Goal: Contribute content: Contribute content

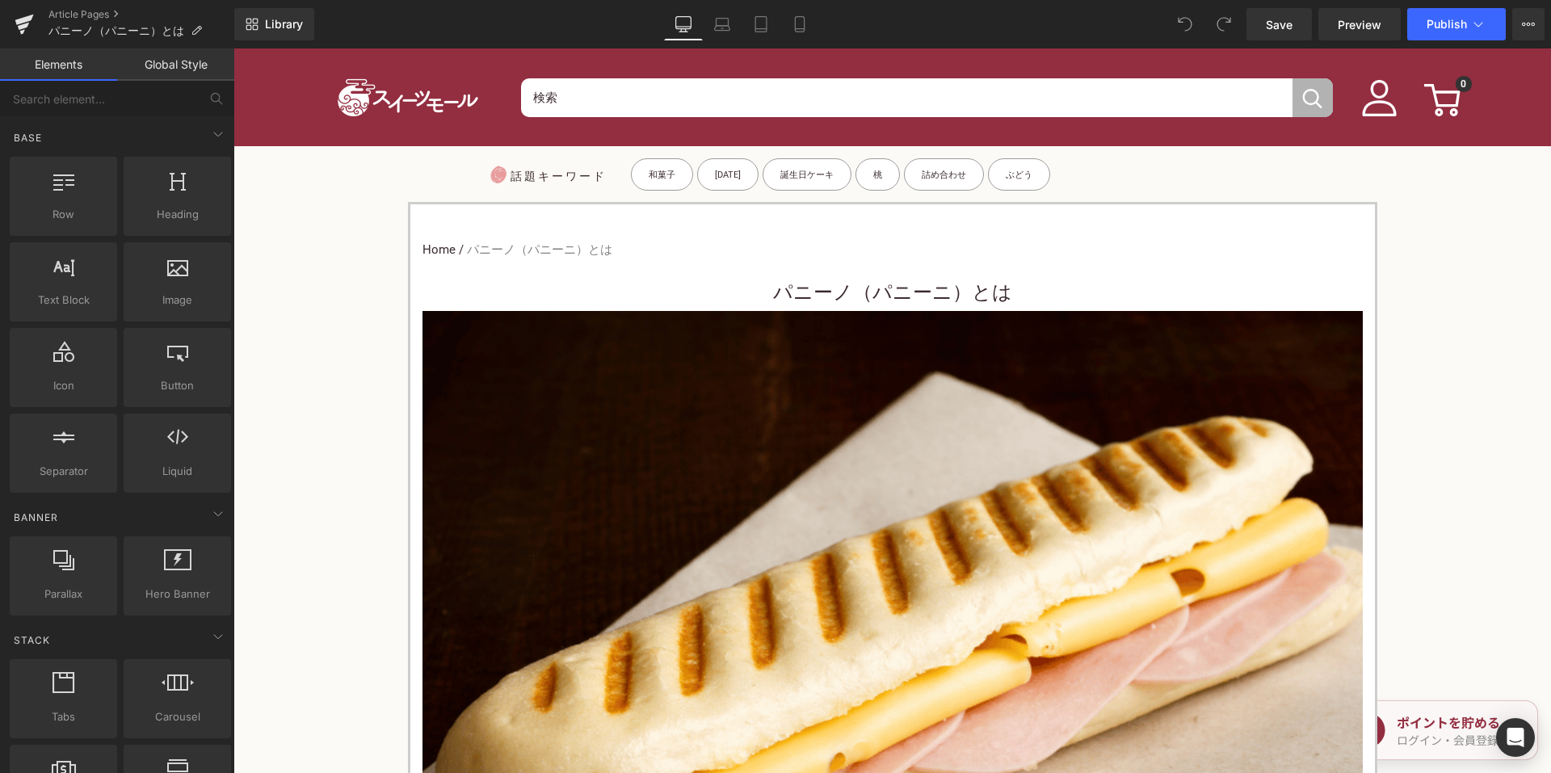
click at [788, 255] on nav "Home / パニーノ（パニーニ）とは" at bounding box center [893, 250] width 940 height 42
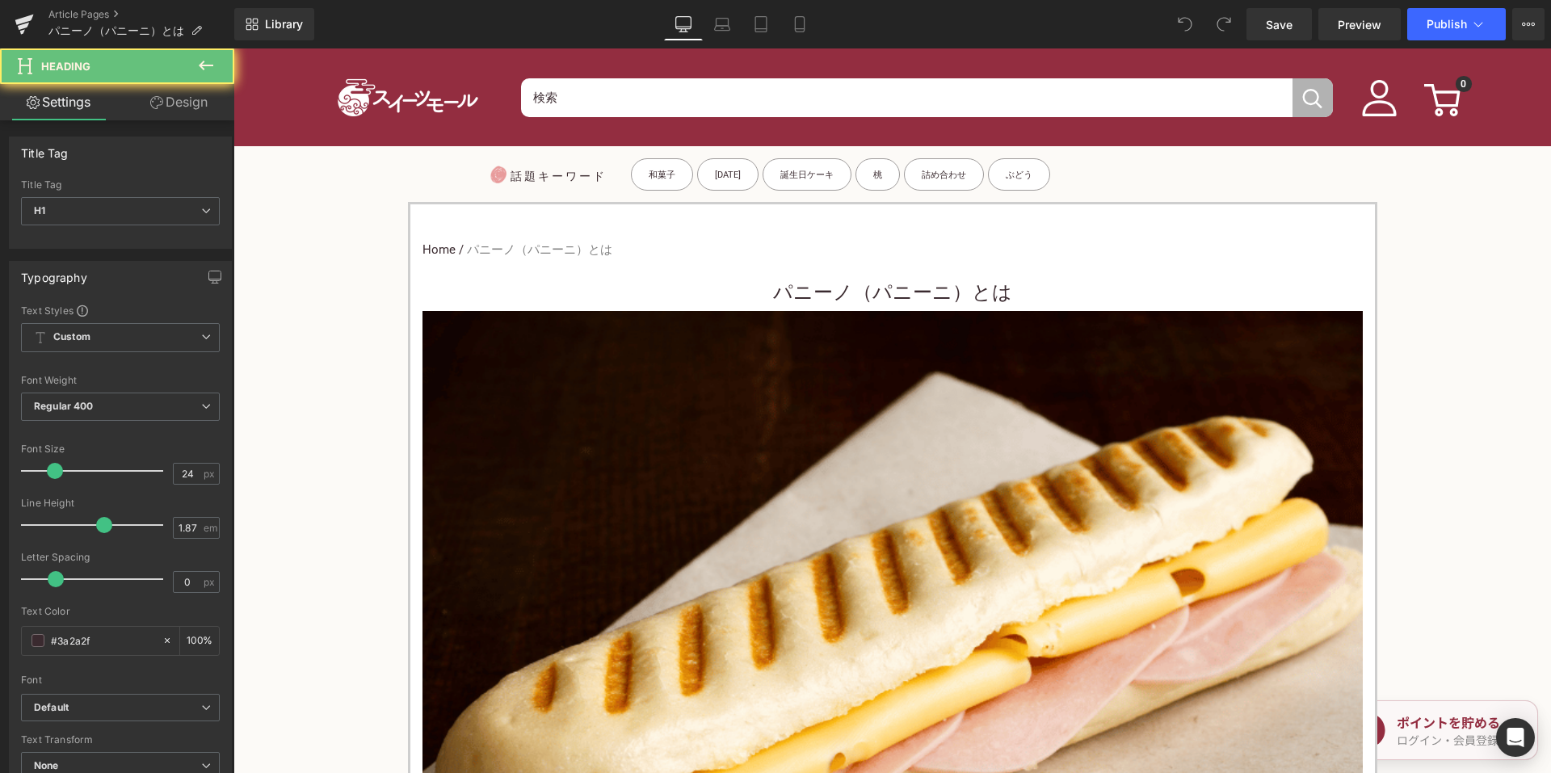
click at [766, 283] on h1 "パニーノ（パニーニ）とは" at bounding box center [893, 293] width 940 height 36
click at [773, 295] on h1 "パニーノ（パニーニ）とは" at bounding box center [893, 293] width 940 height 36
click at [143, 193] on div "Title Tag H1 H1 H2 H3 H4 H5 H6" at bounding box center [120, 211] width 199 height 65
click at [138, 206] on span "H1" at bounding box center [120, 211] width 199 height 28
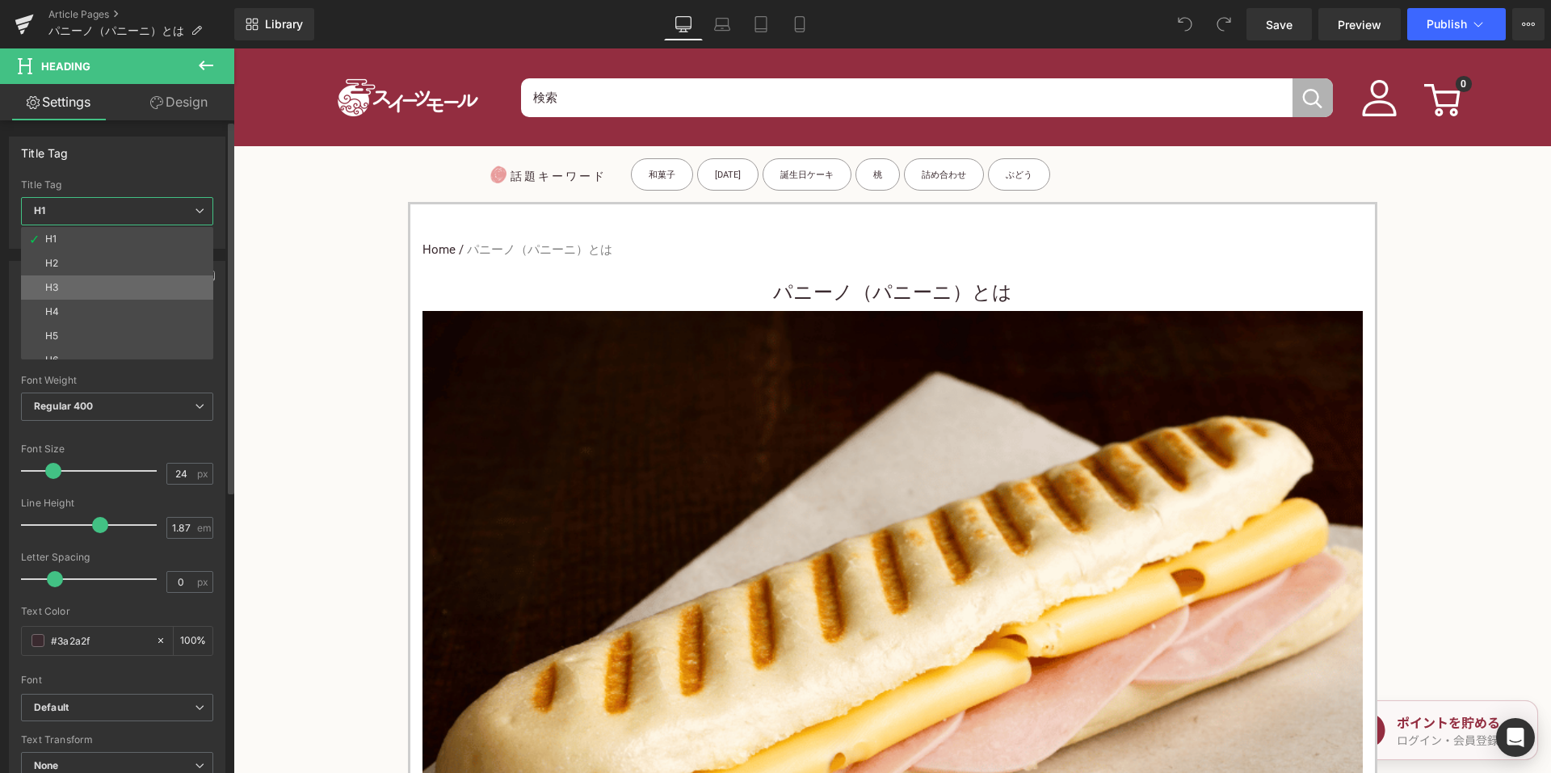
click at [120, 282] on li "H3" at bounding box center [121, 287] width 200 height 24
type input "15"
type input "100"
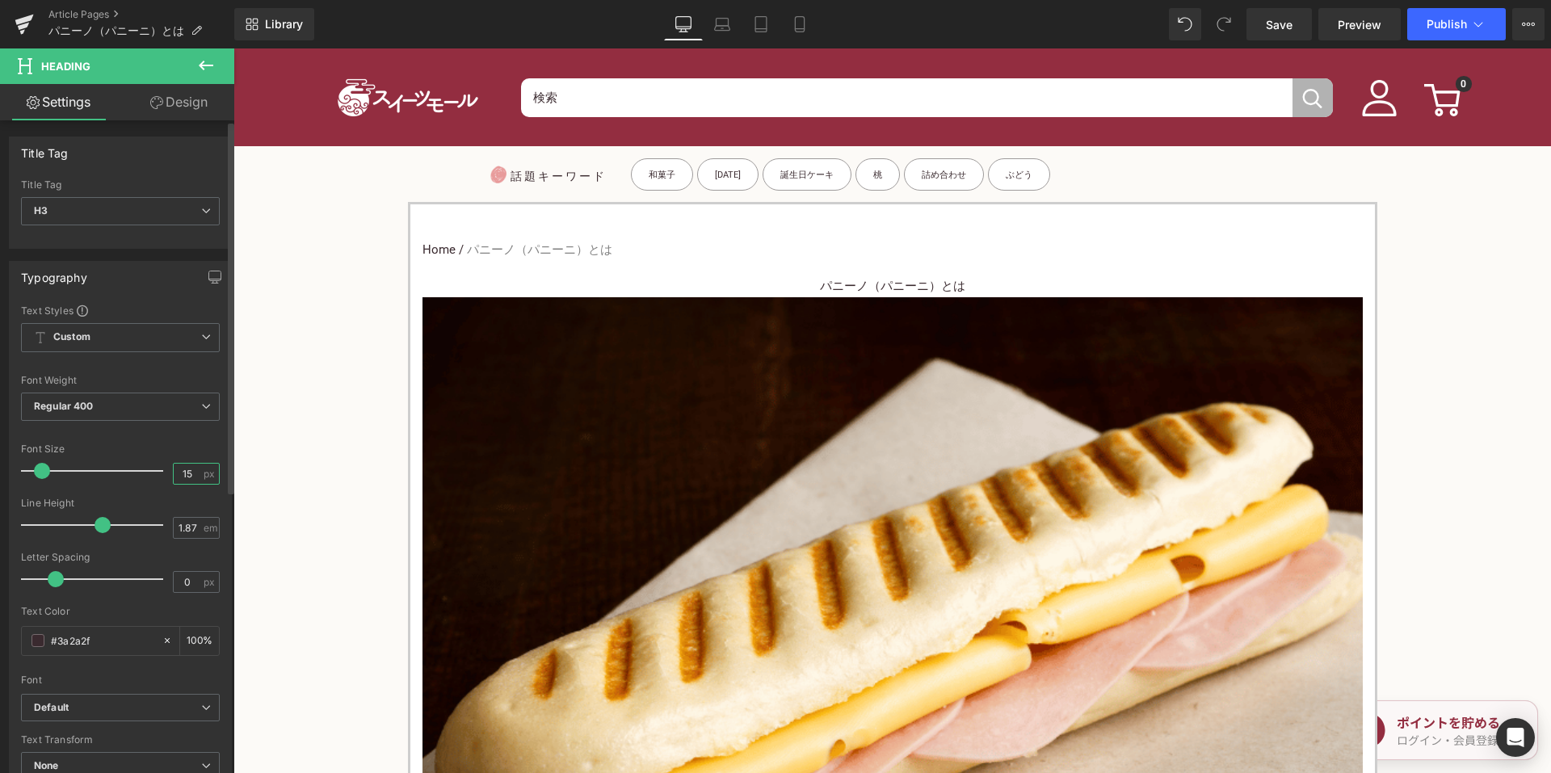
drag, startPoint x: 187, startPoint y: 477, endPoint x: 166, endPoint y: 476, distance: 21.8
click at [173, 476] on div "15 px" at bounding box center [196, 474] width 47 height 22
click at [185, 477] on input "15" at bounding box center [188, 474] width 28 height 20
type input "24"
click at [192, 476] on input "24" at bounding box center [188, 474] width 28 height 20
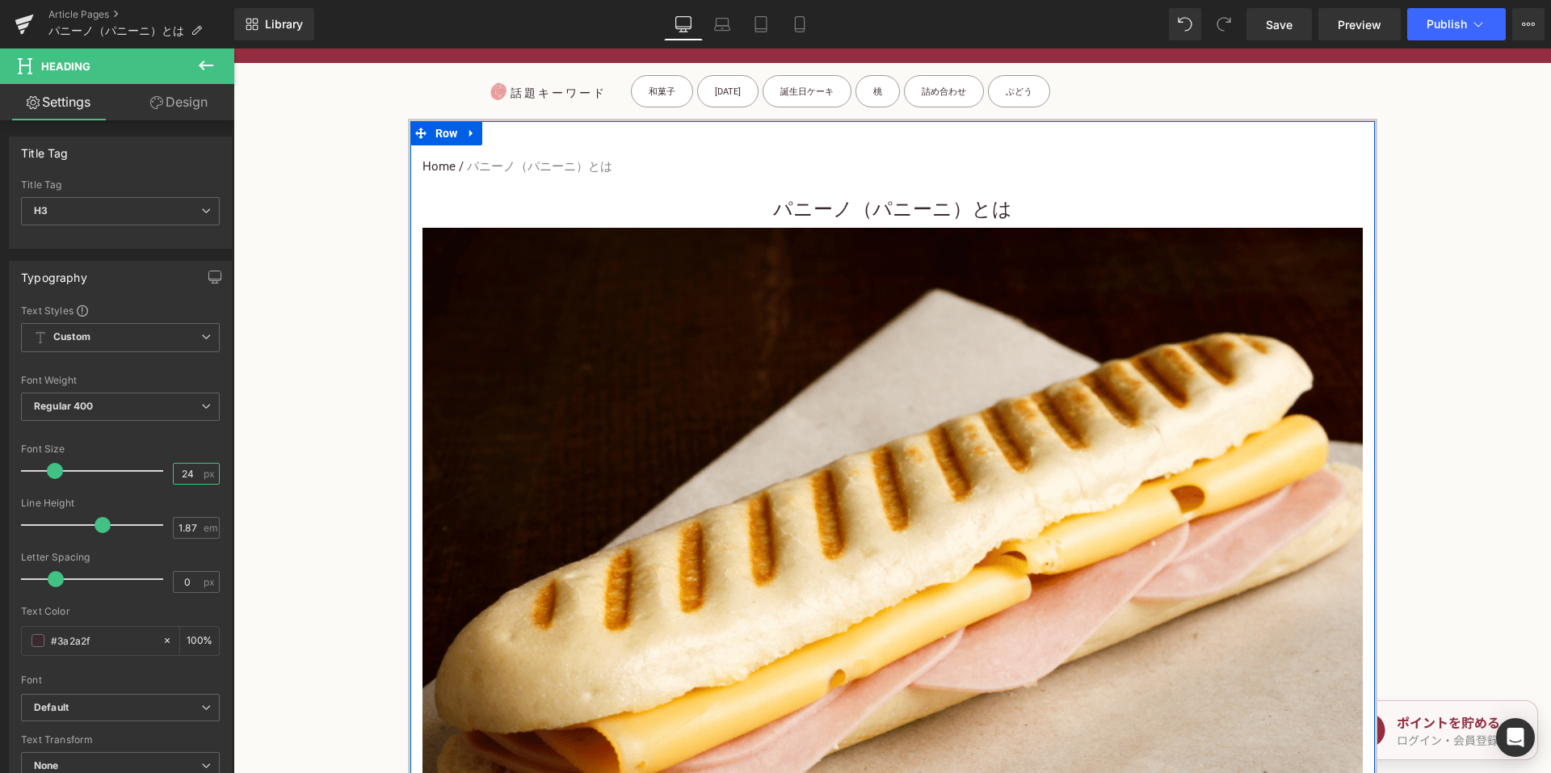
scroll to position [404, 0]
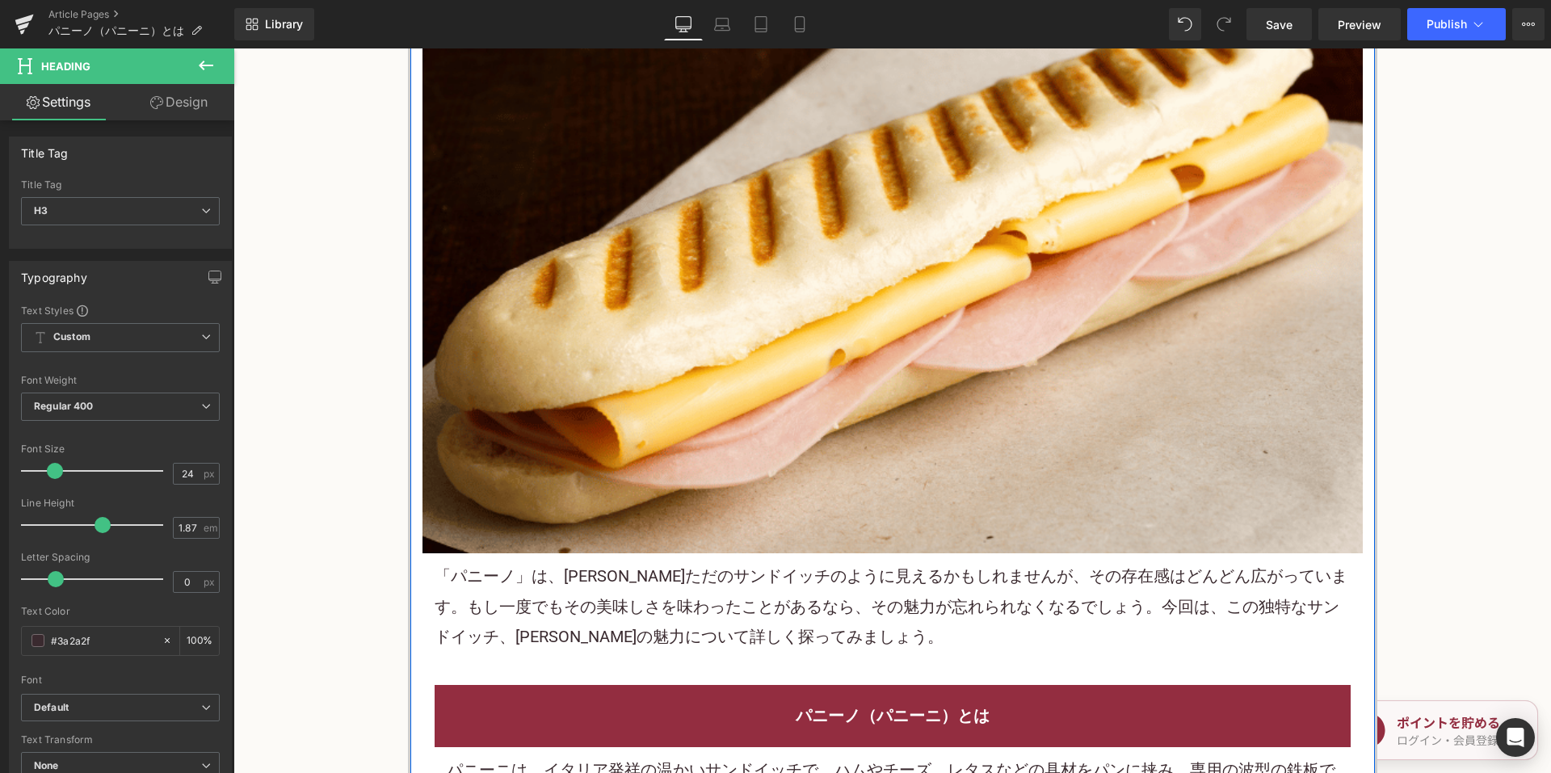
click at [697, 580] on span "「パニーノ」は、[PERSON_NAME]ただのサンドイッチのように見えるかもしれませんが、その存在感はどんどん広がっています。もし一度でもその美味しさを味わ…" at bounding box center [891, 606] width 913 height 80
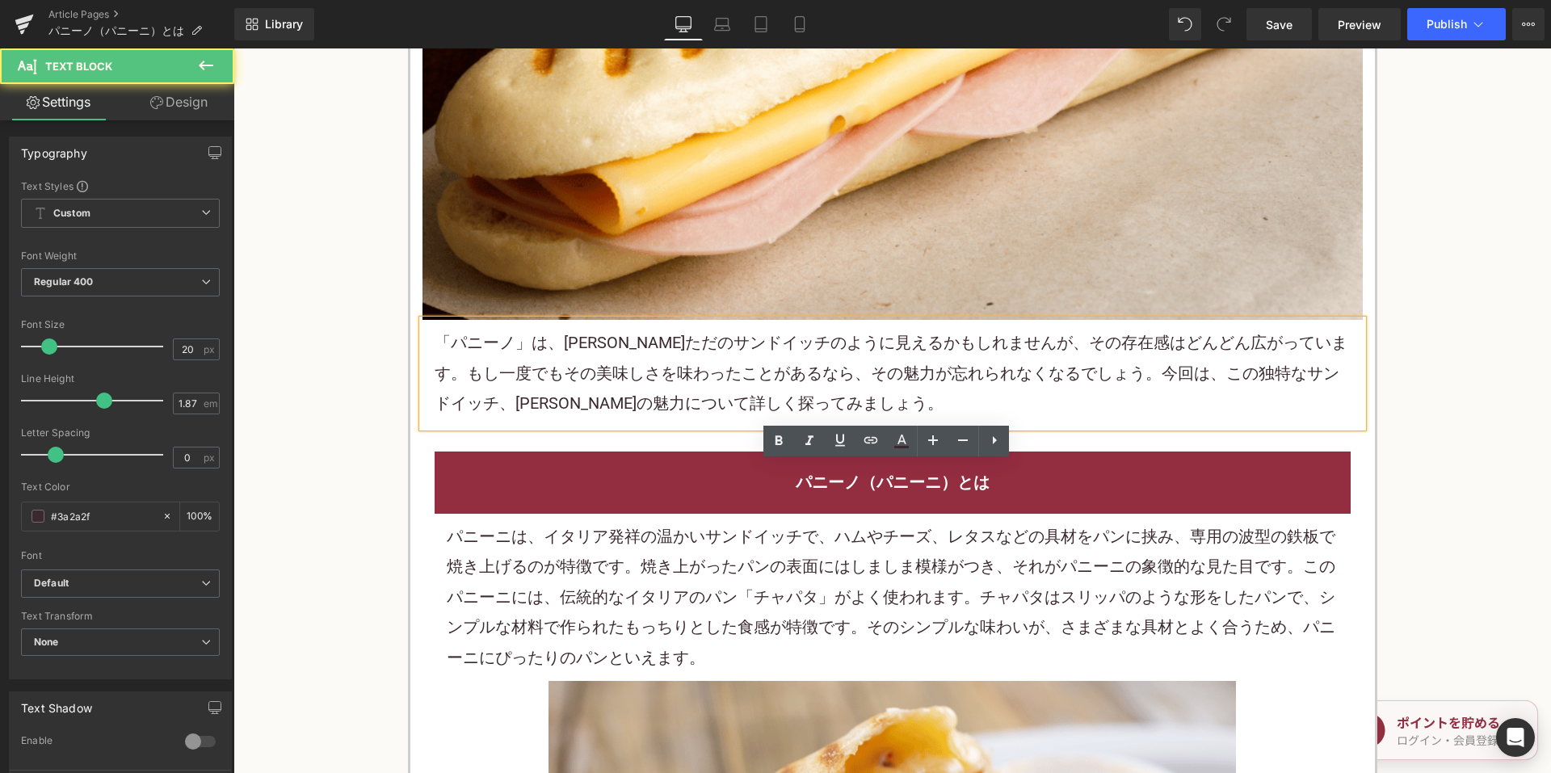
scroll to position [808, 0]
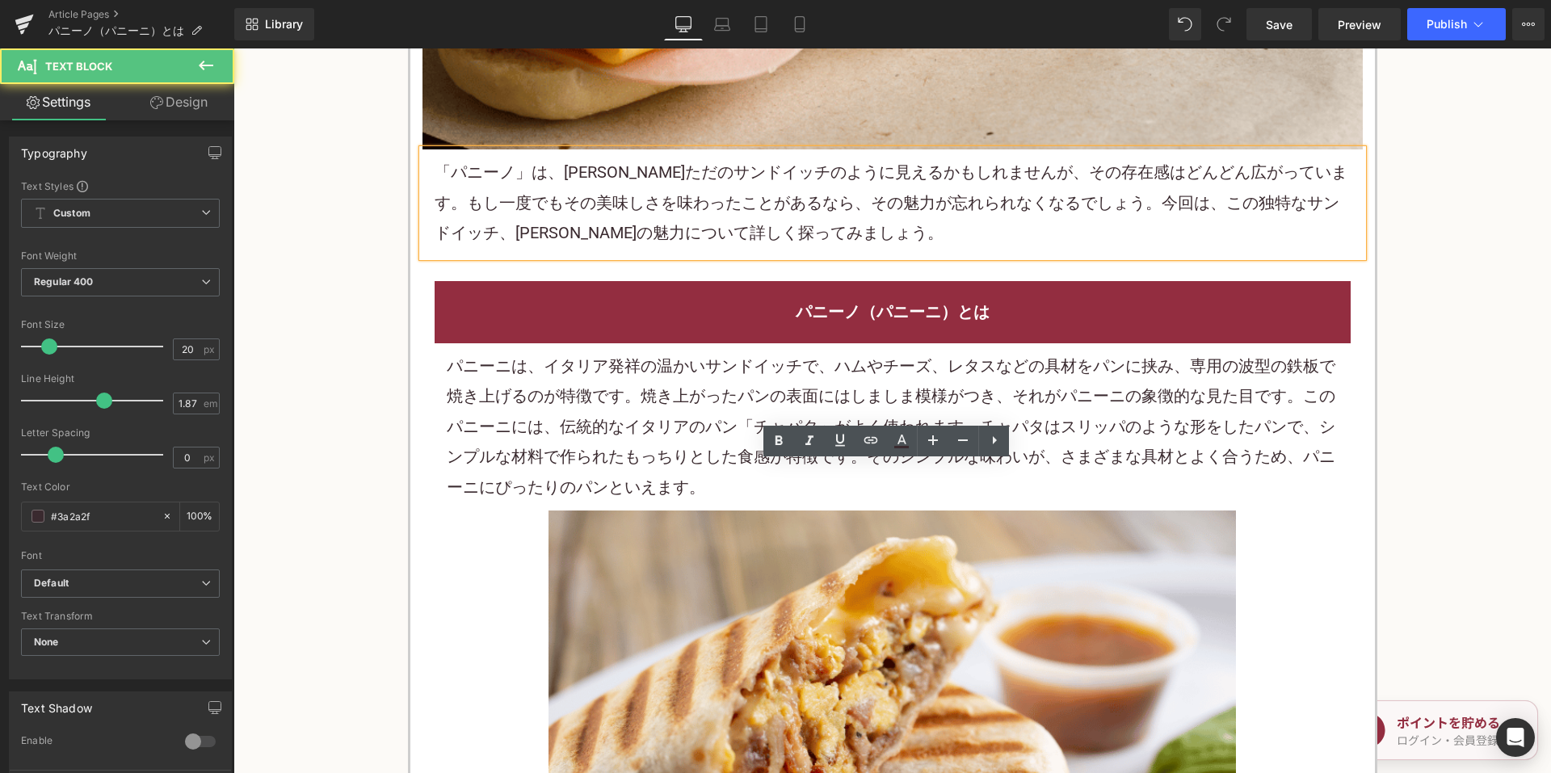
click at [662, 488] on p "パニーニは、イタリア発祥の温かいサンドイッチで、ハムやチーズ、レタスなどの具材をパンに挟み、専用の波型の鉄板で焼き上げるのが特徴です。焼き上がったパンの表面に…" at bounding box center [893, 426] width 892 height 151
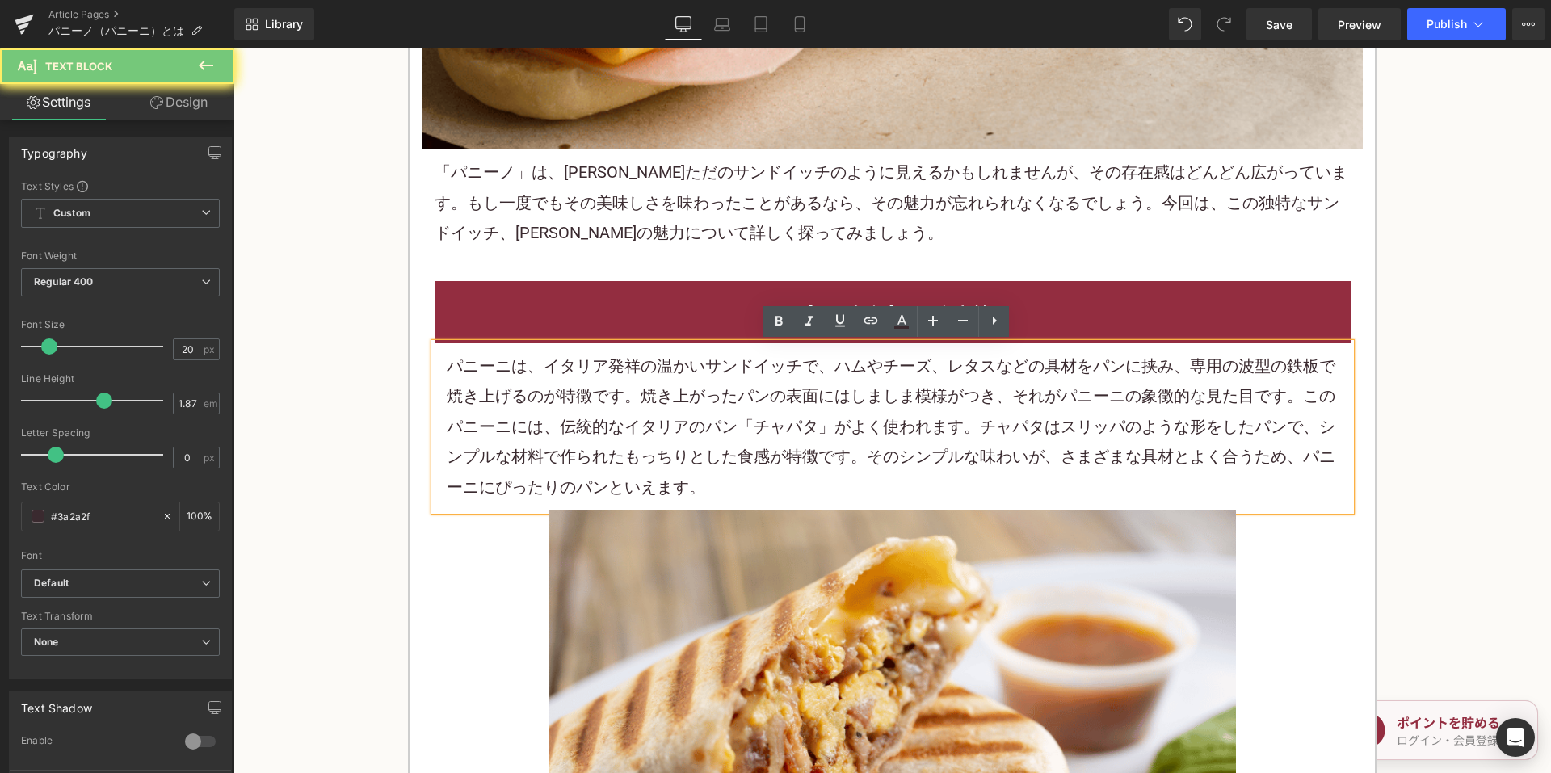
click at [632, 432] on p "パニーニは、イタリア発祥の温かいサンドイッチで、ハムやチーズ、レタスなどの具材をパンに挟み、専用の波型の鉄板で焼き上げるのが特徴です。焼き上がったパンの表面に…" at bounding box center [893, 426] width 892 height 151
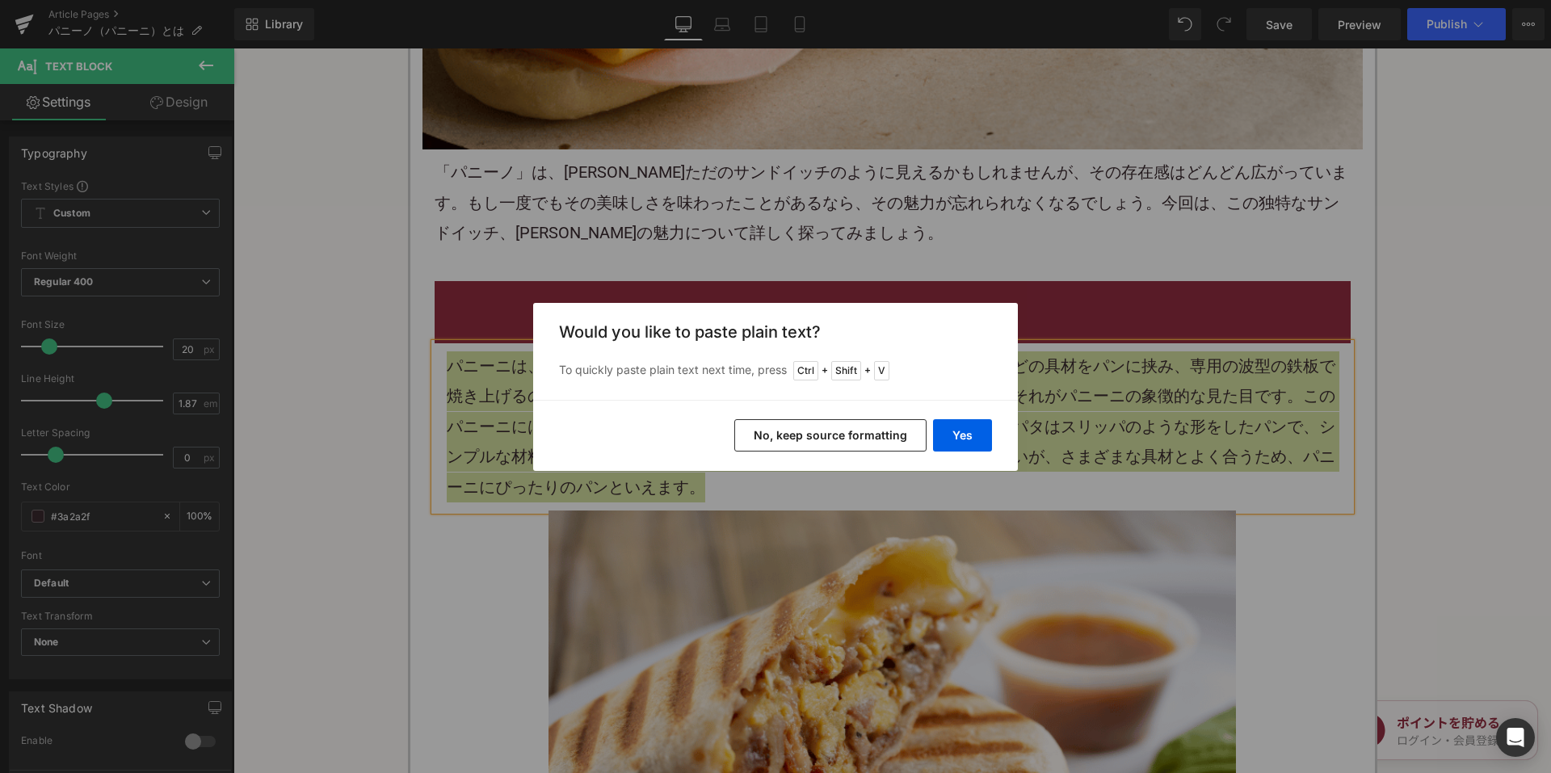
click at [784, 431] on button "No, keep source formatting" at bounding box center [830, 435] width 192 height 32
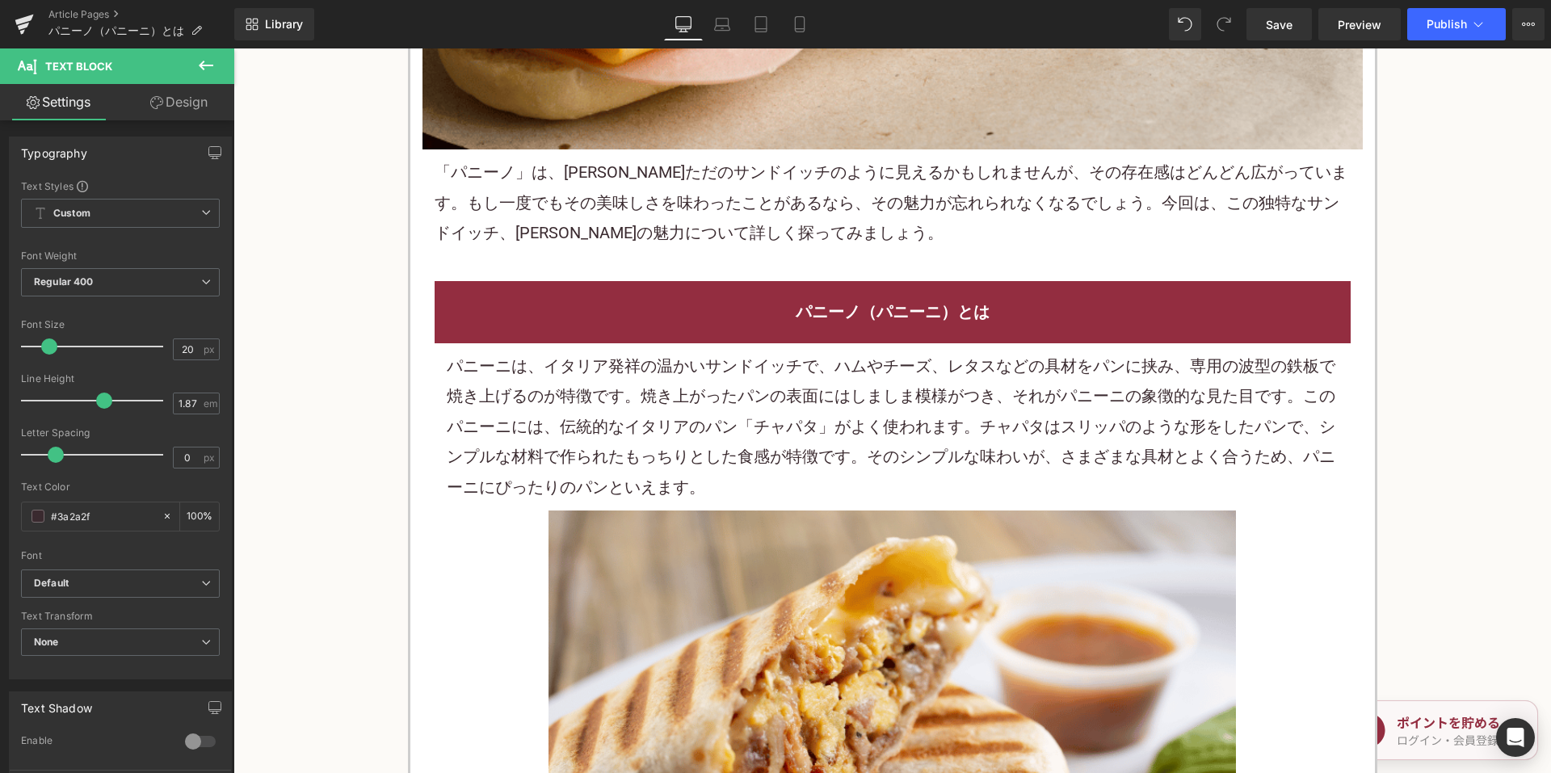
click at [802, 353] on p "パニーニは、イタリア発祥の温かいサンドイッチで、ハムやチーズ、レタスなどの具材を パン に挟み、専用の波型の鉄板で焼き上げるのが特徴です。 焼き 上がったパン…" at bounding box center [893, 426] width 892 height 151
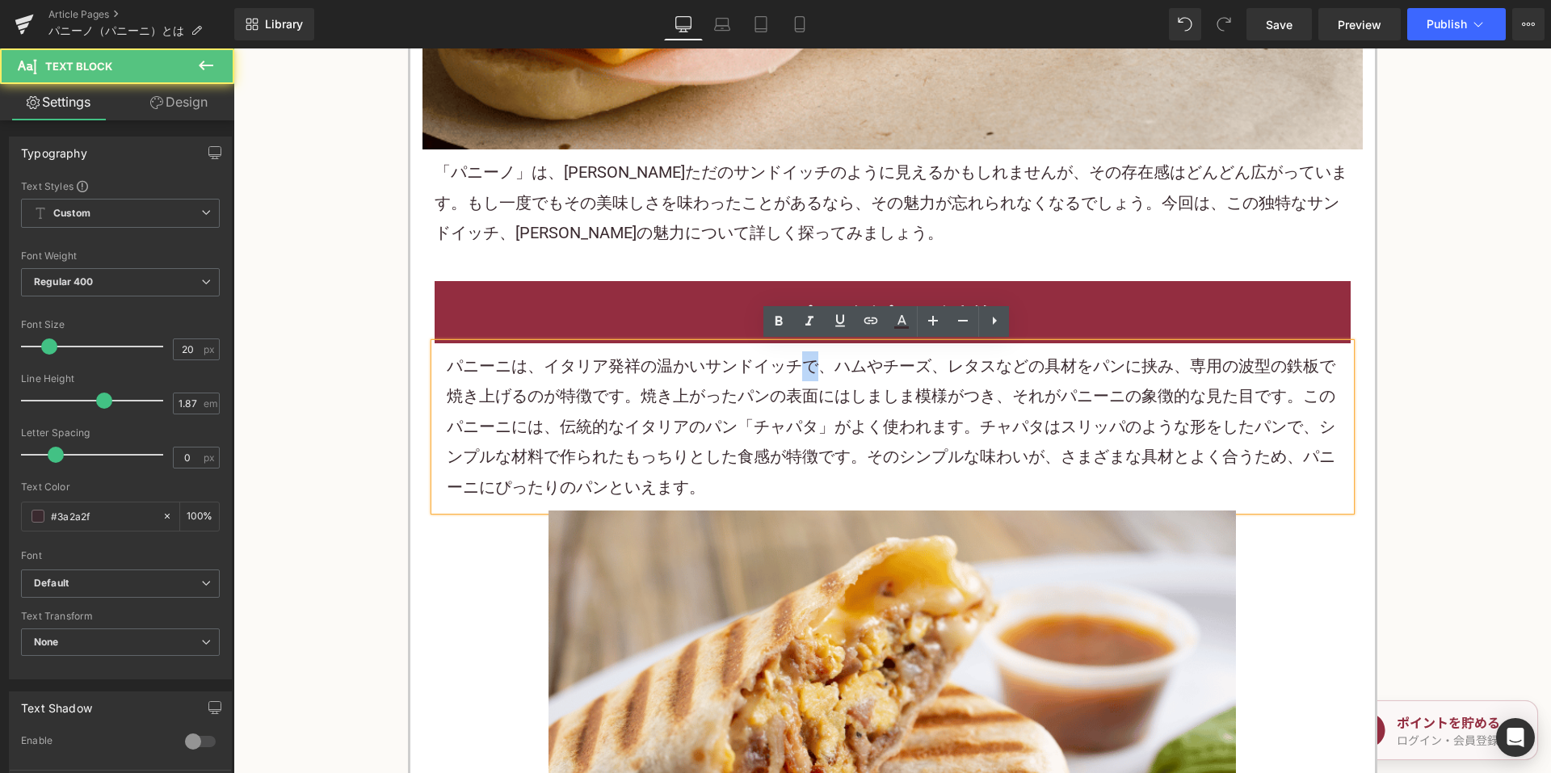
click at [802, 353] on p "パニーニは、イタリア発祥の温かいサンドイッチで、ハムやチーズ、レタスなどの具材を パン に挟み、専用の波型の鉄板で焼き上げるのが特徴です。 焼き 上がったパン…" at bounding box center [893, 426] width 892 height 151
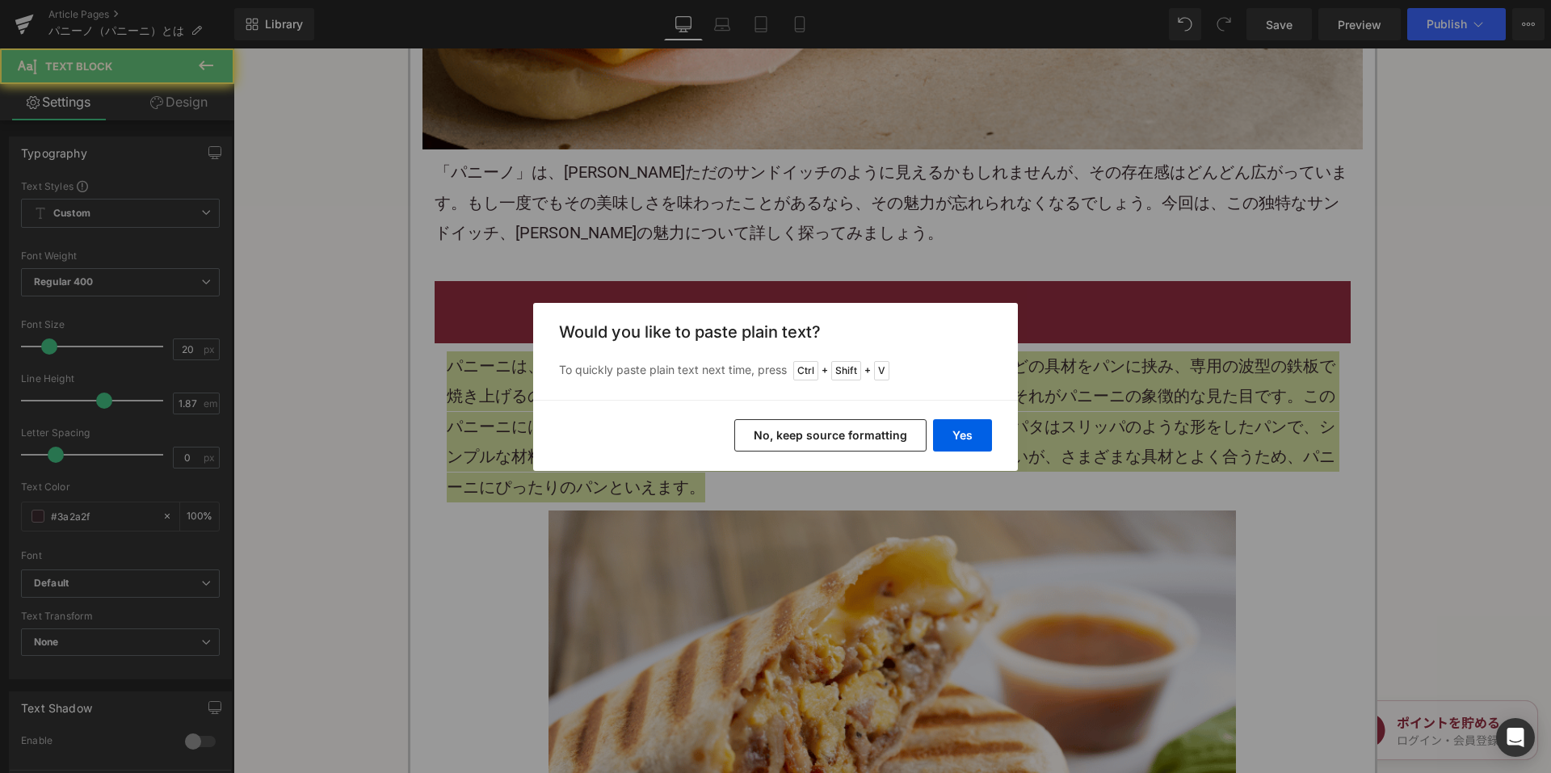
click at [874, 431] on button "No, keep source formatting" at bounding box center [830, 435] width 192 height 32
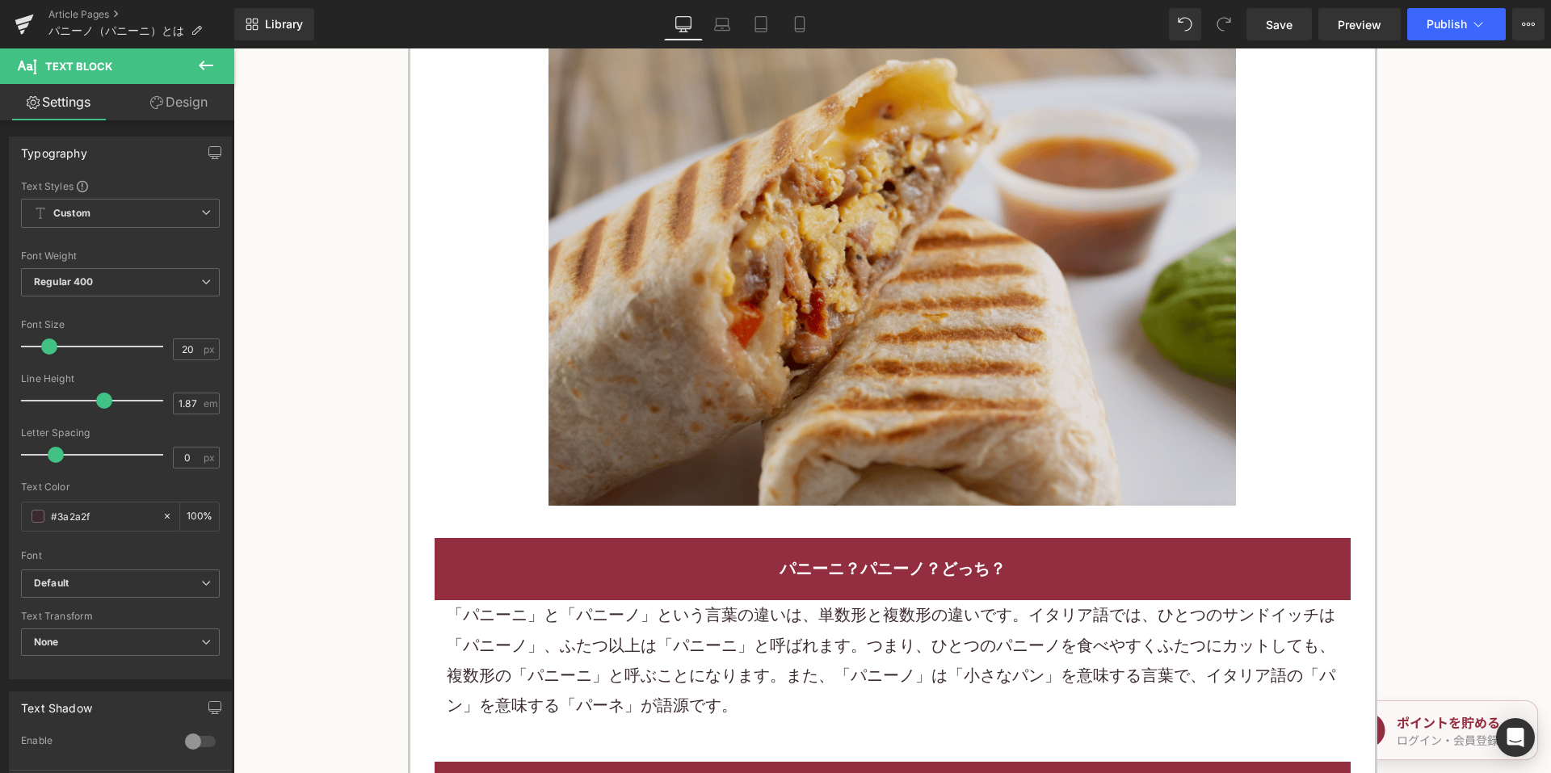
scroll to position [1293, 0]
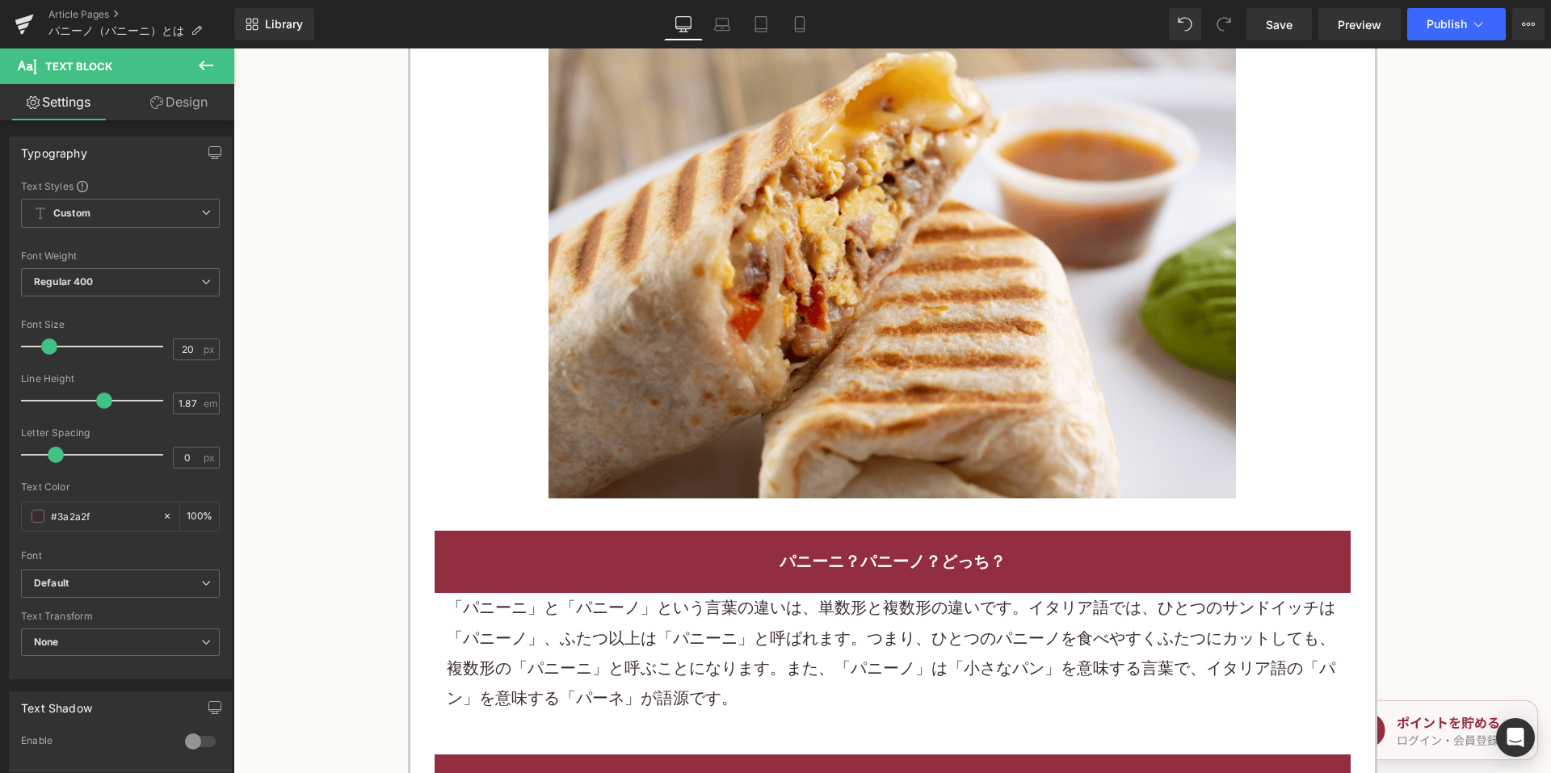
click at [607, 629] on p "「パニーニ」と「パニーノ」という言葉の違いは、単数形と複数形の違いです。イタリア語では、ひとつのサンドイッチは「パニーノ」、ふたつ以上は「パニーニ」と呼ばれま…" at bounding box center [893, 653] width 892 height 121
click at [610, 627] on p "「パニーニ」と「パニーノ」という言葉の違いは、単数形と複数形の違いです。イタリア語では、ひとつのサンドイッチは「パニーノ」、ふたつ以上は「パニーニ」と呼ばれま…" at bounding box center [893, 653] width 892 height 121
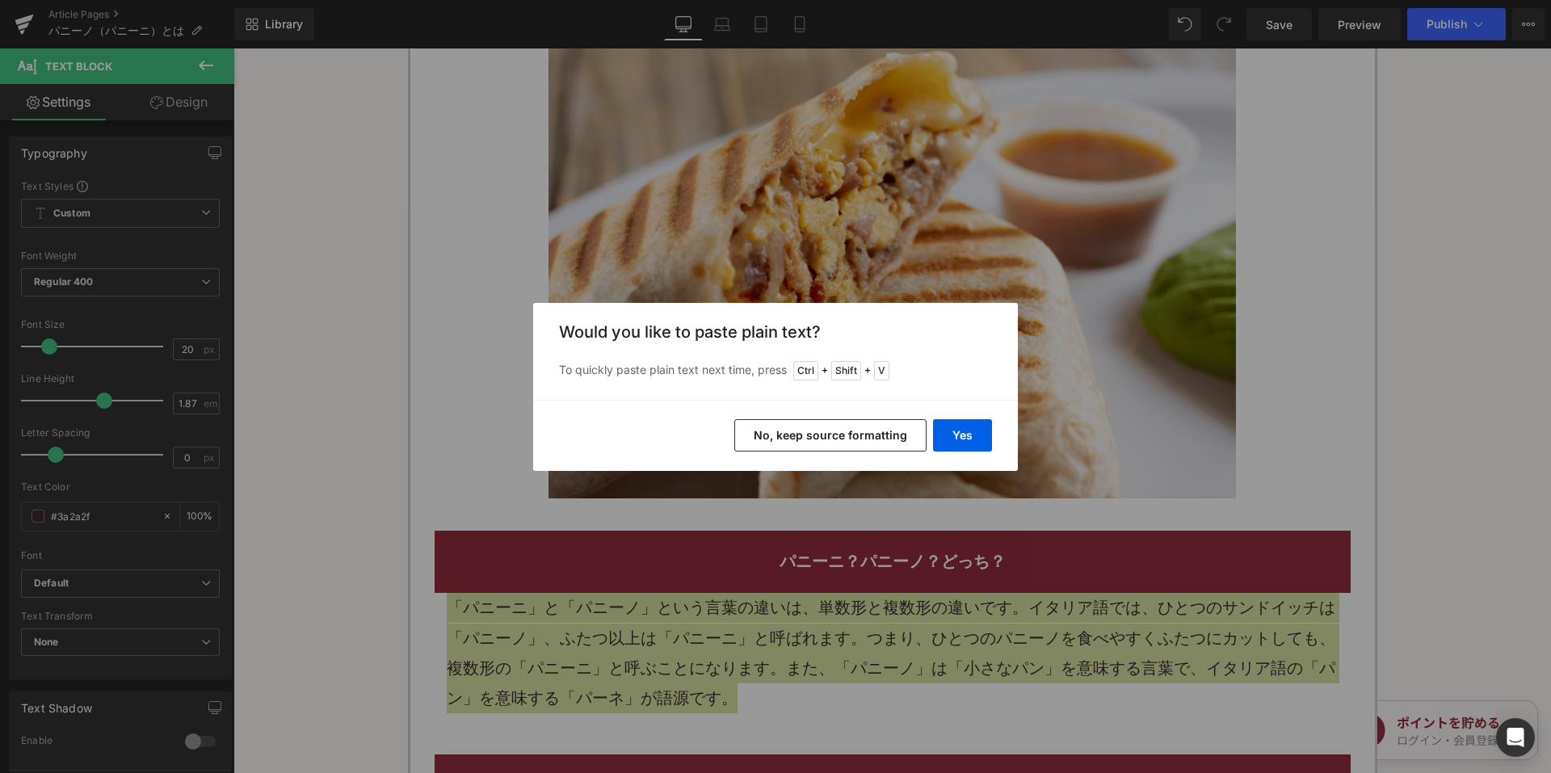
click at [814, 436] on button "No, keep source formatting" at bounding box center [830, 435] width 192 height 32
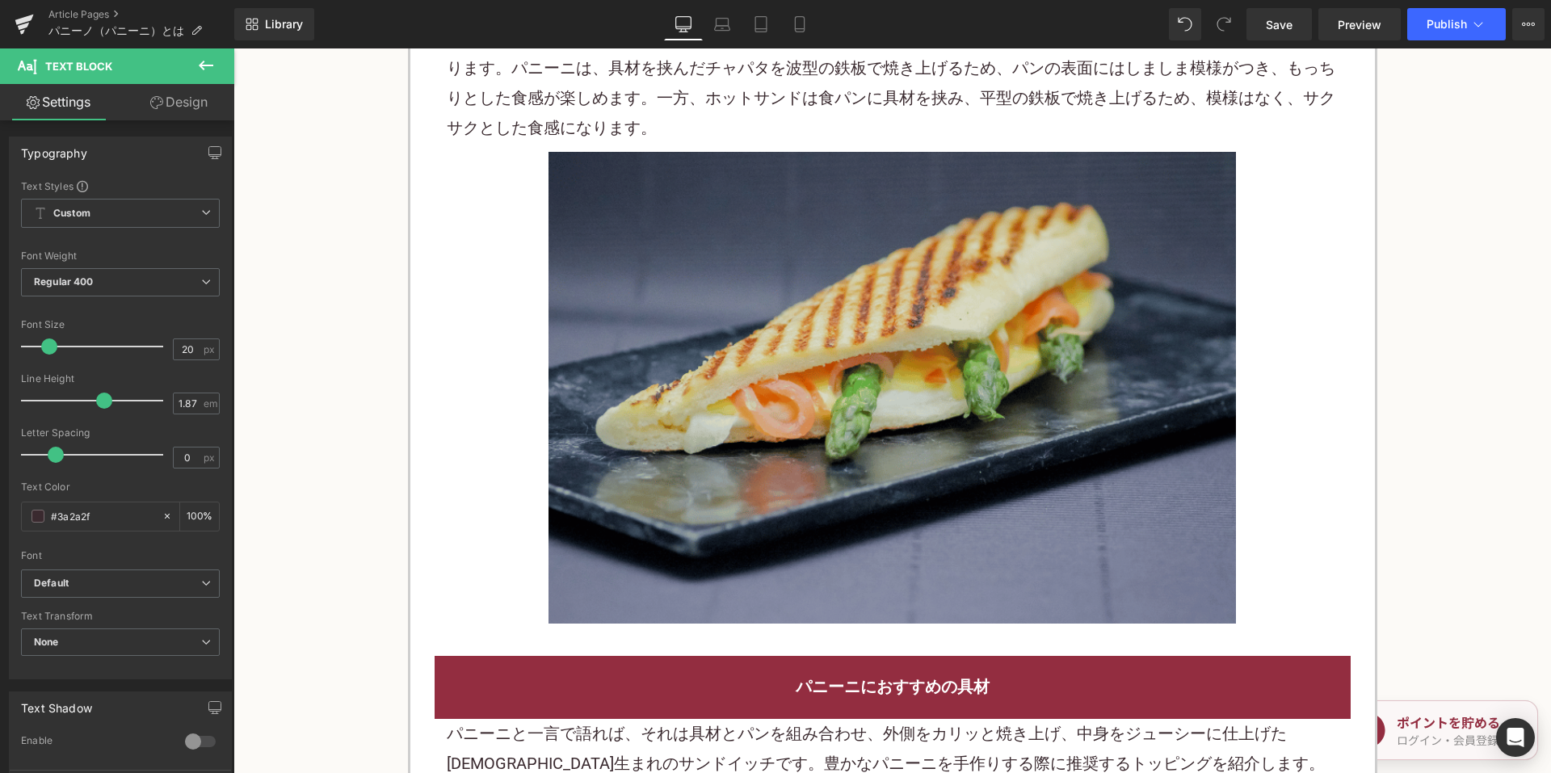
scroll to position [2424, 0]
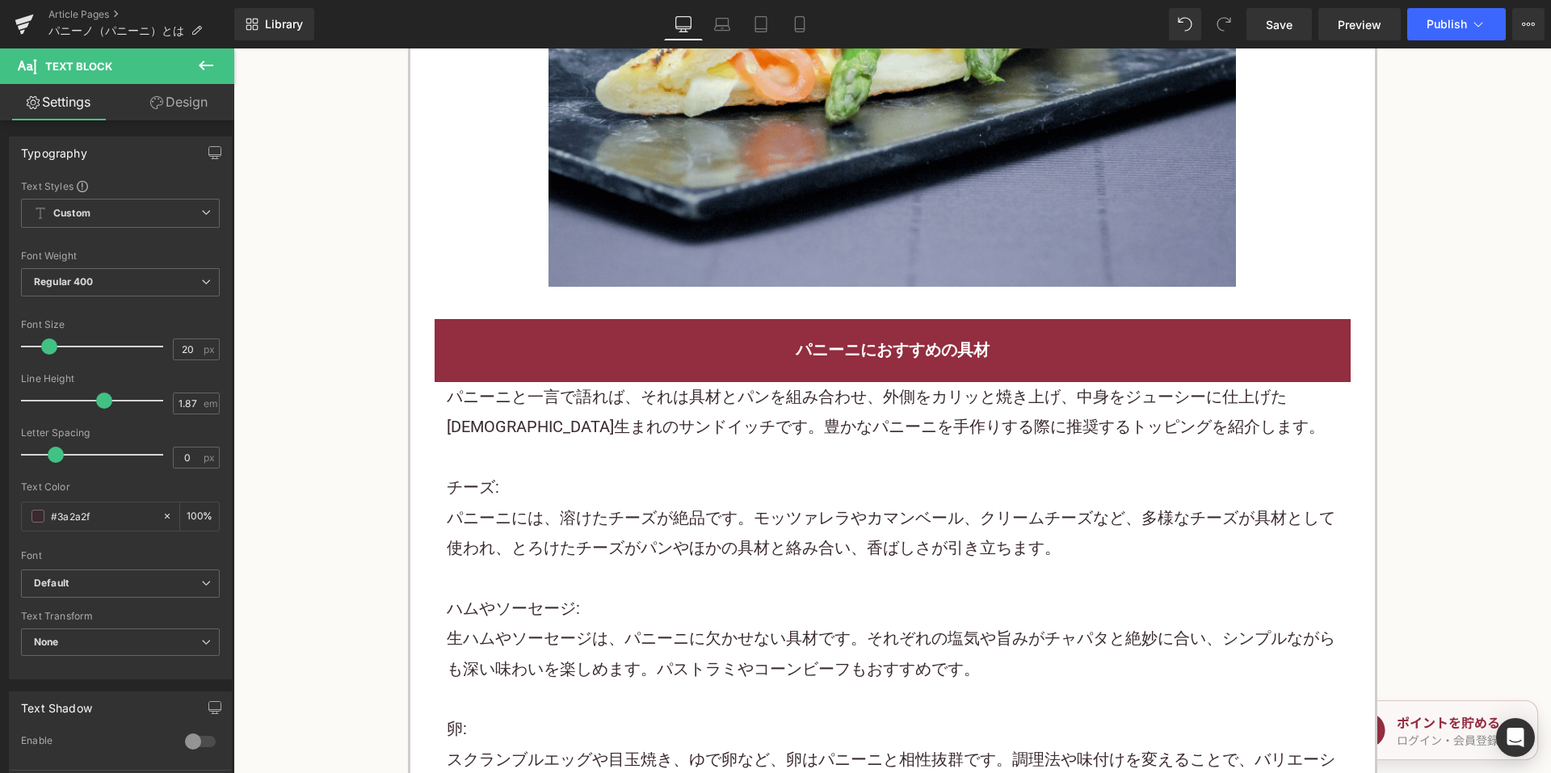
click at [616, 446] on p at bounding box center [893, 458] width 892 height 30
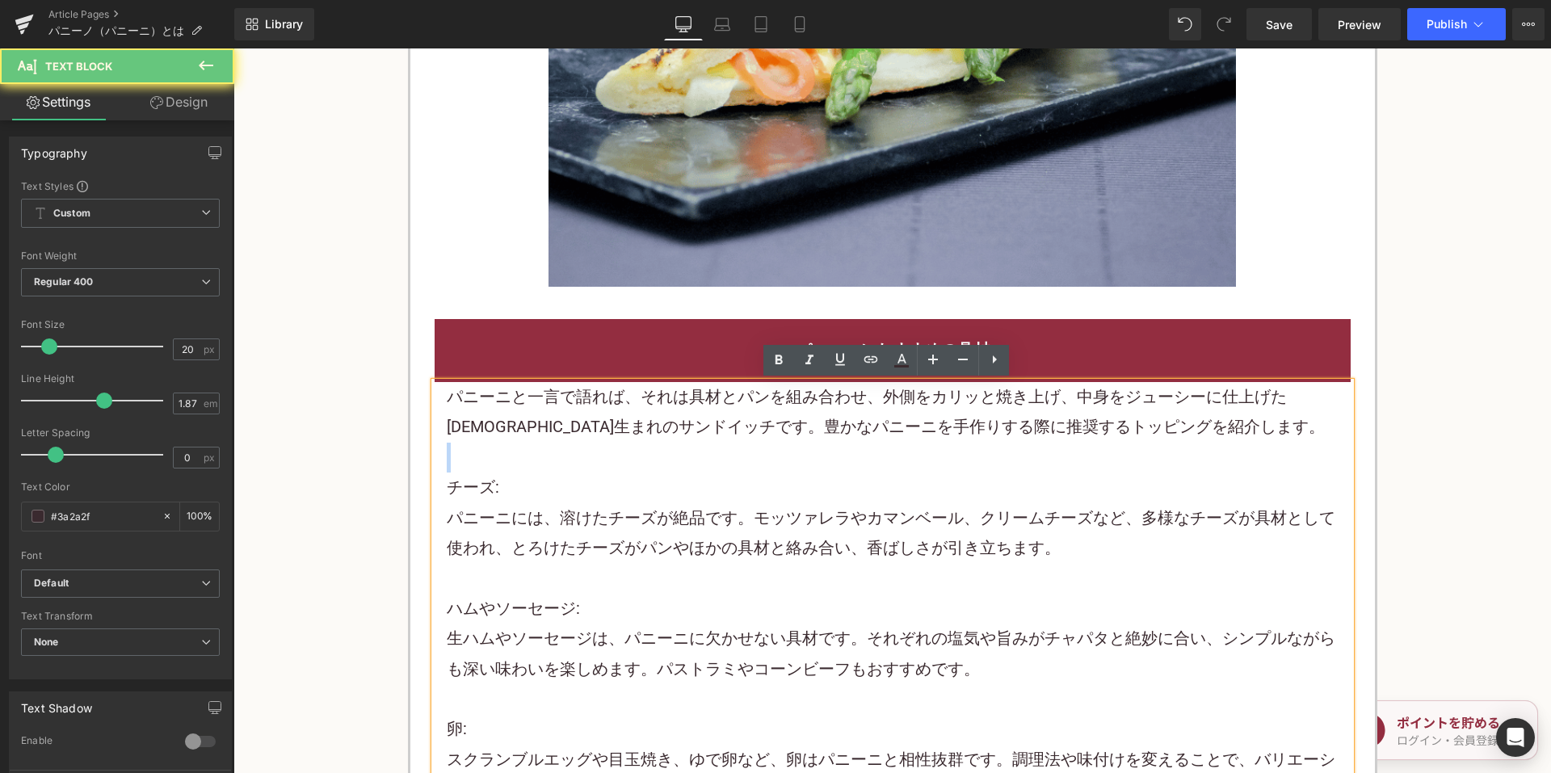
click at [616, 446] on p at bounding box center [893, 458] width 892 height 30
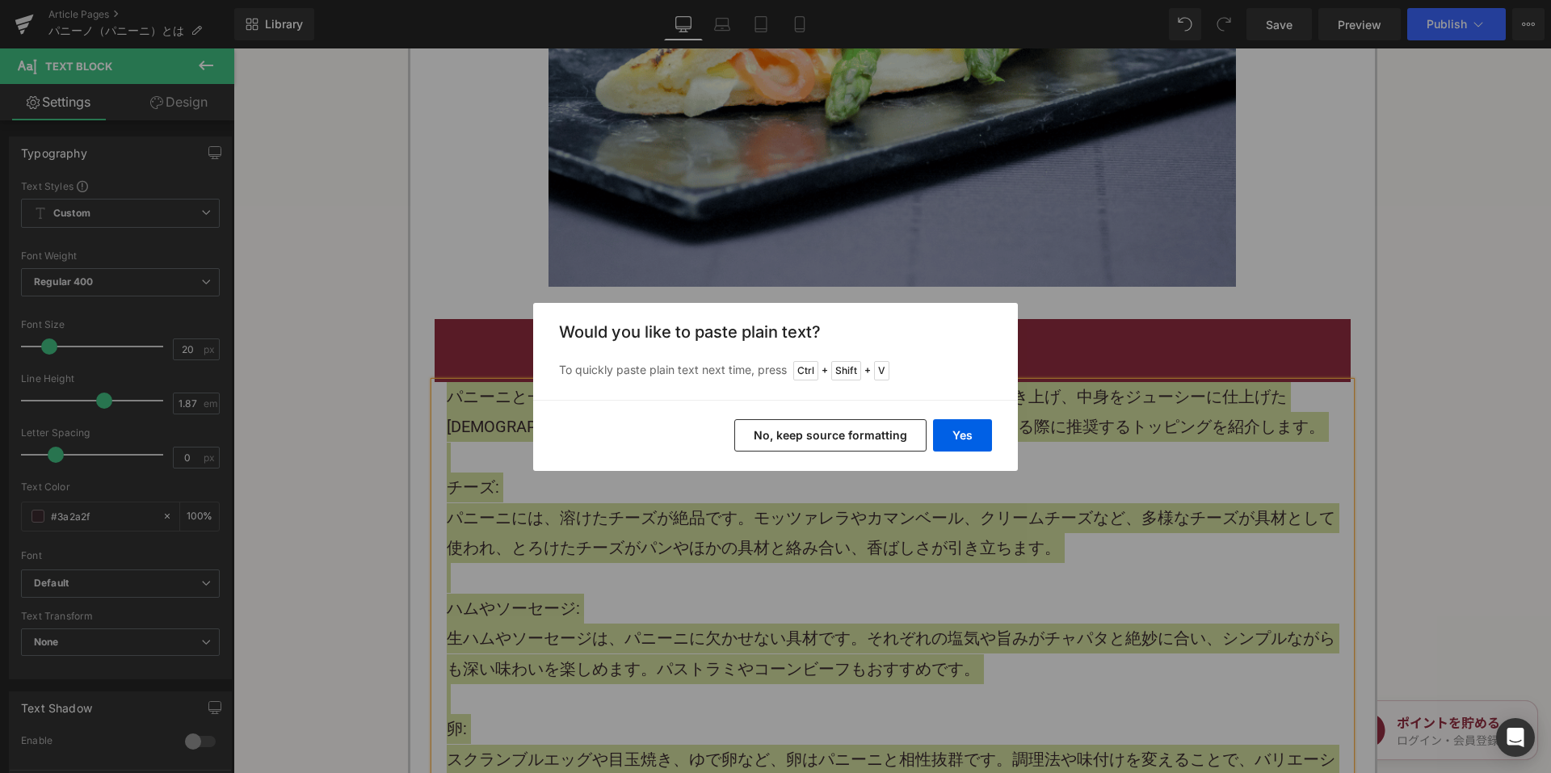
click at [767, 431] on button "No, keep source formatting" at bounding box center [830, 435] width 192 height 32
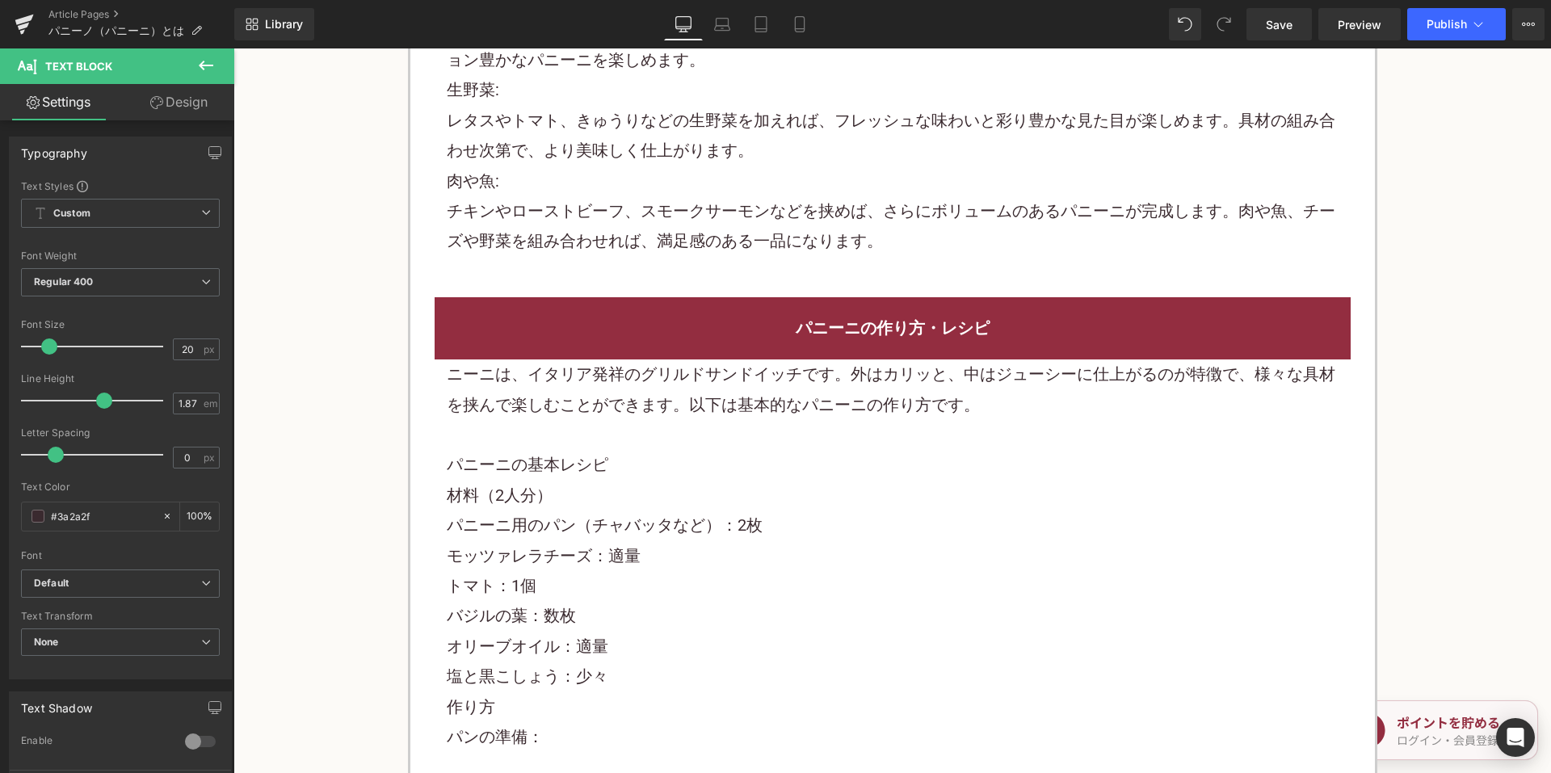
scroll to position [3151, 0]
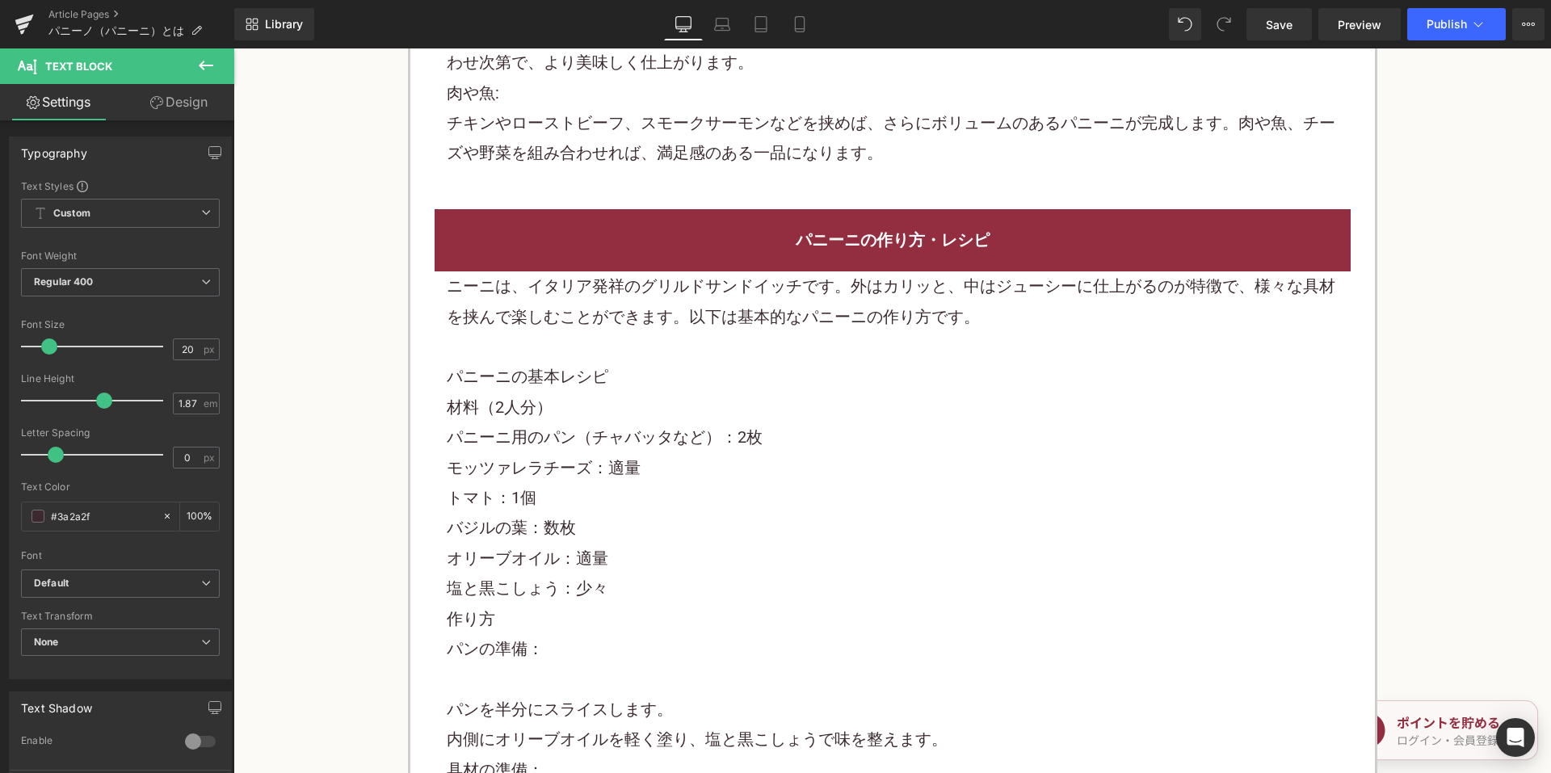
click at [701, 355] on p at bounding box center [893, 347] width 892 height 30
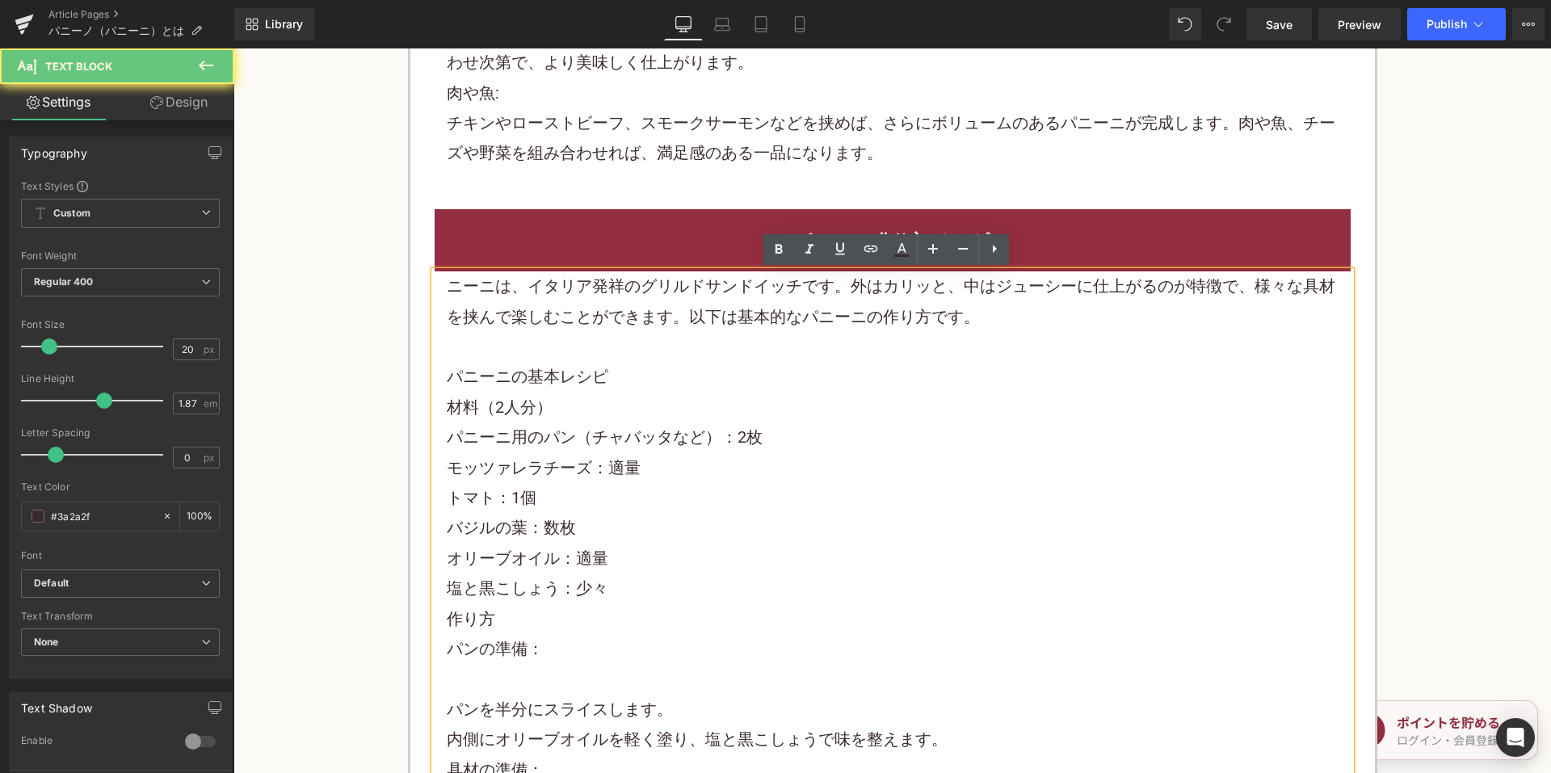
click at [701, 355] on p at bounding box center [893, 347] width 892 height 30
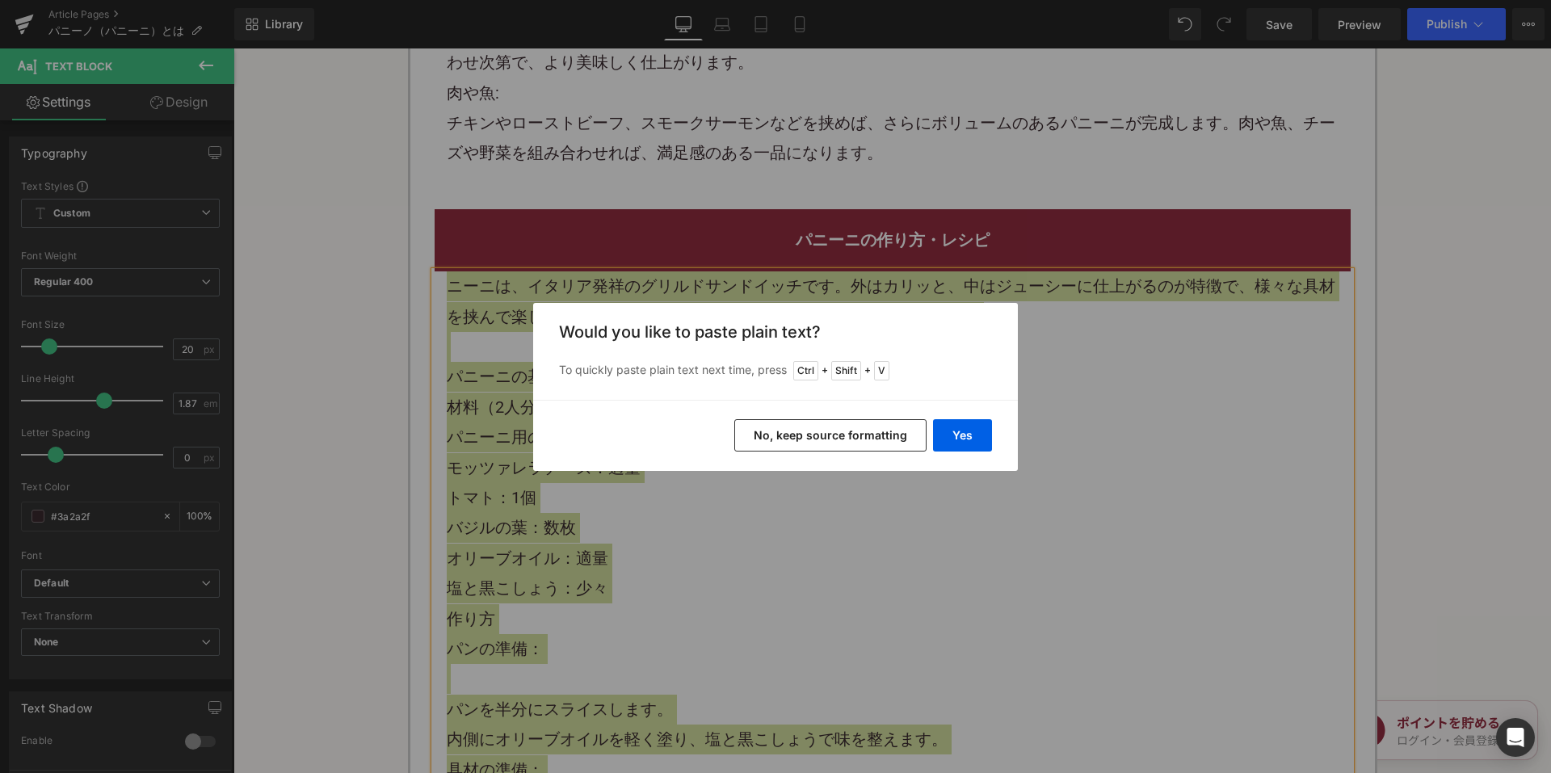
click at [803, 432] on button "No, keep source formatting" at bounding box center [830, 435] width 192 height 32
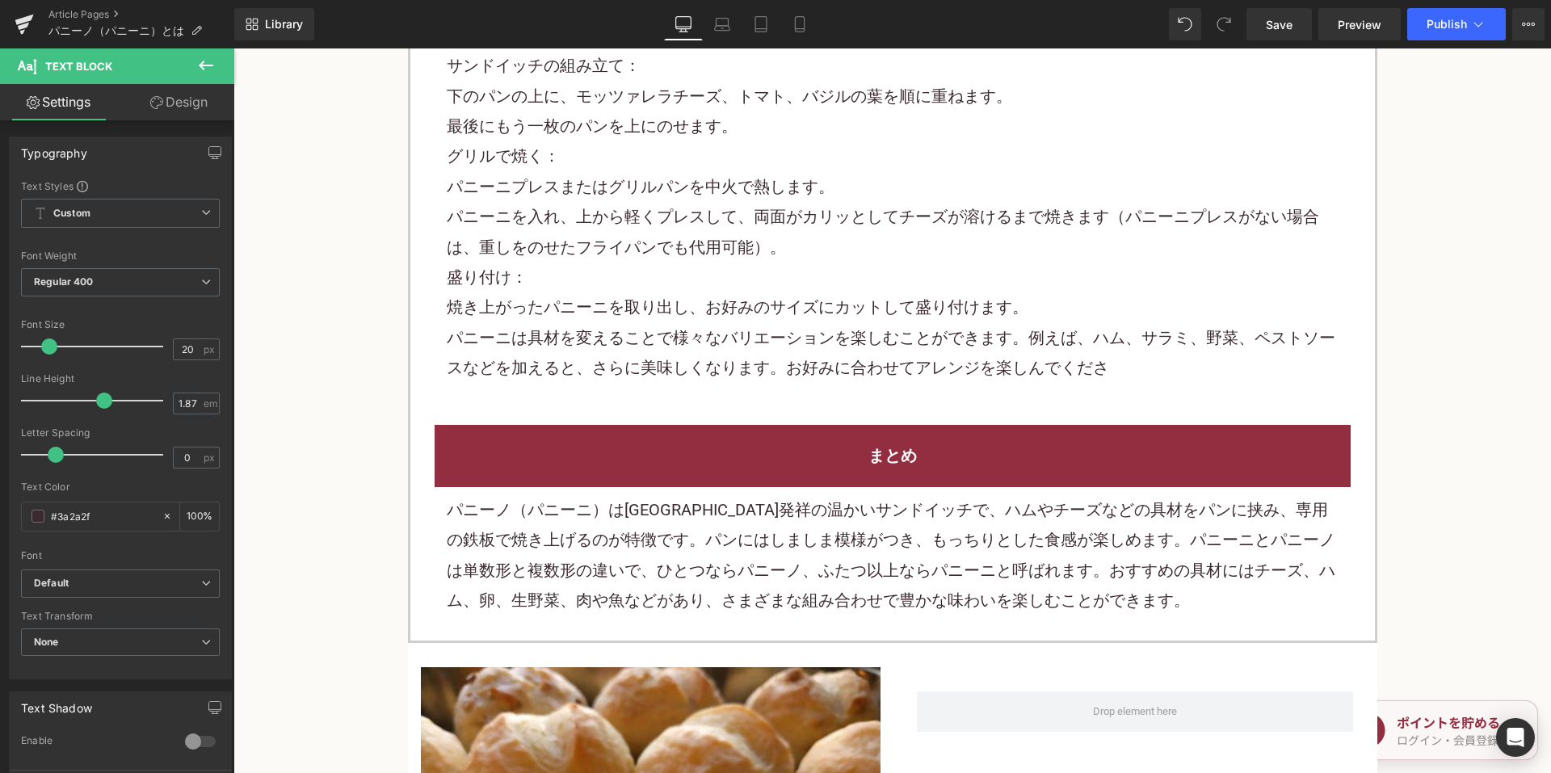
scroll to position [4039, 0]
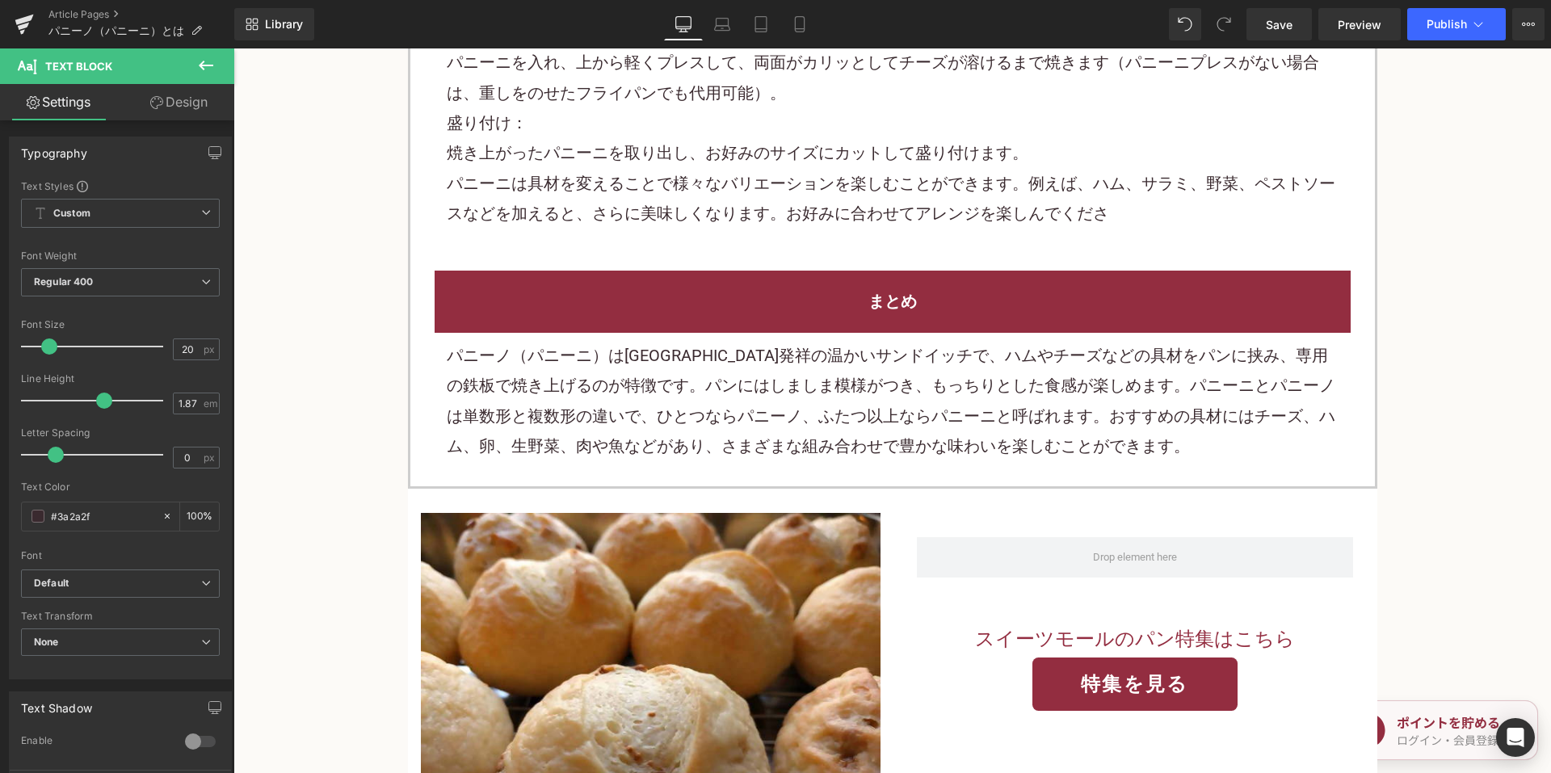
click at [688, 387] on p "パニーノ（パニーニ）は[GEOGRAPHIC_DATA]発祥の温かいサンドイッチで、ハムやチーズなどの具材をパンに挟み、専用の鉄板で焼き上げるのが特徴です。パ…" at bounding box center [893, 401] width 892 height 121
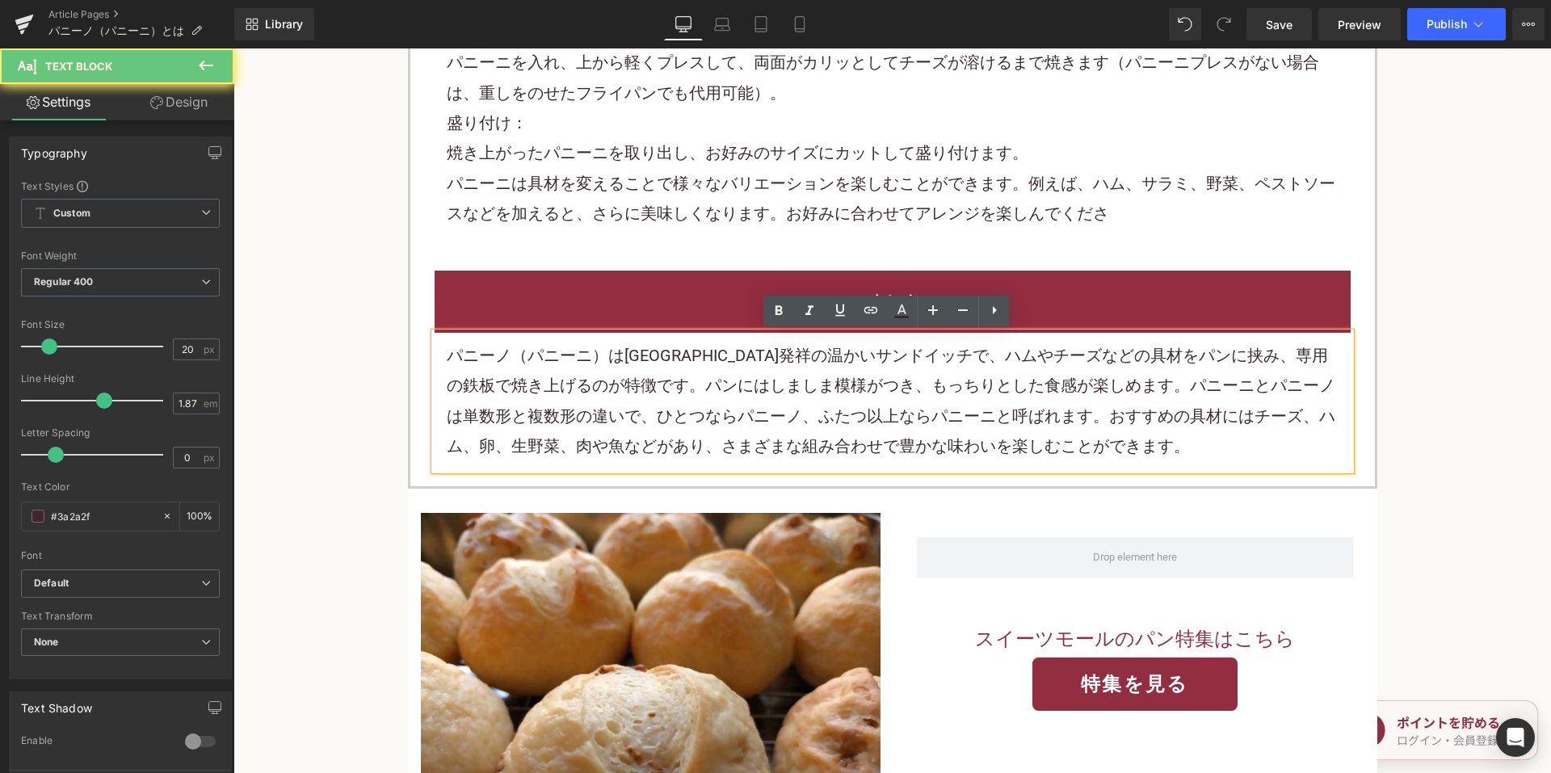
click at [688, 389] on p "パニーノ（パニーニ）は[GEOGRAPHIC_DATA]発祥の温かいサンドイッチで、ハムやチーズなどの具材をパンに挟み、専用の鉄板で焼き上げるのが特徴です。パ…" at bounding box center [893, 401] width 892 height 121
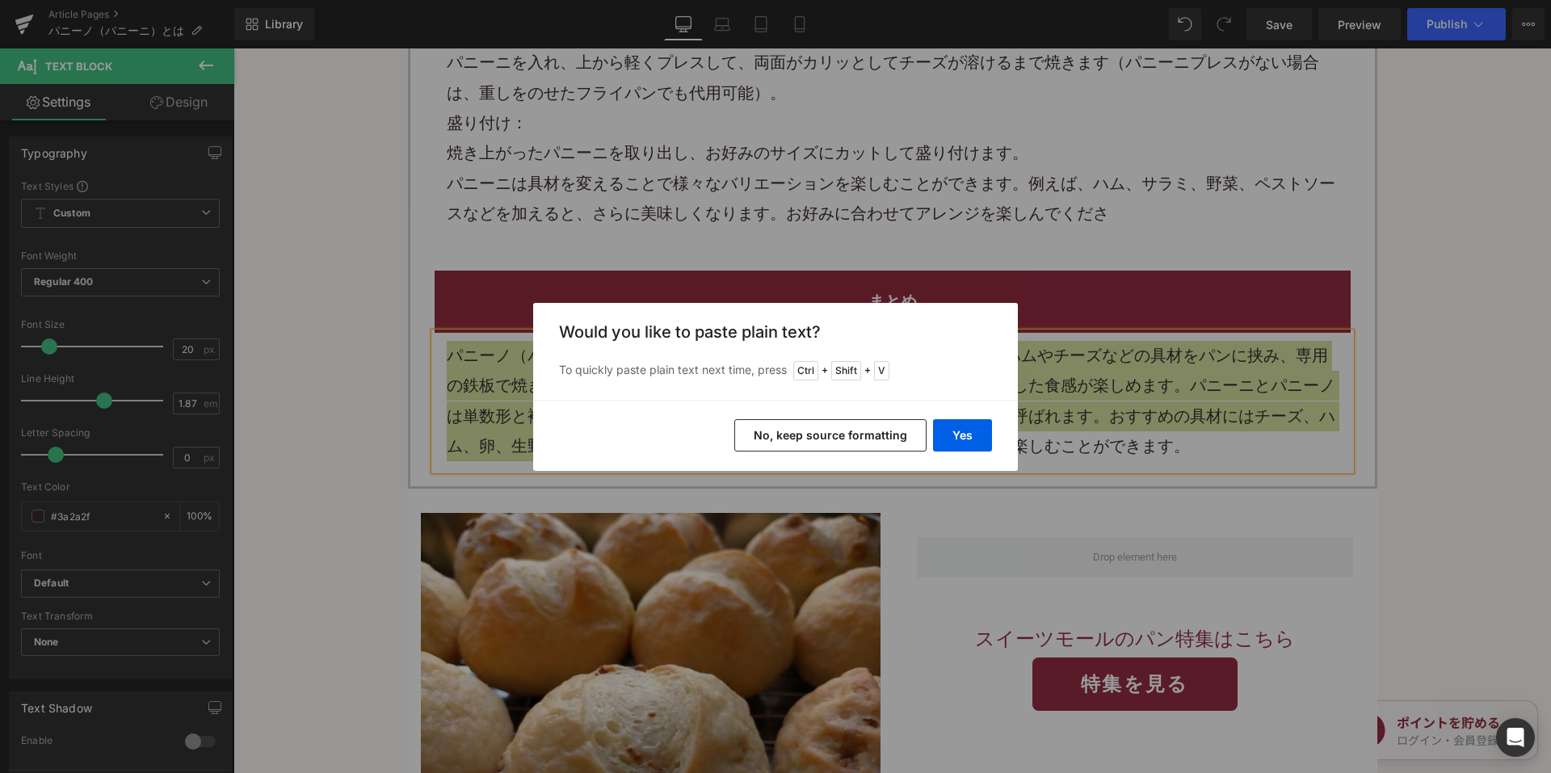
click at [805, 436] on button "No, keep source formatting" at bounding box center [830, 435] width 192 height 32
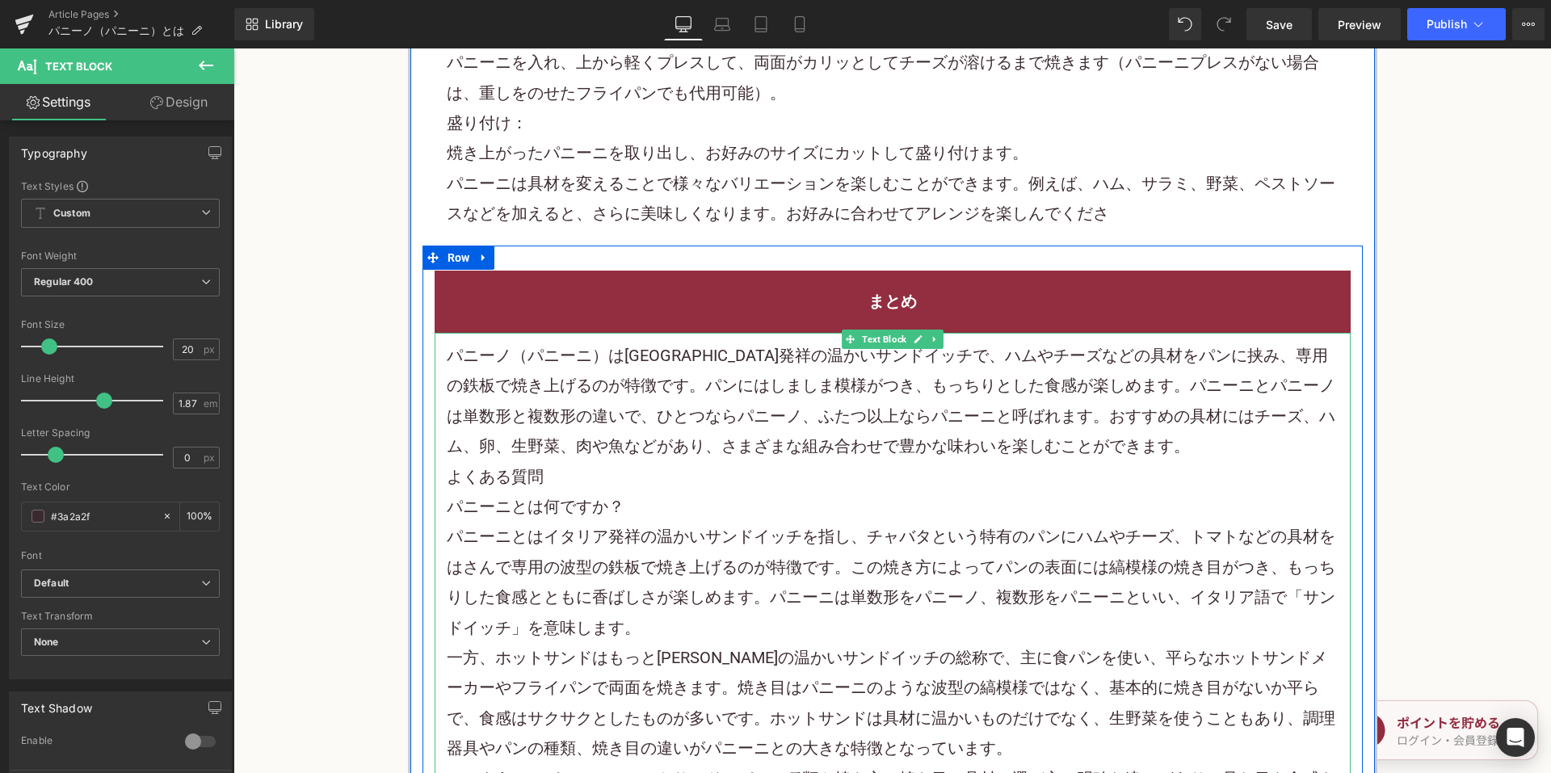
click at [1103, 445] on p "パニーノ（パニーニ）は[GEOGRAPHIC_DATA]発祥の温かいサンドイッチで、ハムやチーズなどの具材をパンに挟み、専用の鉄板で焼き上げるのが特徴です。パ…" at bounding box center [893, 401] width 892 height 121
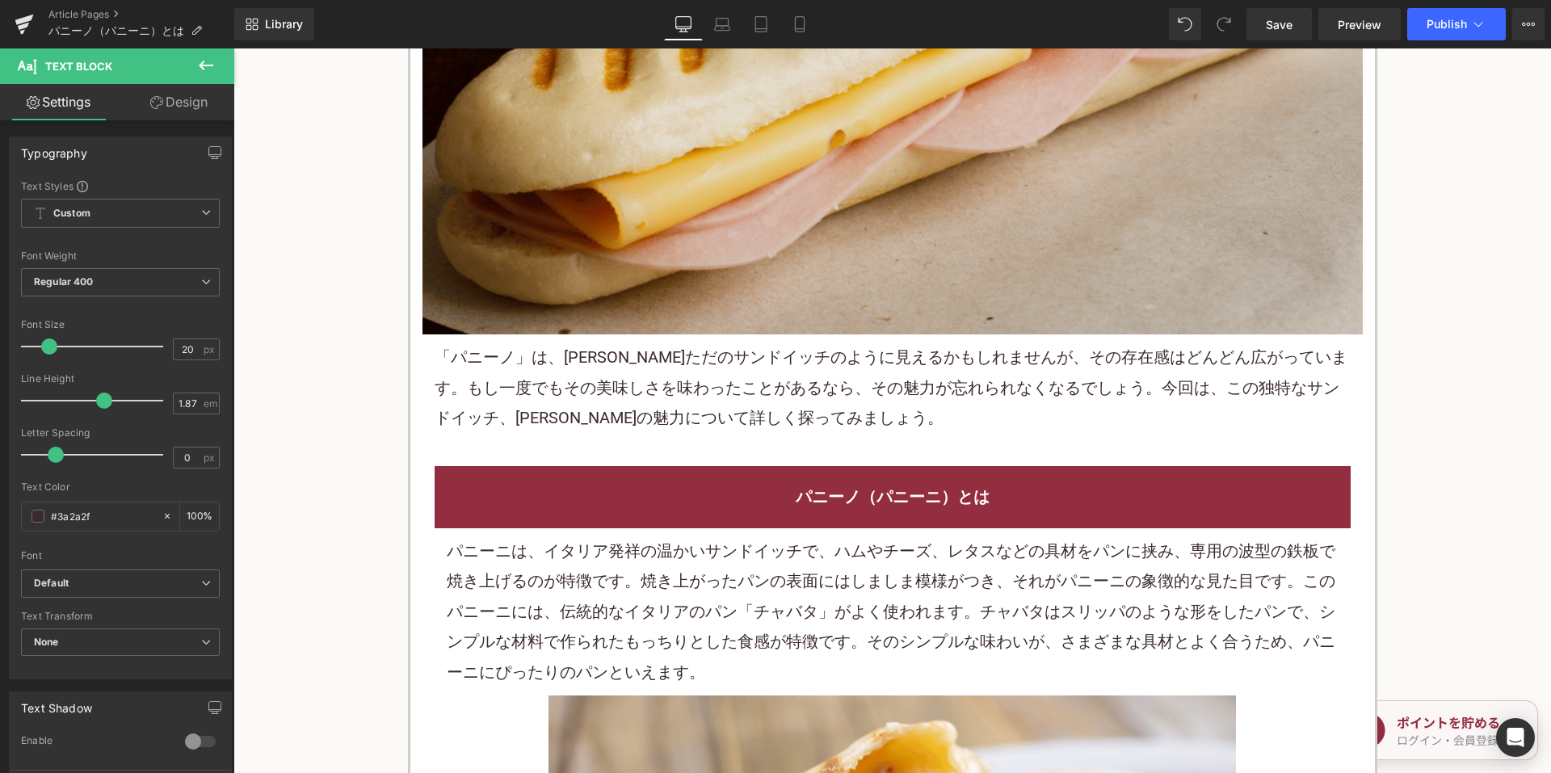
scroll to position [808, 0]
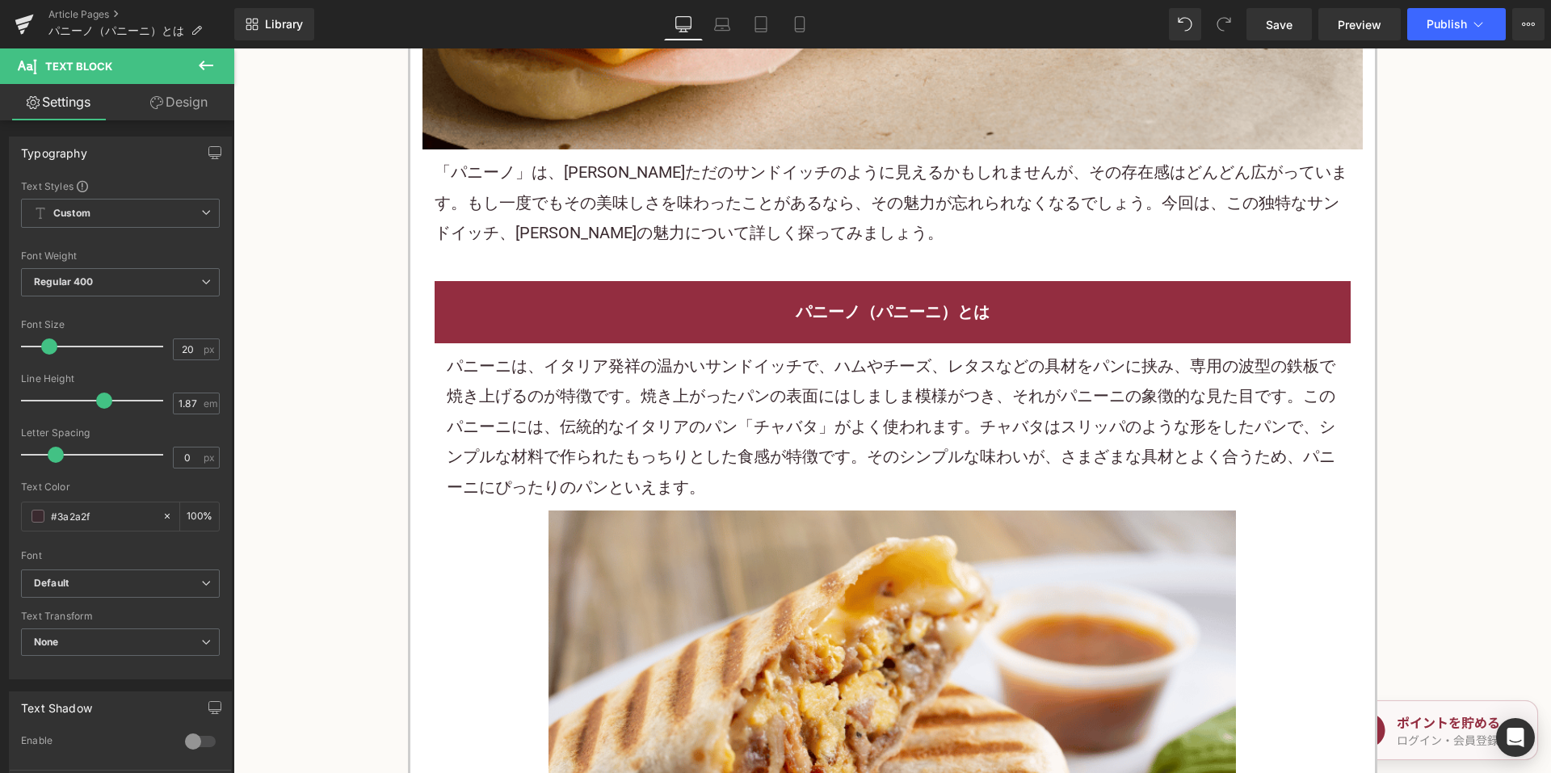
click at [890, 212] on div "「パニーノ」は、[PERSON_NAME]ただのサンドイッチのように見えるかもしれませんが、その存在感はどんどん広がっています。もし一度でもその美味しさを味わ…" at bounding box center [893, 202] width 940 height 107
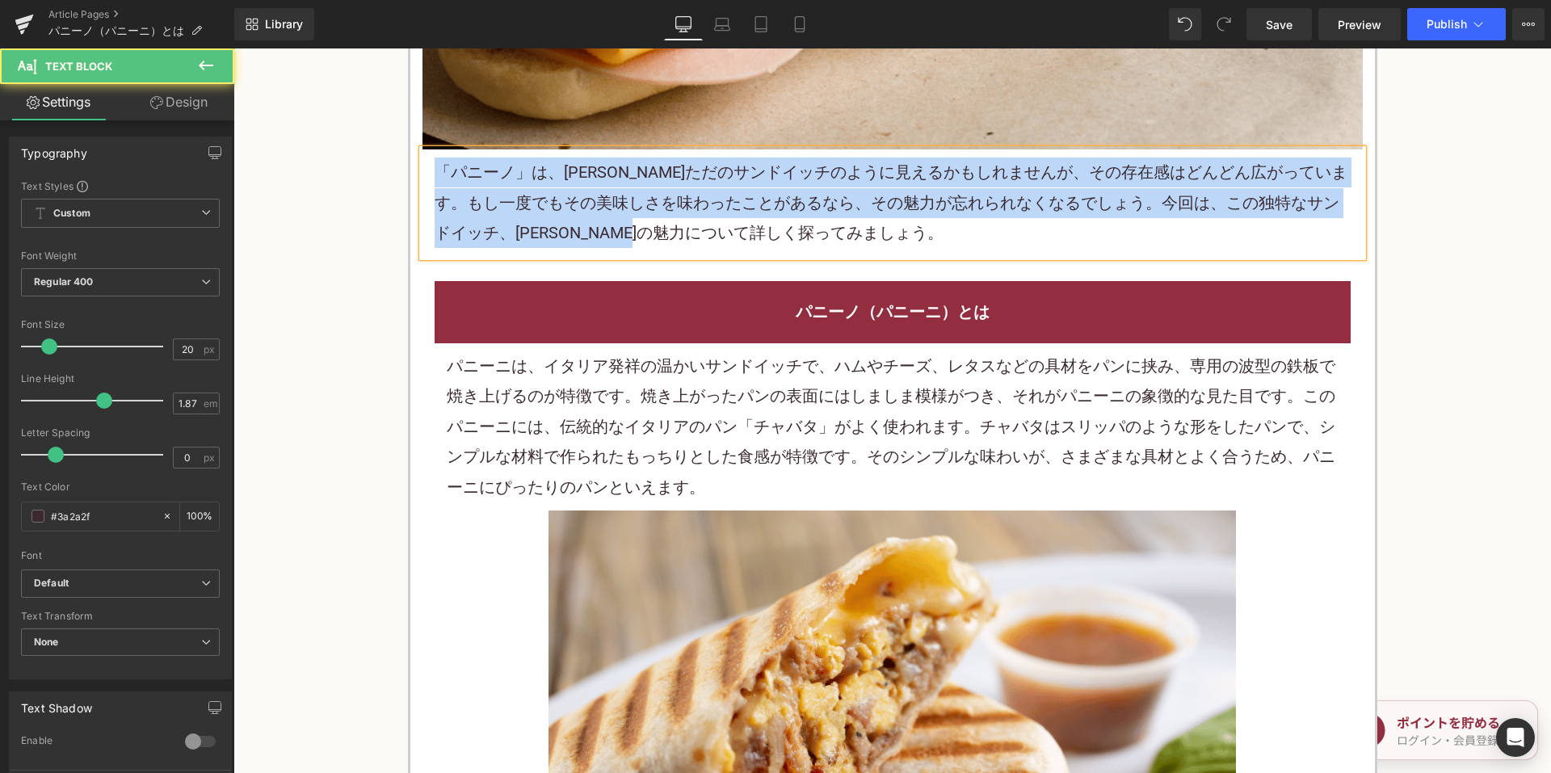
copy span "「パニーノ」は、[PERSON_NAME]ただのサンドイッチのように見えるかもしれませんが、その存在感はどんどん広がっています。もし一度でもその美味しさを味わ…"
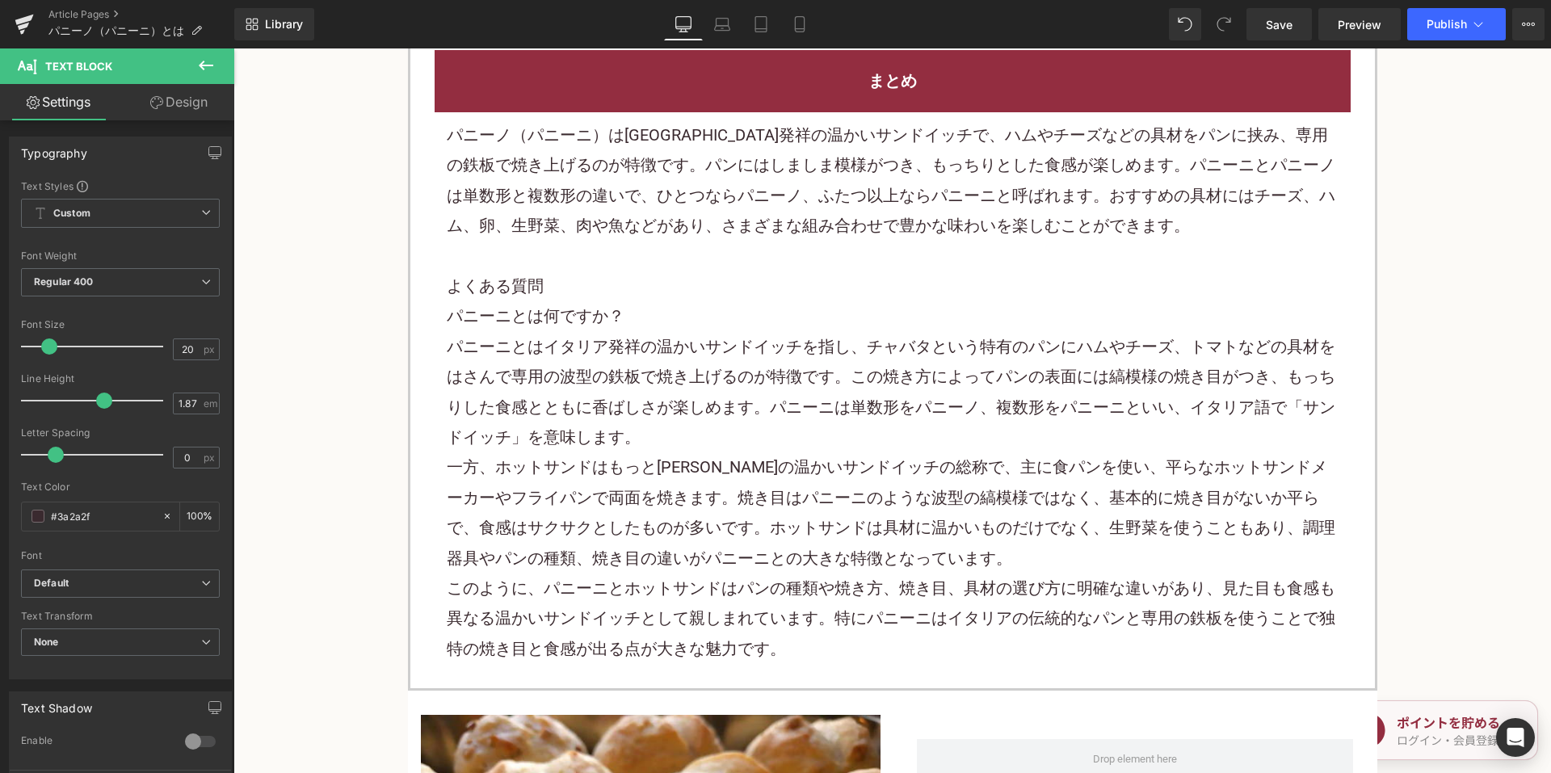
scroll to position [4282, 0]
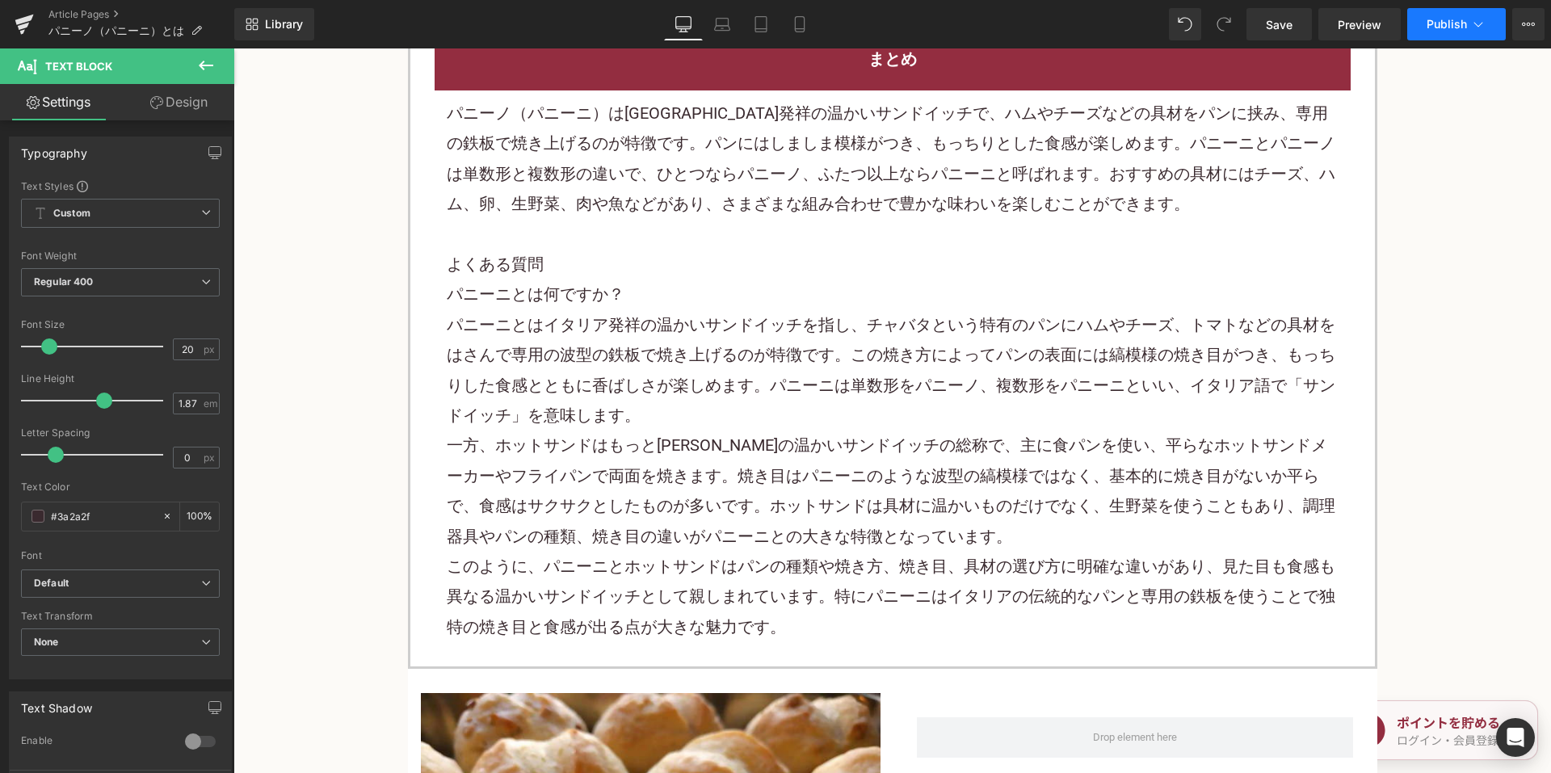
click at [1442, 35] on button "Publish" at bounding box center [1456, 24] width 99 height 32
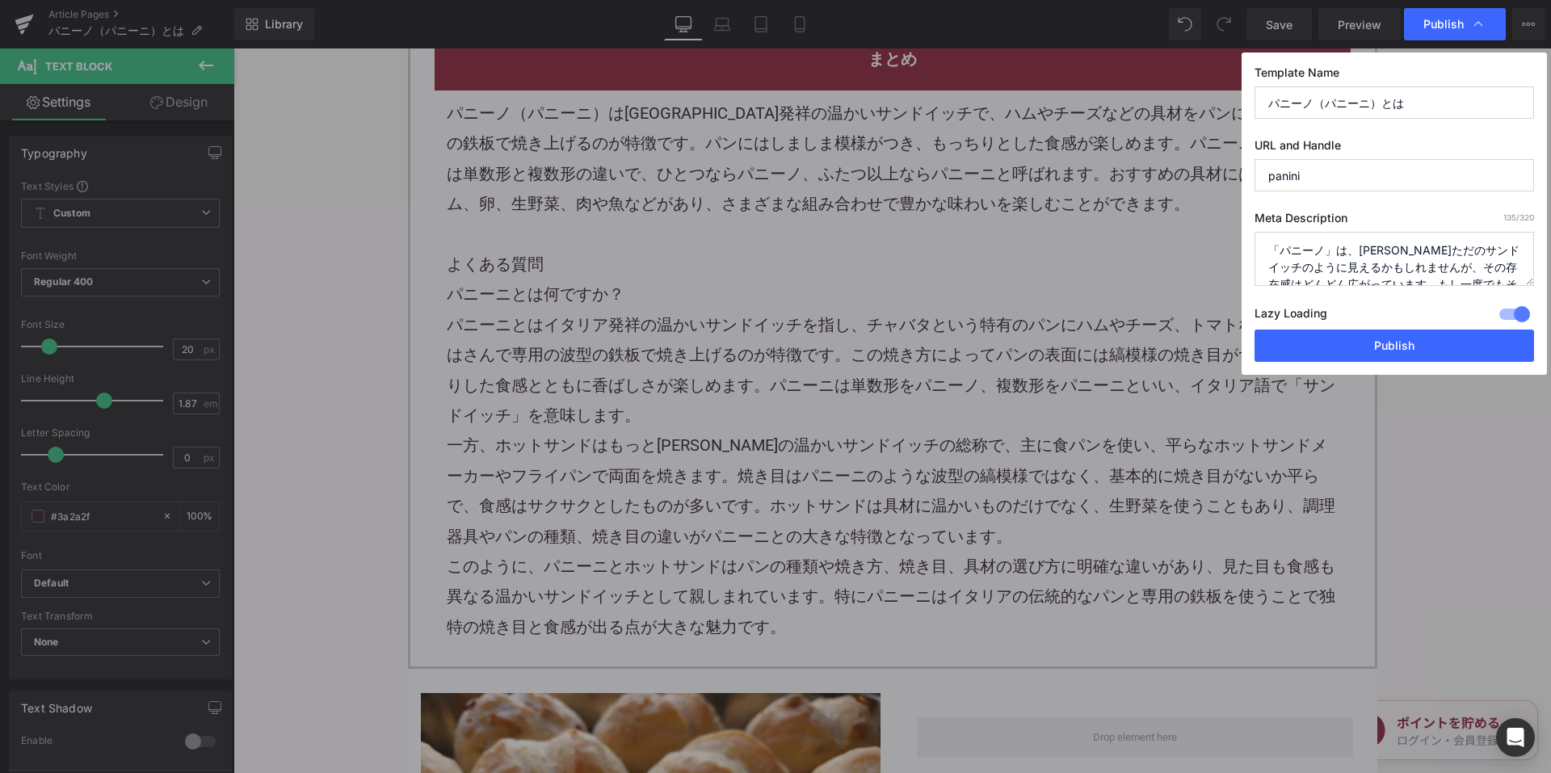
drag, startPoint x: 1308, startPoint y: 254, endPoint x: 1383, endPoint y: 269, distance: 76.7
click at [1310, 254] on textarea "「パニーノ」は、[PERSON_NAME]ただのサンドイッチのように見えるかもしれませんが、その存在感はどんどん広がっています。もし一度でもその美味しさを味わ…" at bounding box center [1395, 259] width 280 height 54
drag, startPoint x: 1352, startPoint y: 341, endPoint x: 1115, endPoint y: 289, distance: 243.1
click at [1352, 341] on button "Publish" at bounding box center [1395, 346] width 280 height 32
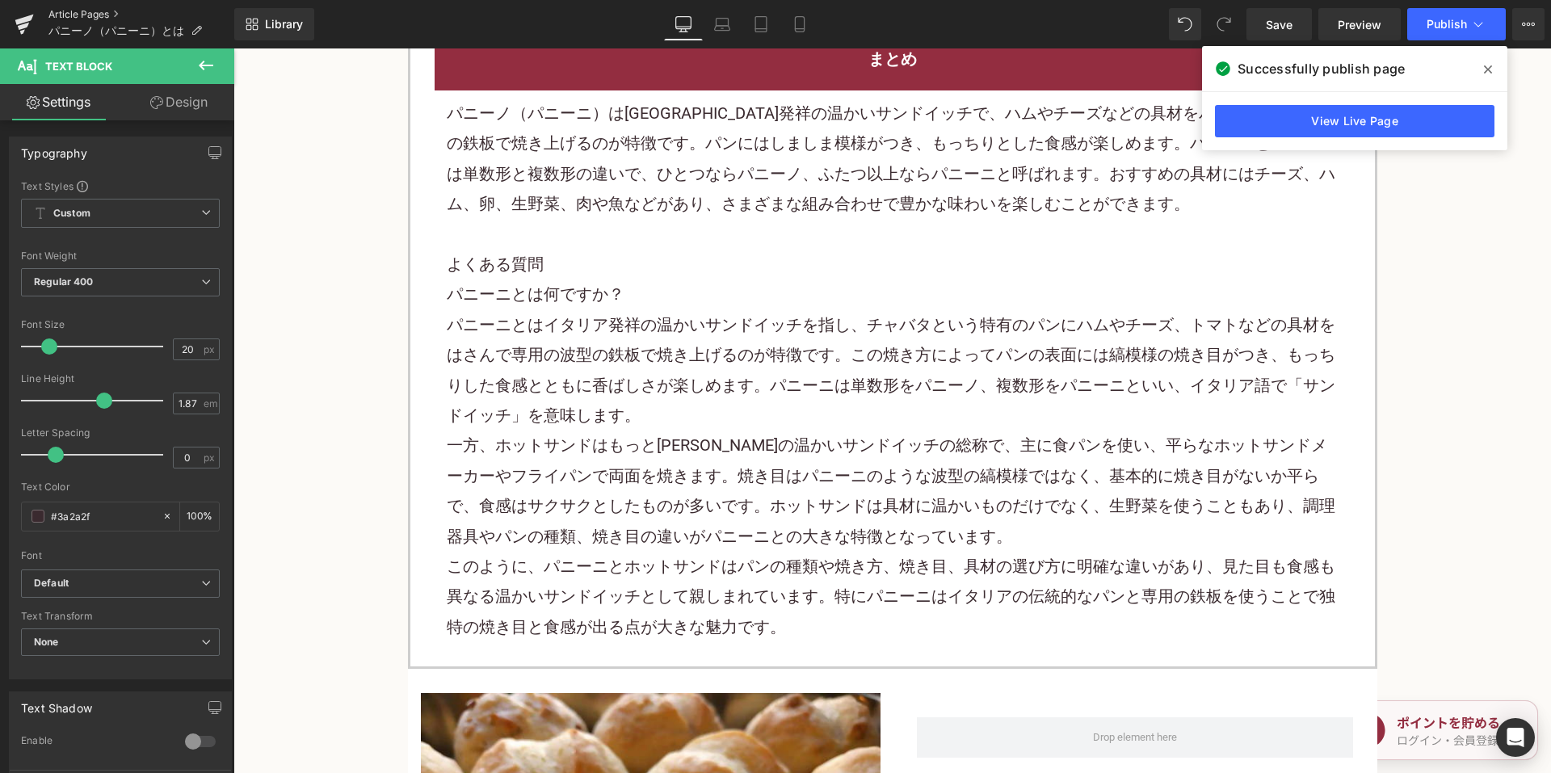
click at [109, 16] on link "Article Pages" at bounding box center [141, 14] width 186 height 13
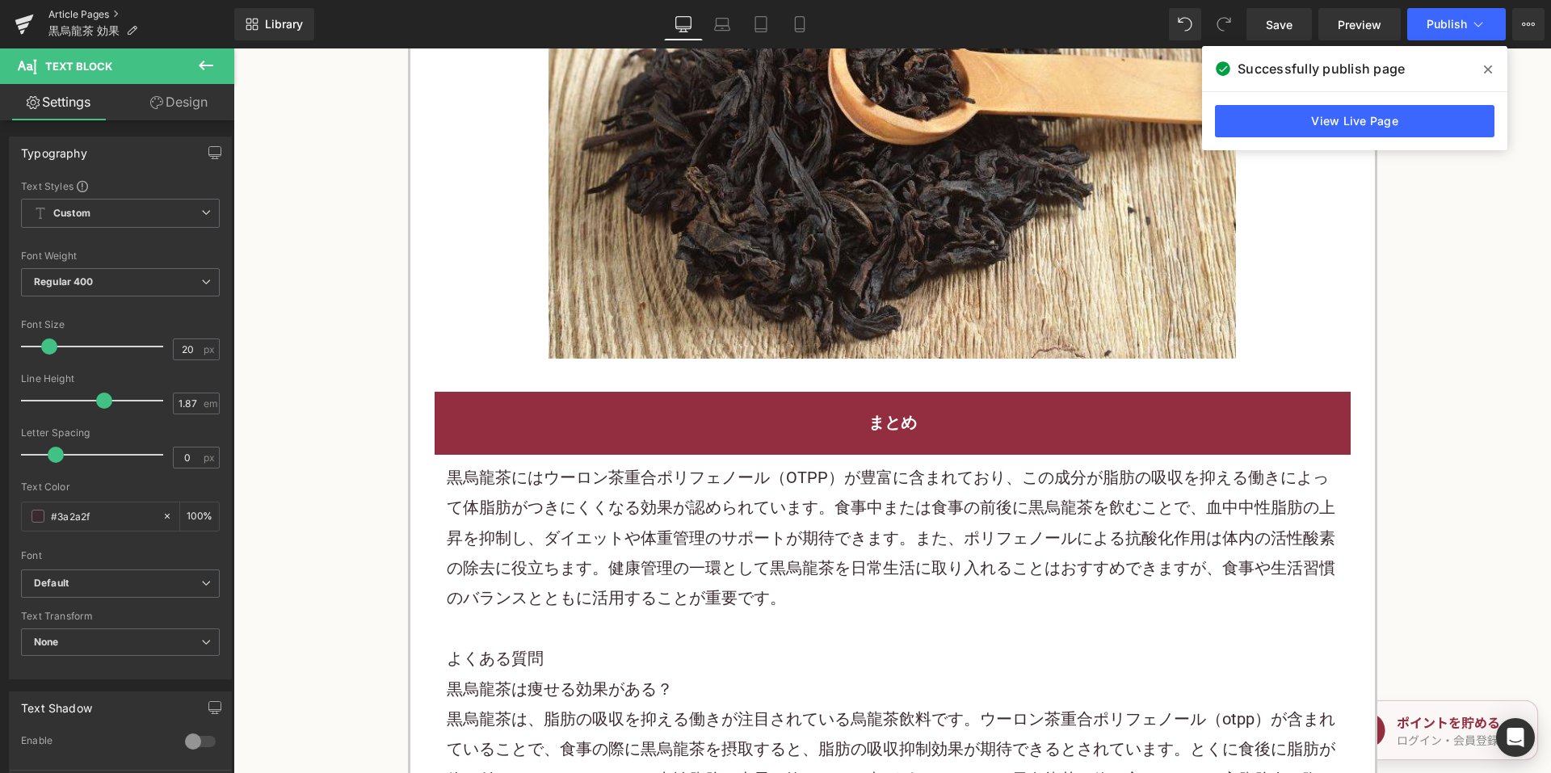
click at [90, 10] on link "Article Pages" at bounding box center [141, 14] width 186 height 13
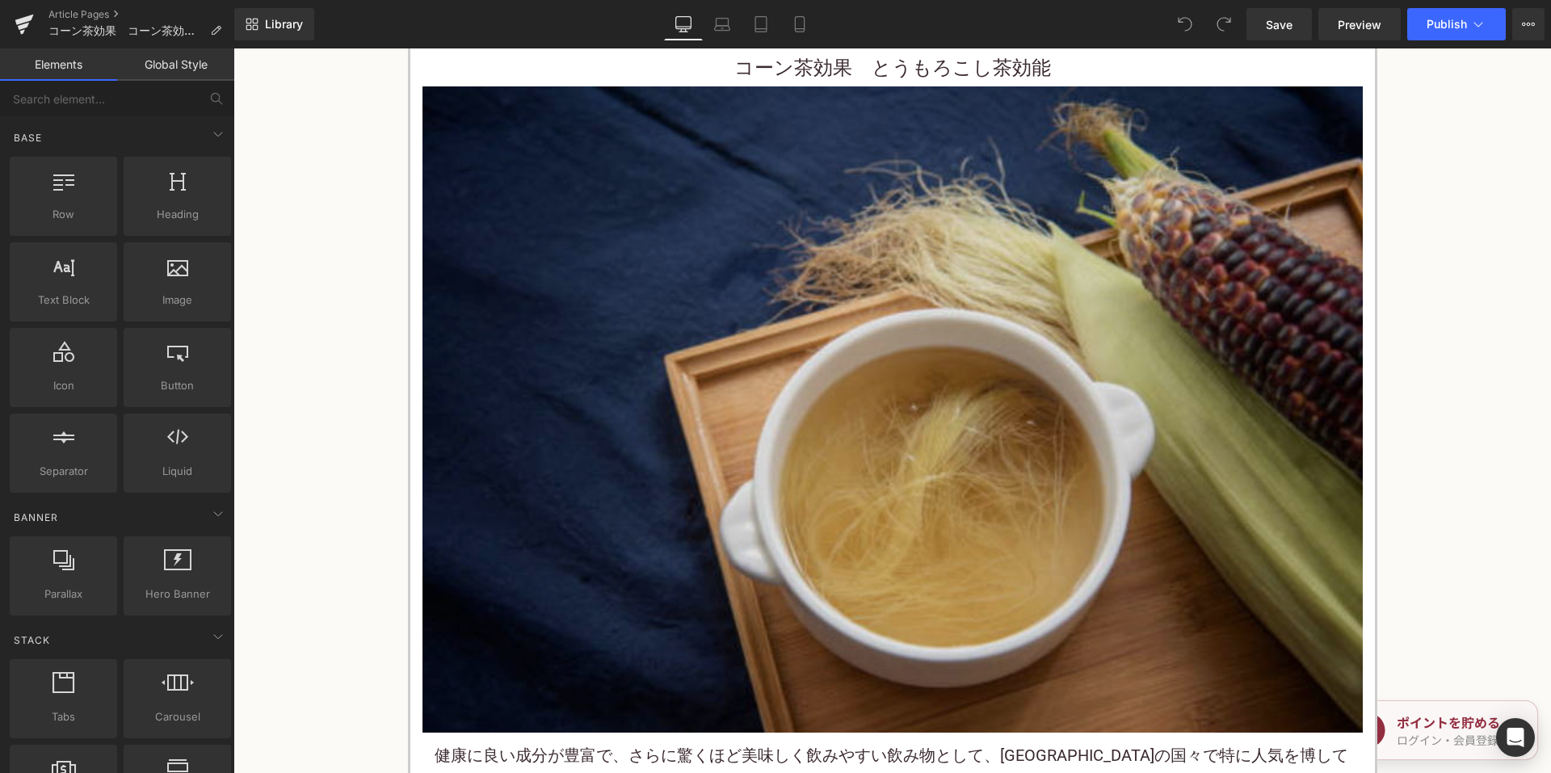
scroll to position [404, 0]
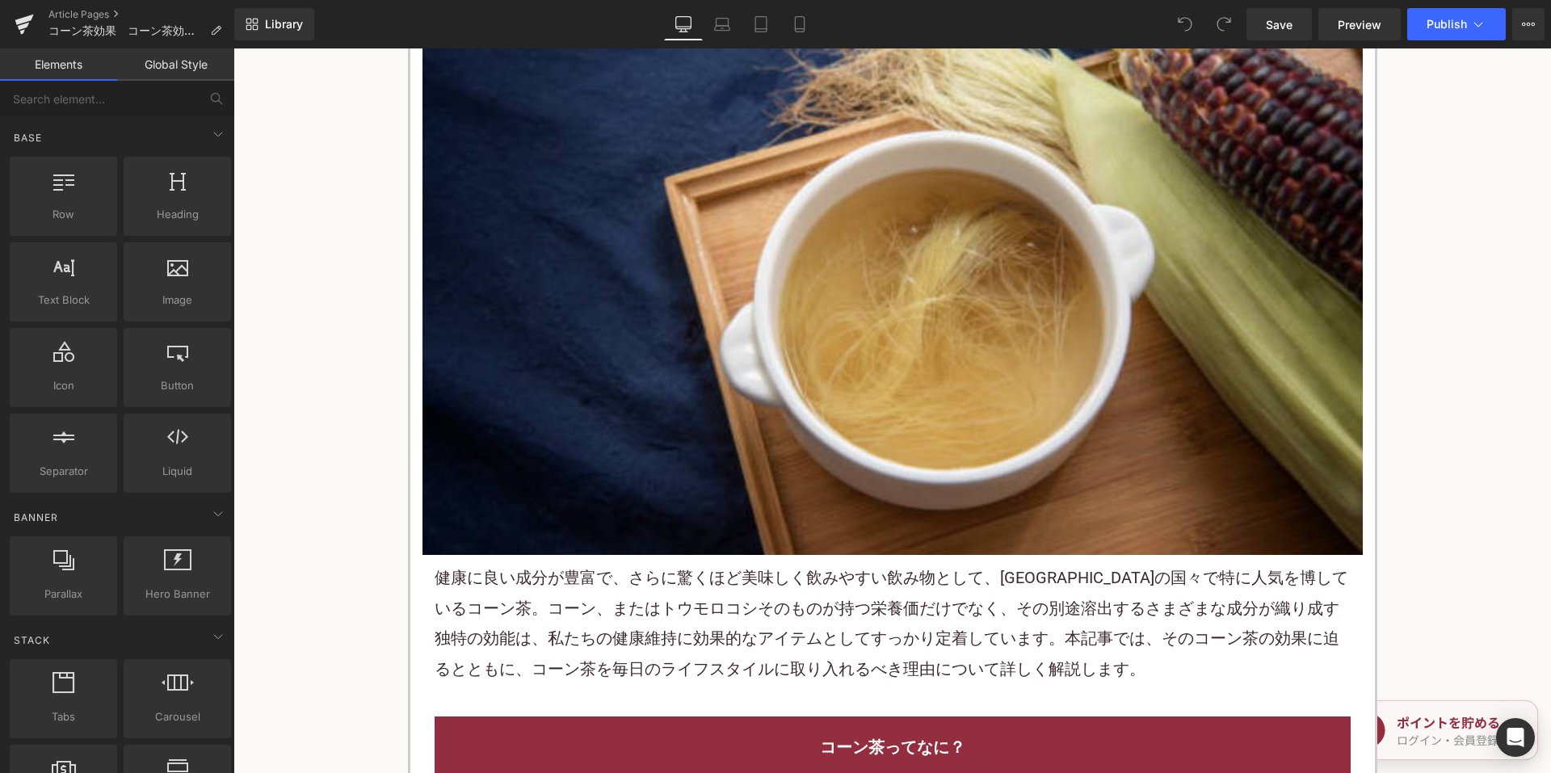
click at [746, 595] on p "健康に良い成分が豊富で、さらに驚くほど美味しく飲みやすい飲み物として、[GEOGRAPHIC_DATA]の国々で特に人気を博している コーン茶 。コーン、また…" at bounding box center [893, 623] width 916 height 121
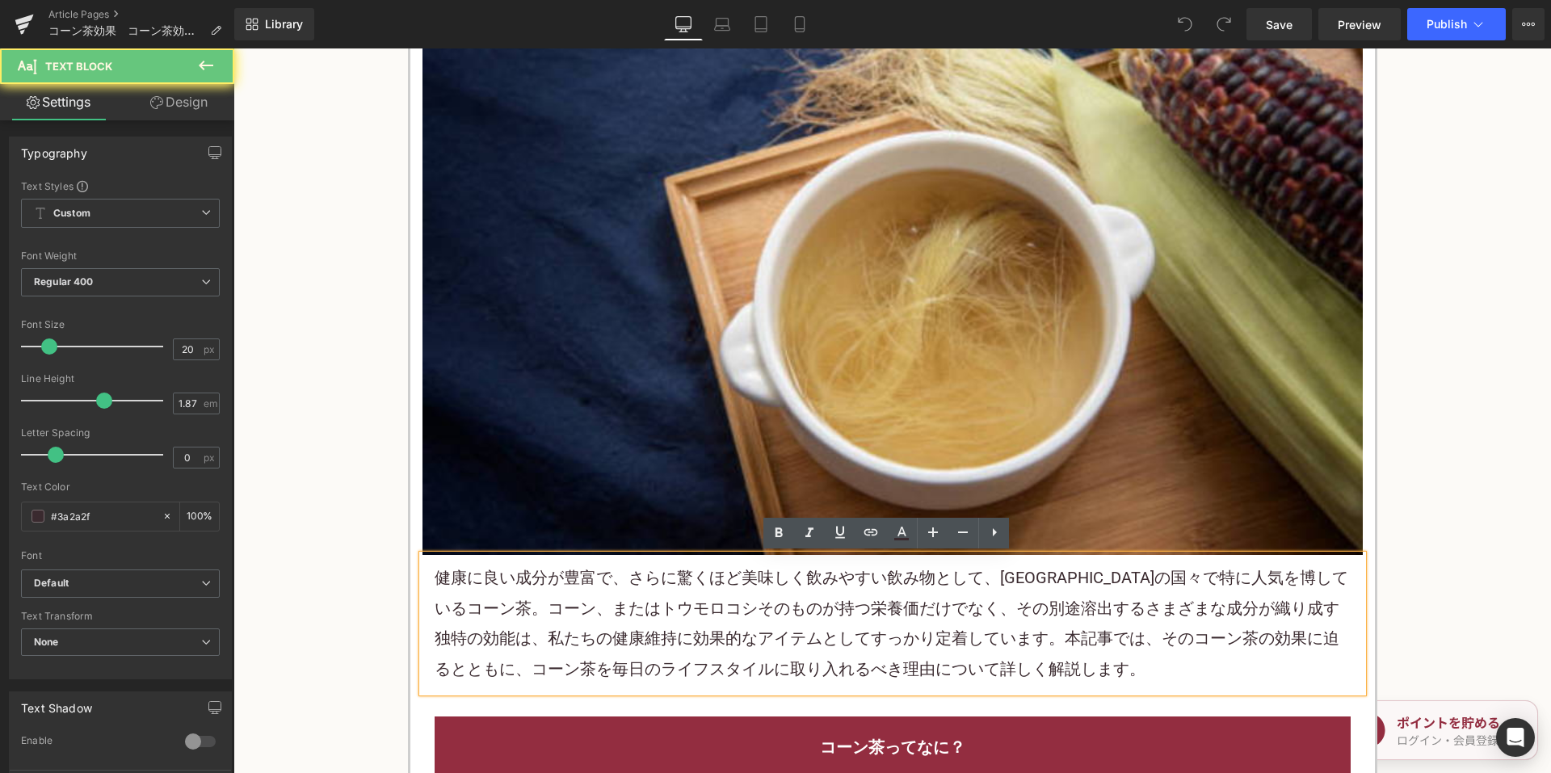
click at [746, 595] on p "健康に良い成分が豊富で、さらに驚くほど美味しく飲みやすい飲み物として、[GEOGRAPHIC_DATA]の国々で特に人気を博している コーン茶 。コーン、また…" at bounding box center [893, 623] width 916 height 121
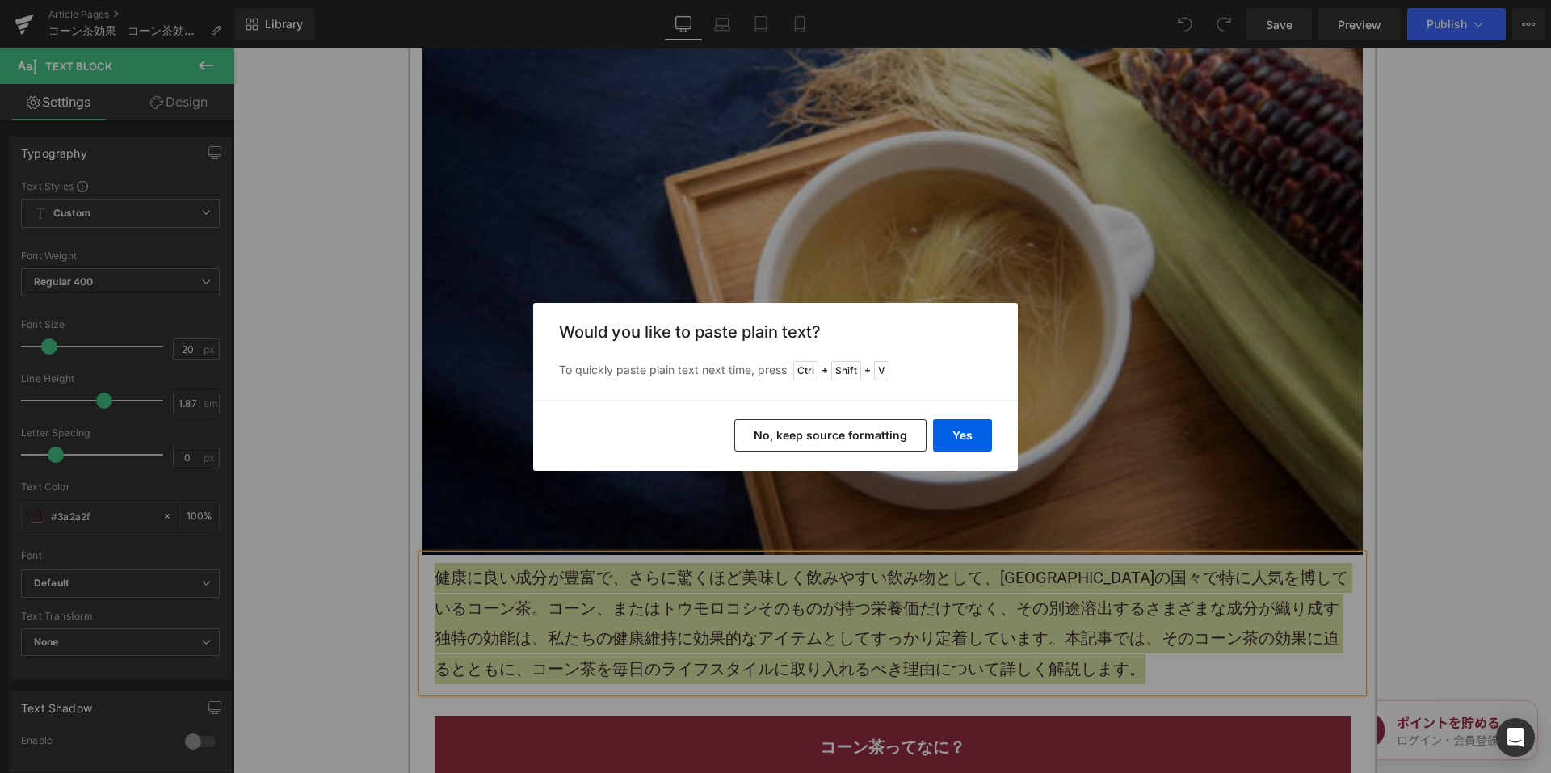
click at [816, 423] on button "No, keep source formatting" at bounding box center [830, 435] width 192 height 32
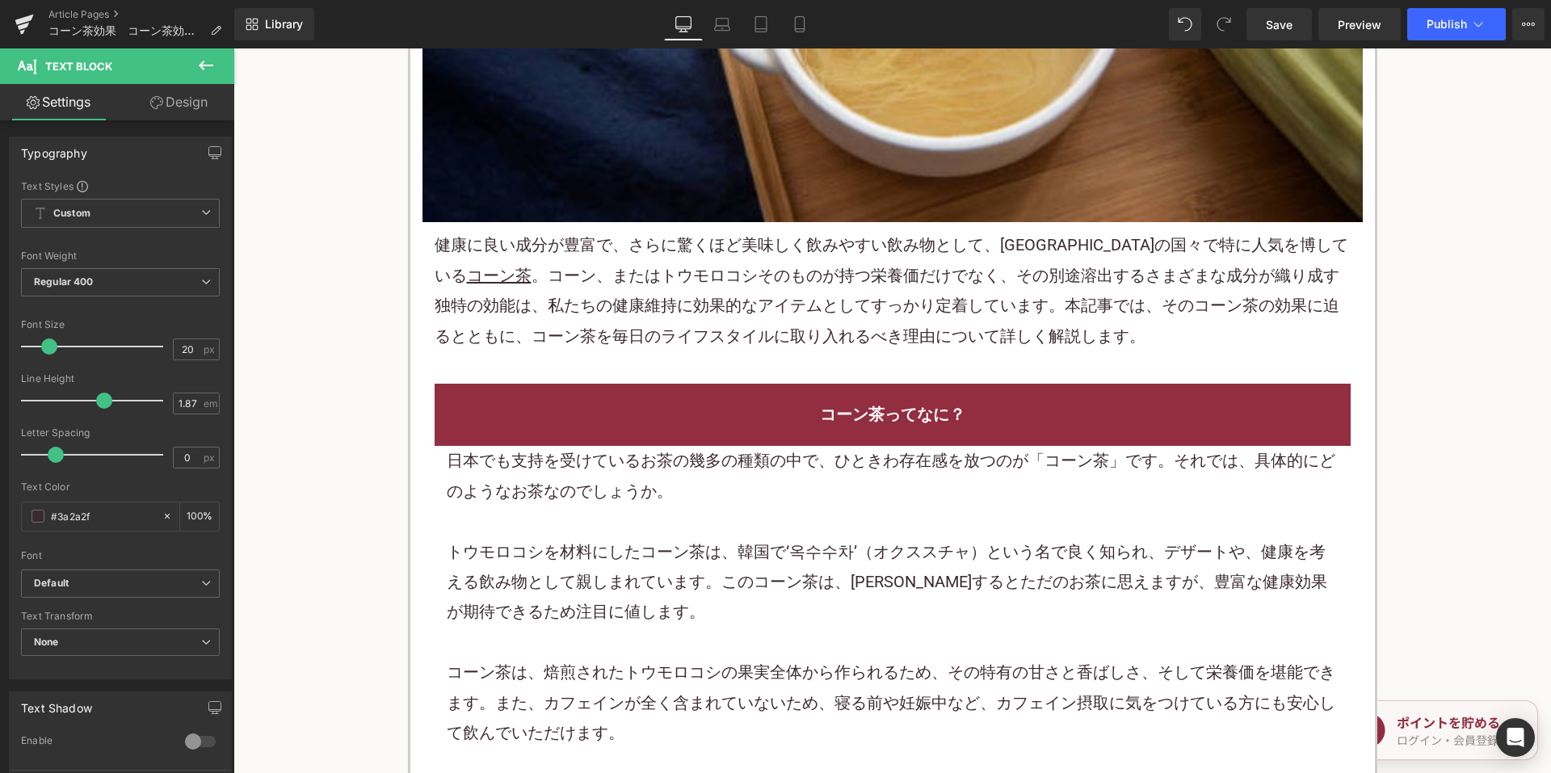
scroll to position [889, 0]
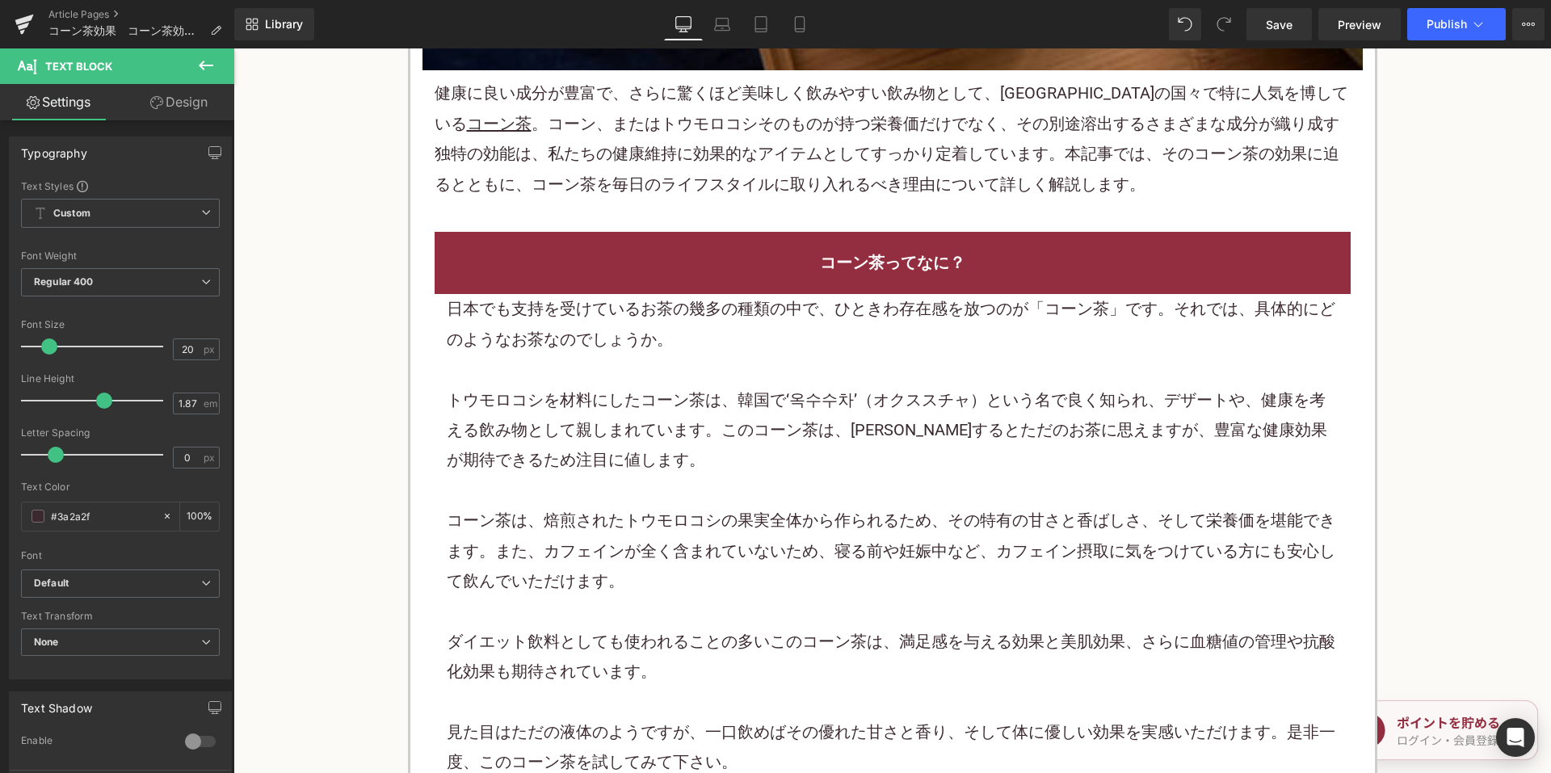
click at [696, 485] on p at bounding box center [893, 491] width 892 height 30
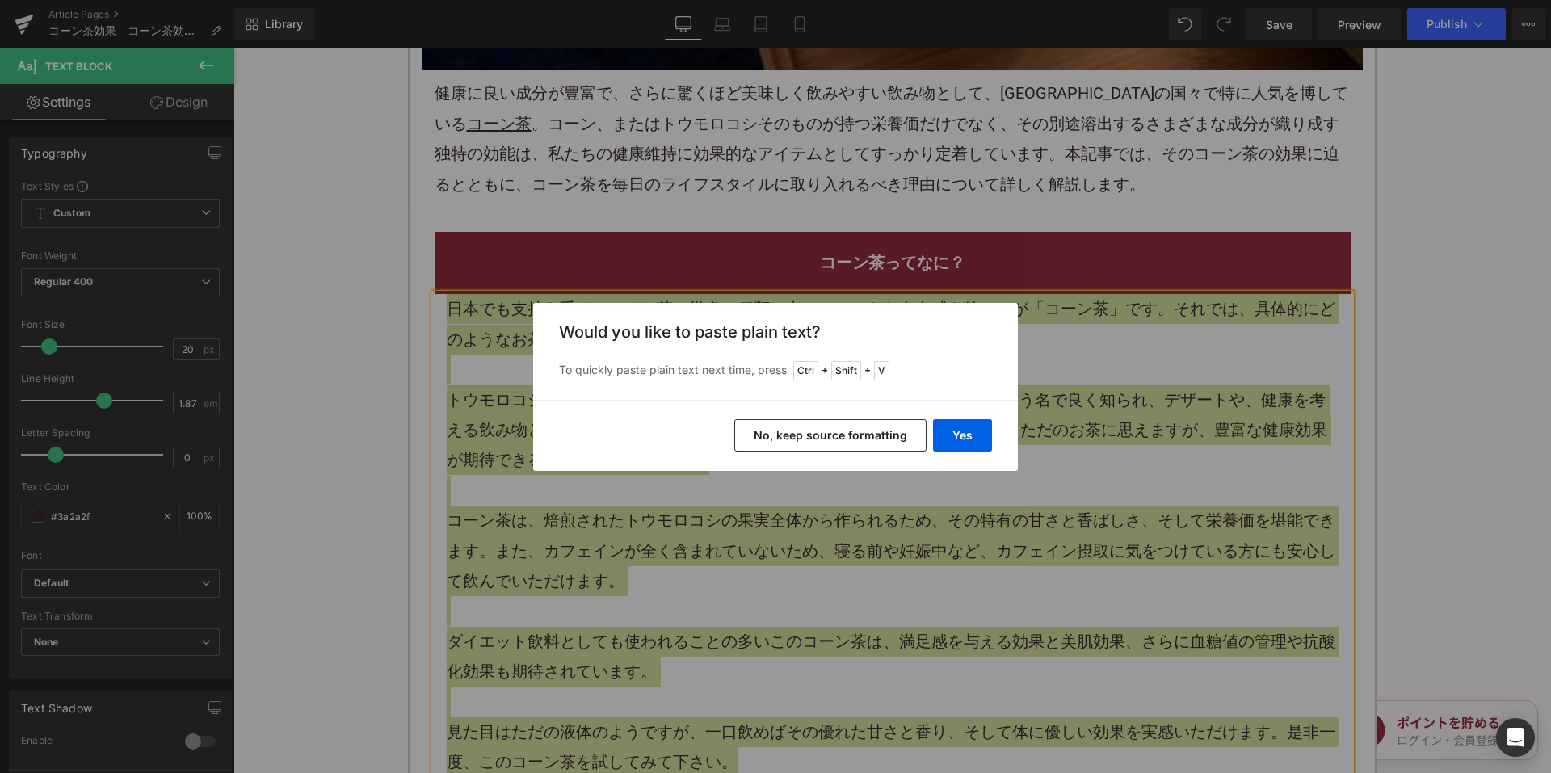
click at [769, 437] on button "No, keep source formatting" at bounding box center [830, 435] width 192 height 32
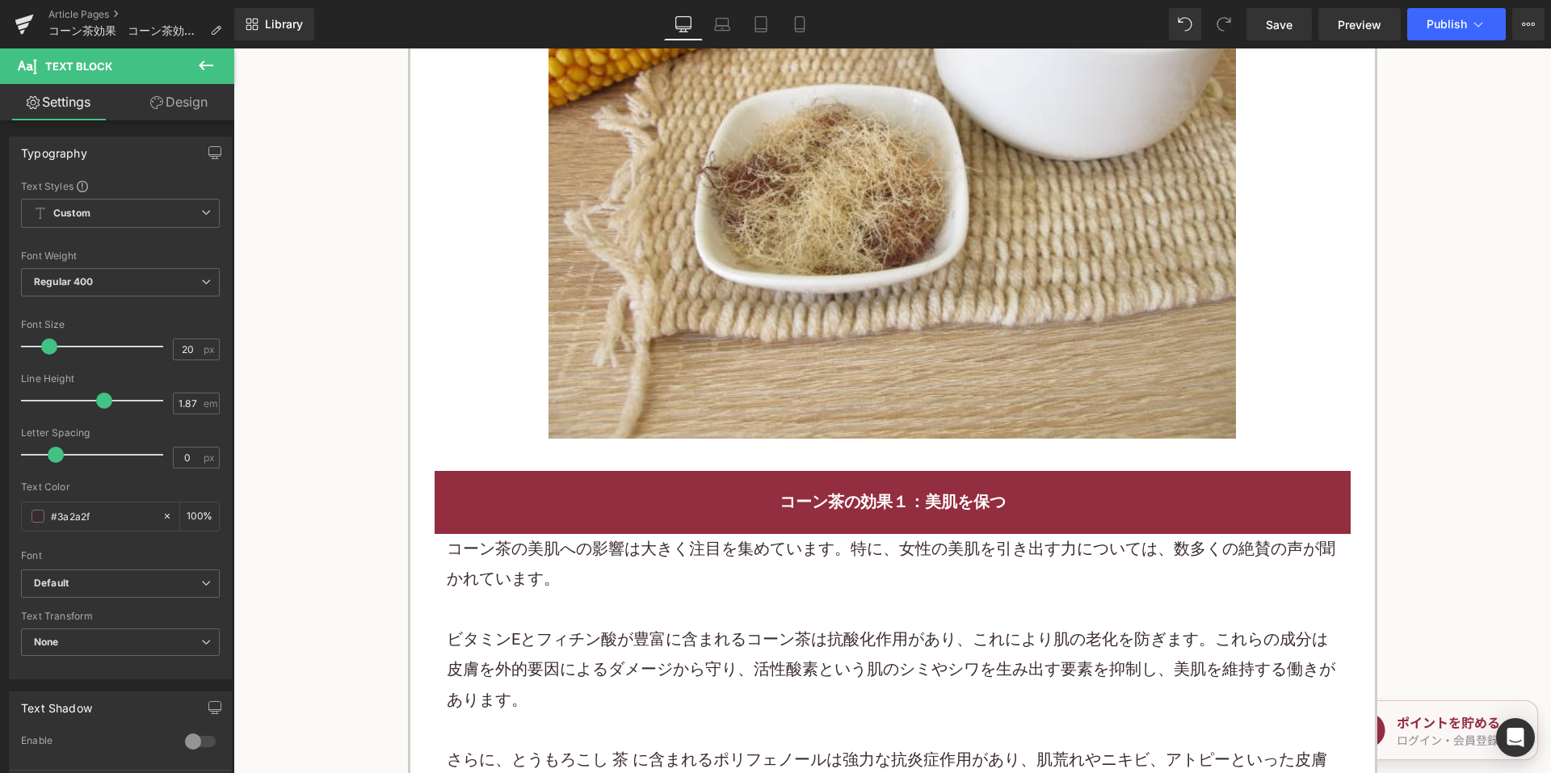
scroll to position [1777, 0]
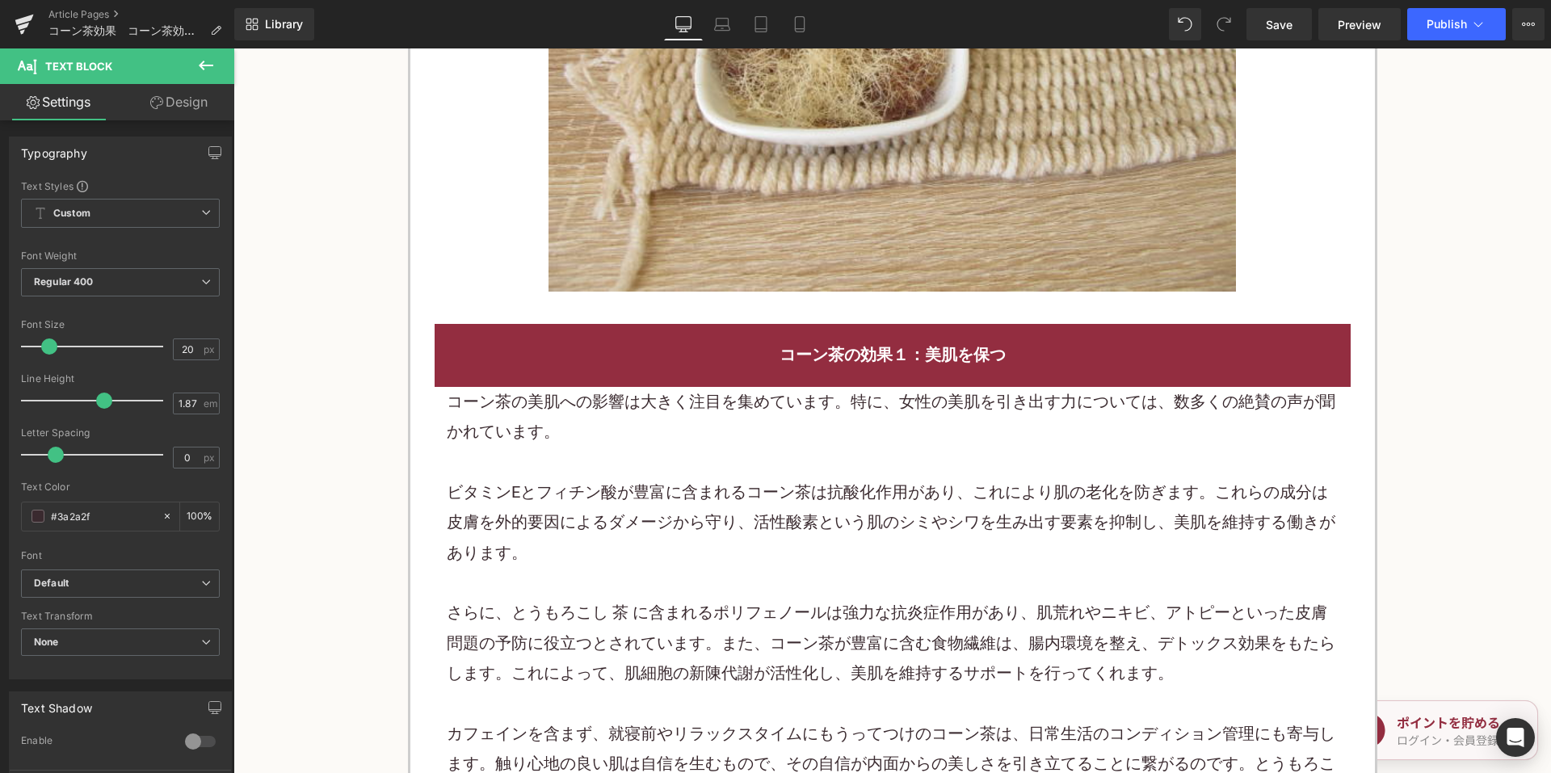
click at [658, 435] on p "コーン茶の美肌への影響は大きく注目を集めています。特に、女性の美肌を引き出す力については、数多くの絶賛の声が聞かれています。" at bounding box center [893, 417] width 892 height 61
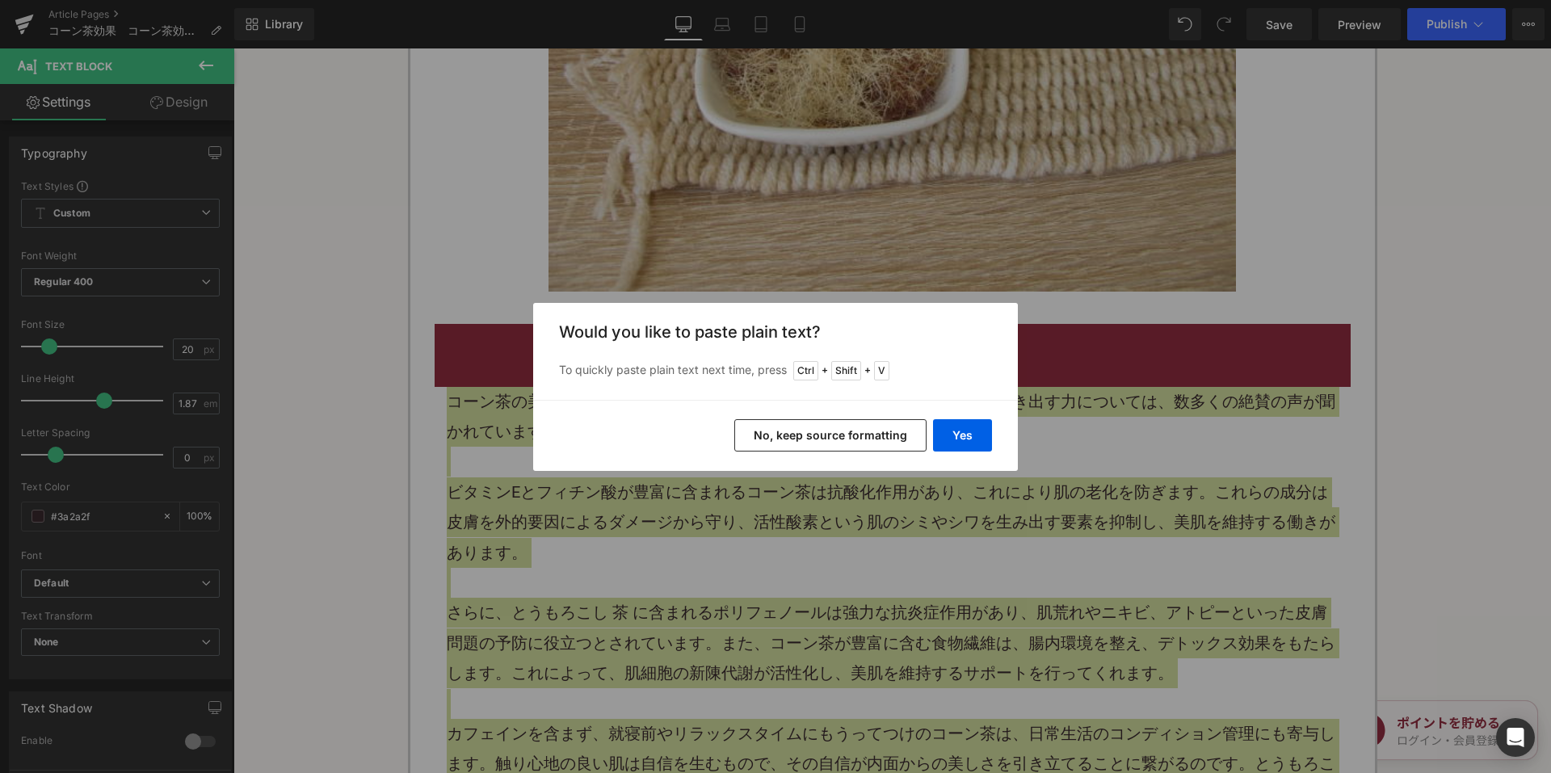
drag, startPoint x: 781, startPoint y: 436, endPoint x: 455, endPoint y: 174, distance: 418.9
click at [781, 436] on button "No, keep source formatting" at bounding box center [830, 435] width 192 height 32
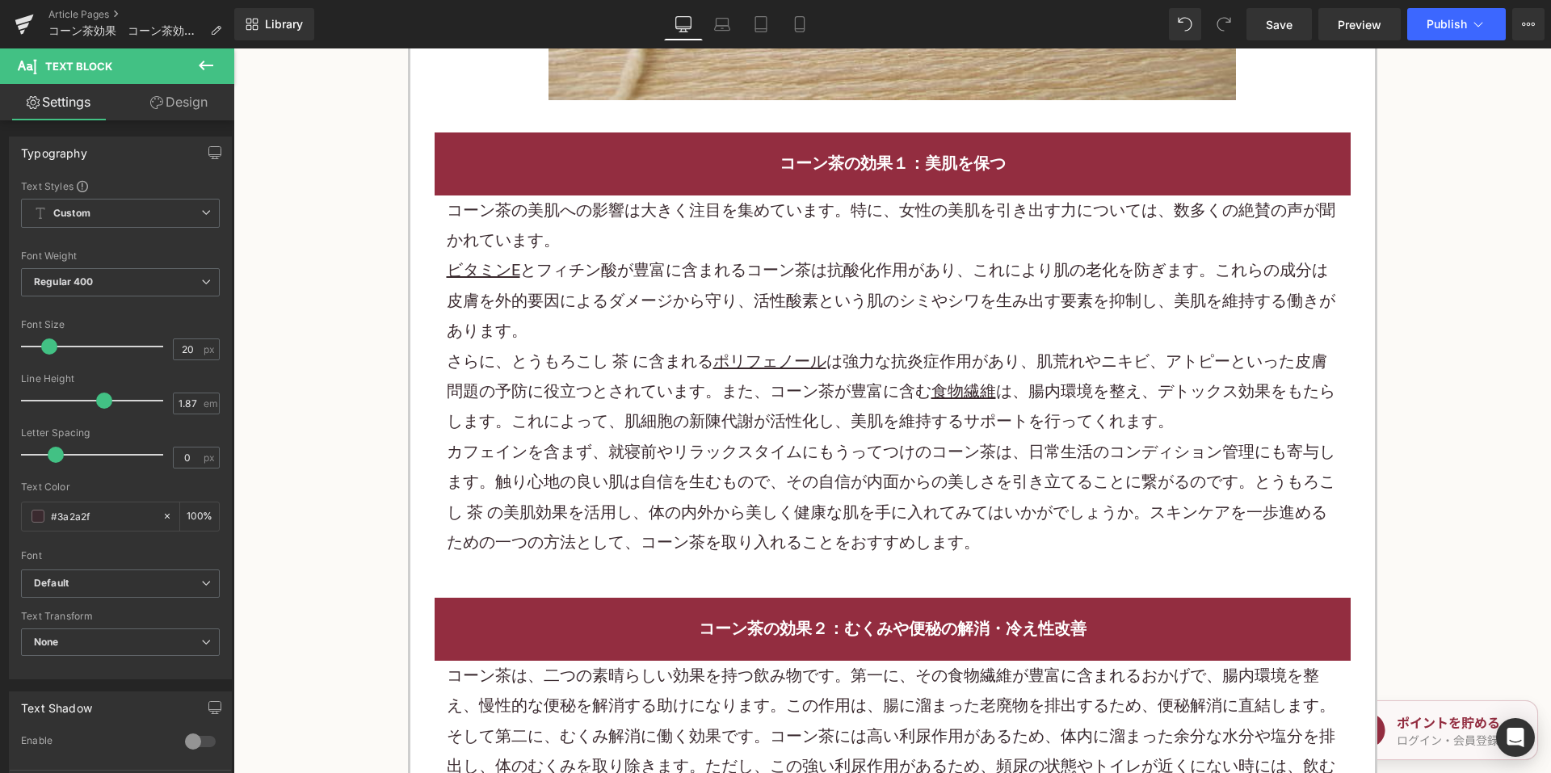
scroll to position [2343, 0]
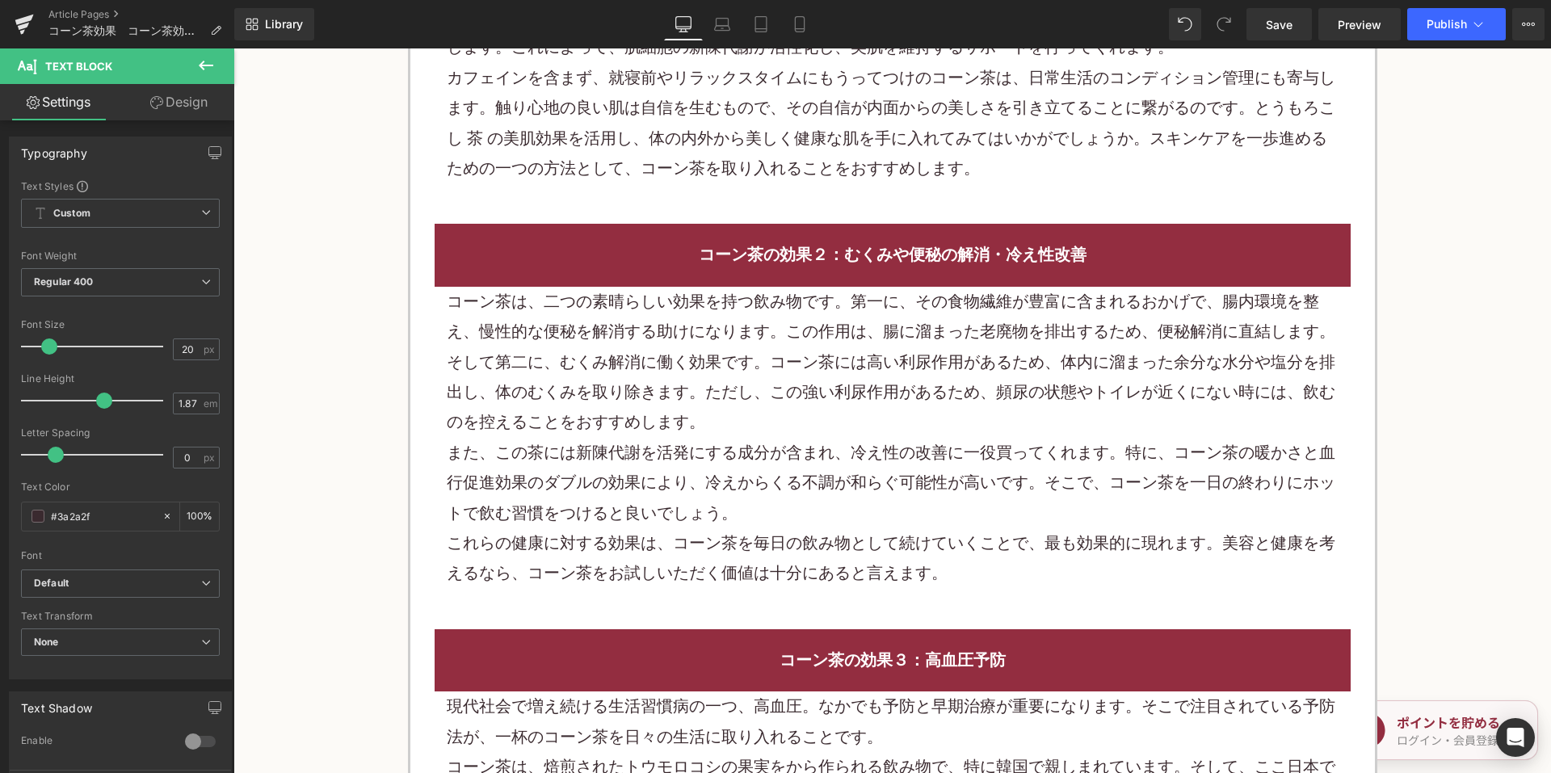
click at [734, 399] on p "そして第二に、 むくみ解消 に働く効果です。コーン茶には高い利尿作用があるため、体内に溜まった余分な水分や塩分を排出し、体のむくみを取り除きます。ただし、この…" at bounding box center [893, 392] width 892 height 90
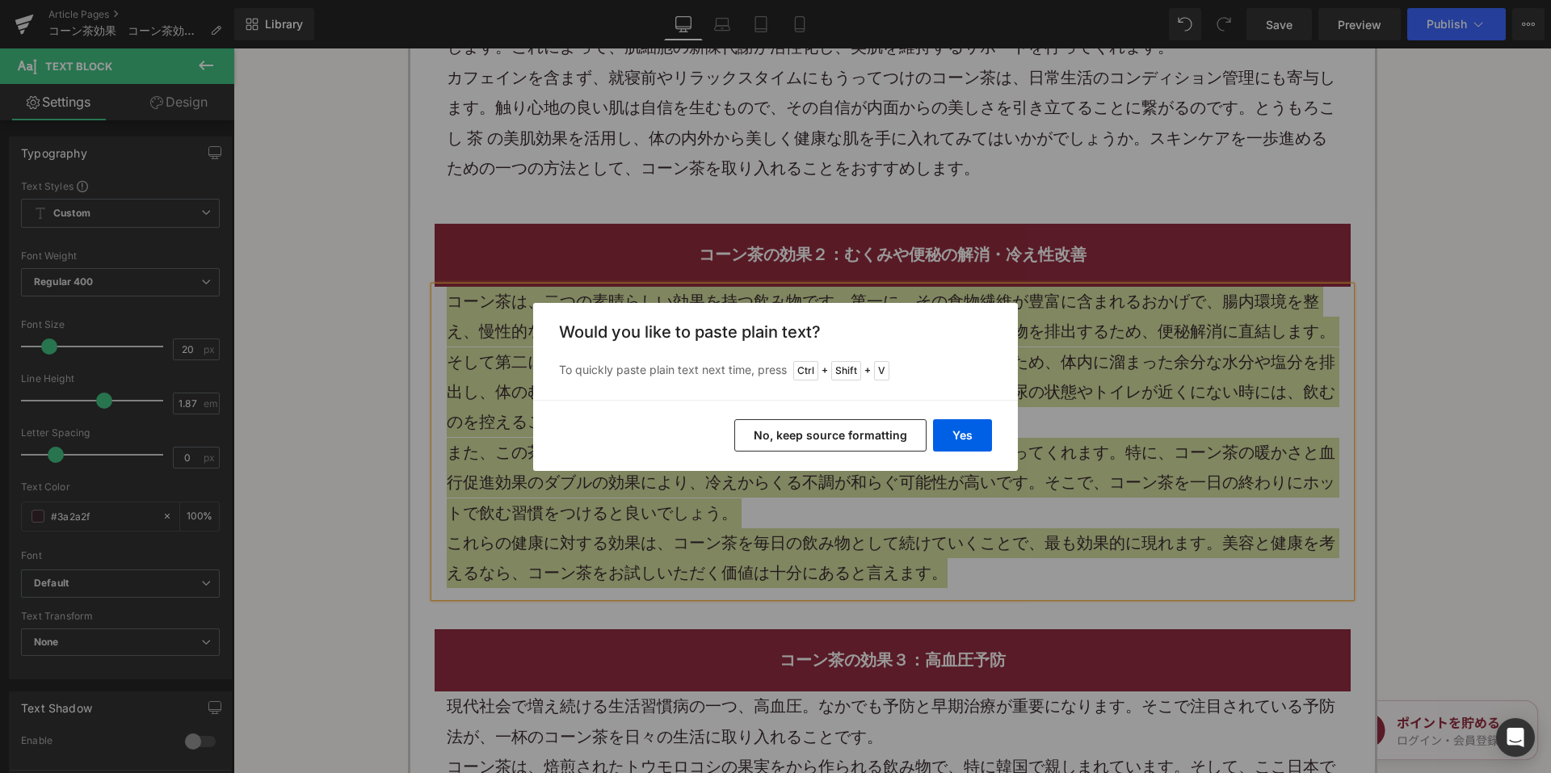
click at [805, 447] on button "No, keep source formatting" at bounding box center [830, 435] width 192 height 32
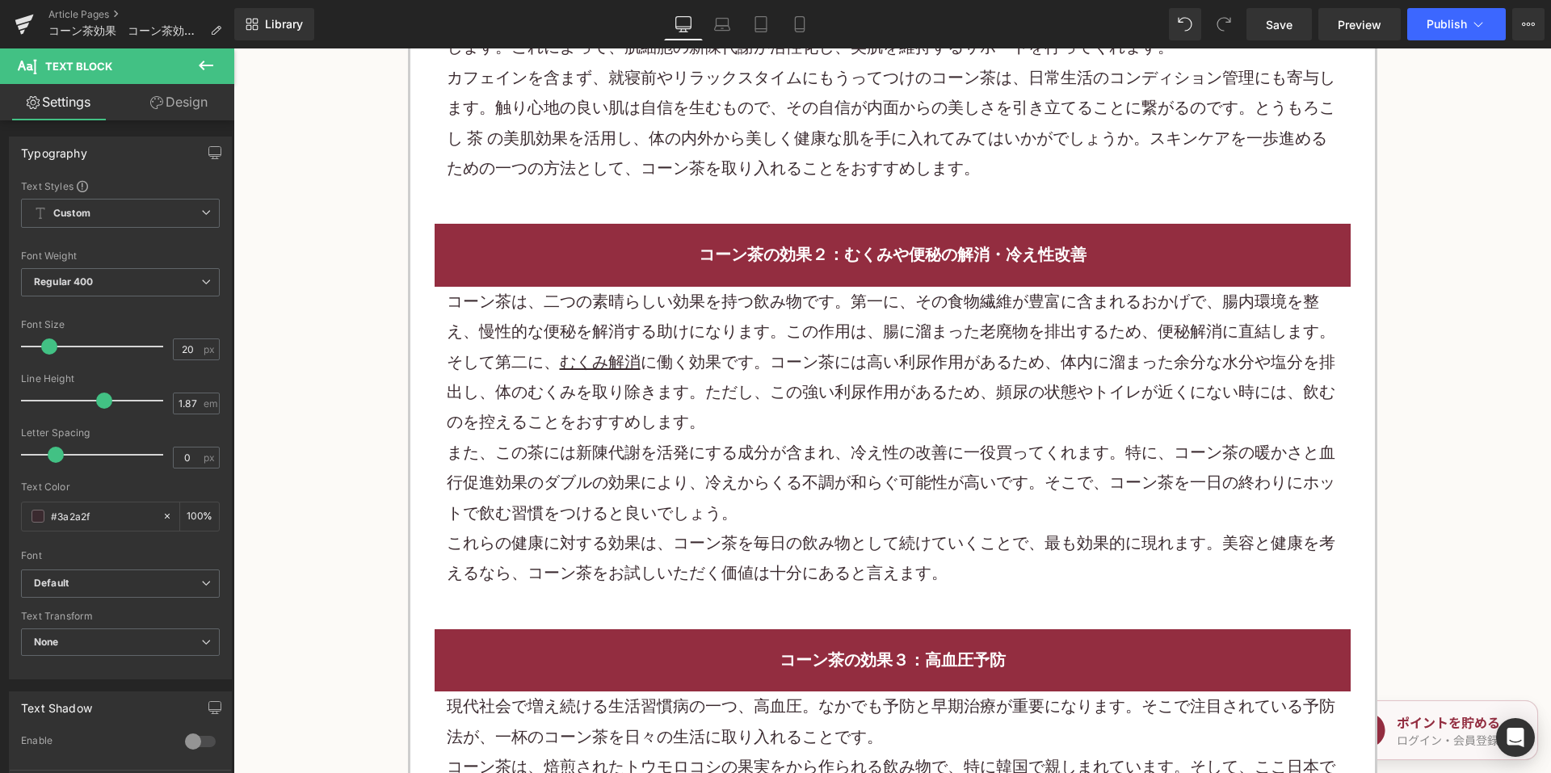
scroll to position [2747, 0]
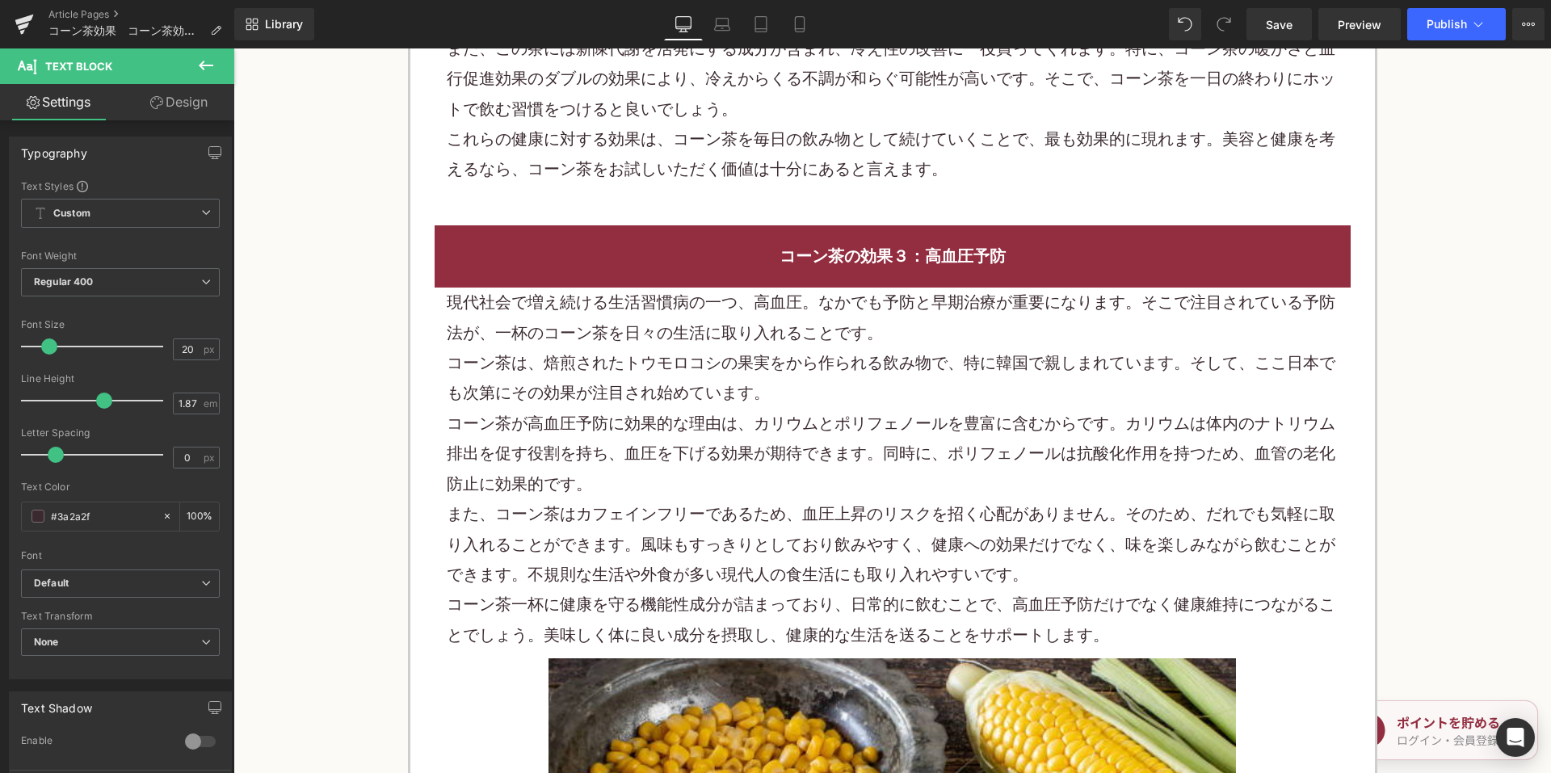
click at [703, 419] on p "コーン茶が高血圧予防に効果的な理由は、カリウムとポリフェノールを豊富に含むからです。カリウムは体内のナトリウム排出を促す役割を持ち、 血圧を下げる 効果が期待…" at bounding box center [893, 454] width 892 height 90
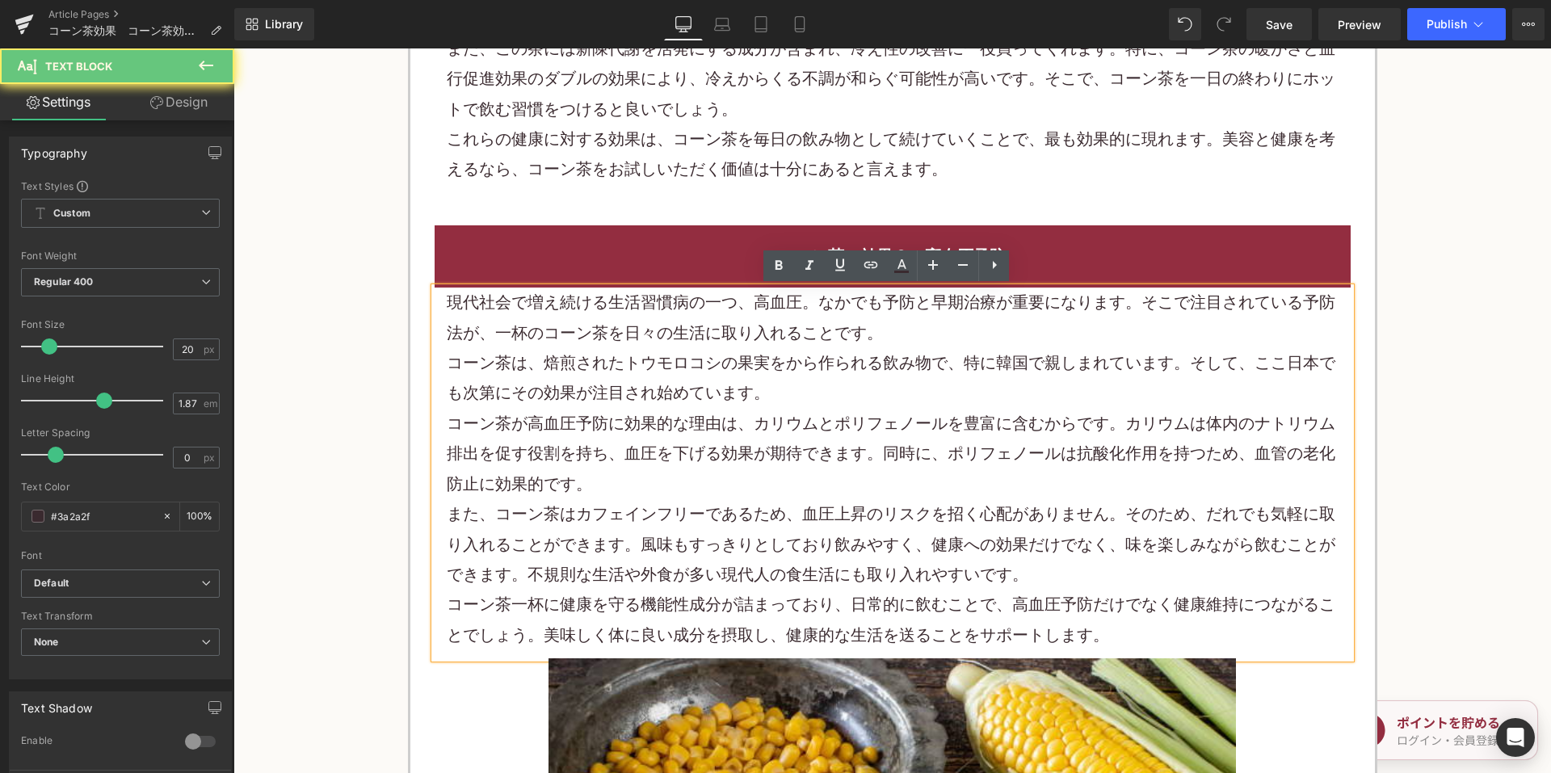
click at [700, 417] on p "コーン茶が高血圧予防に効果的な理由は、カリウムとポリフェノールを豊富に含むからです。カリウムは体内のナトリウム排出を促す役割を持ち、 血圧を下げる 効果が期待…" at bounding box center [893, 454] width 892 height 90
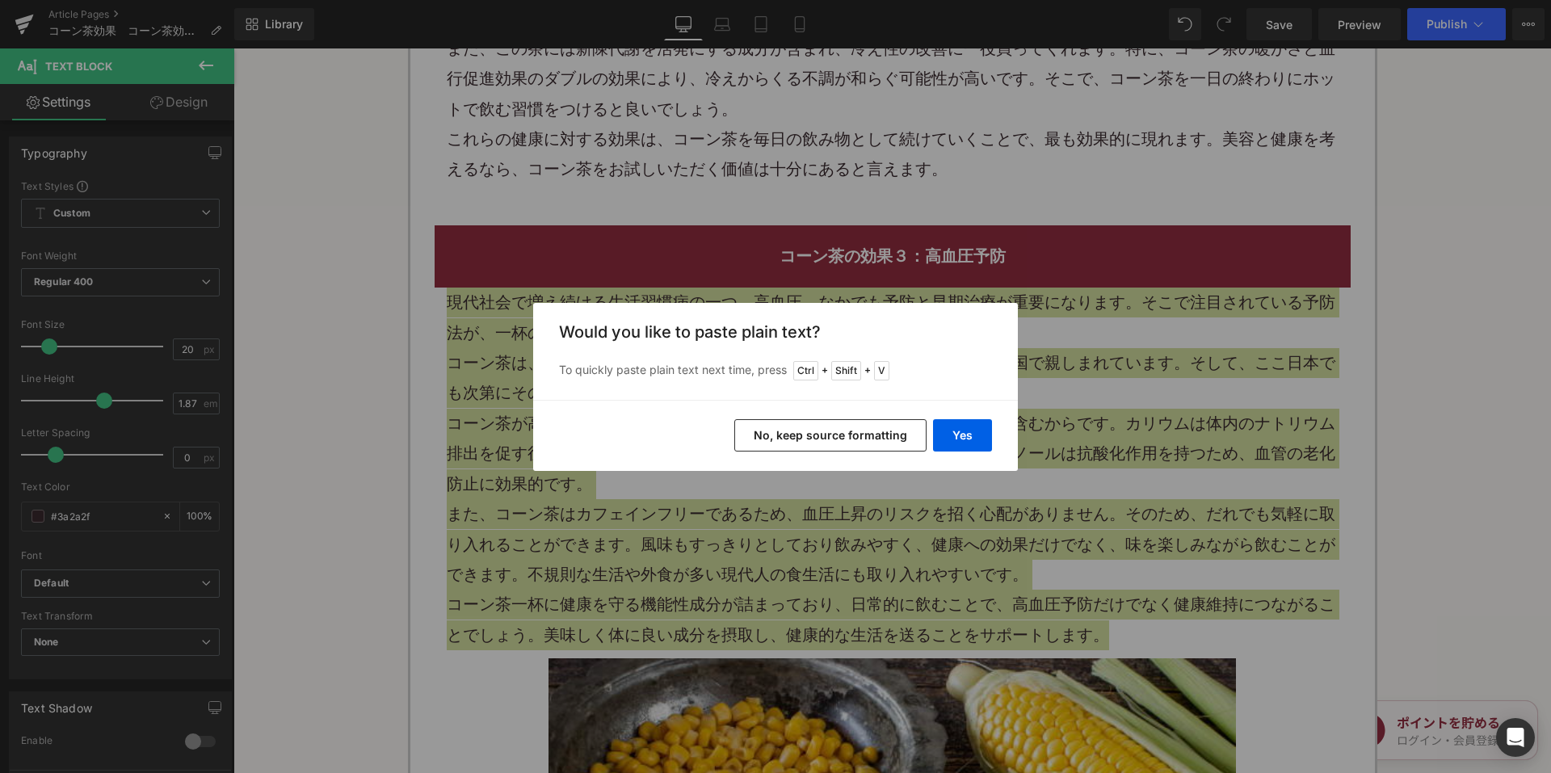
click at [804, 435] on button "No, keep source formatting" at bounding box center [830, 435] width 192 height 32
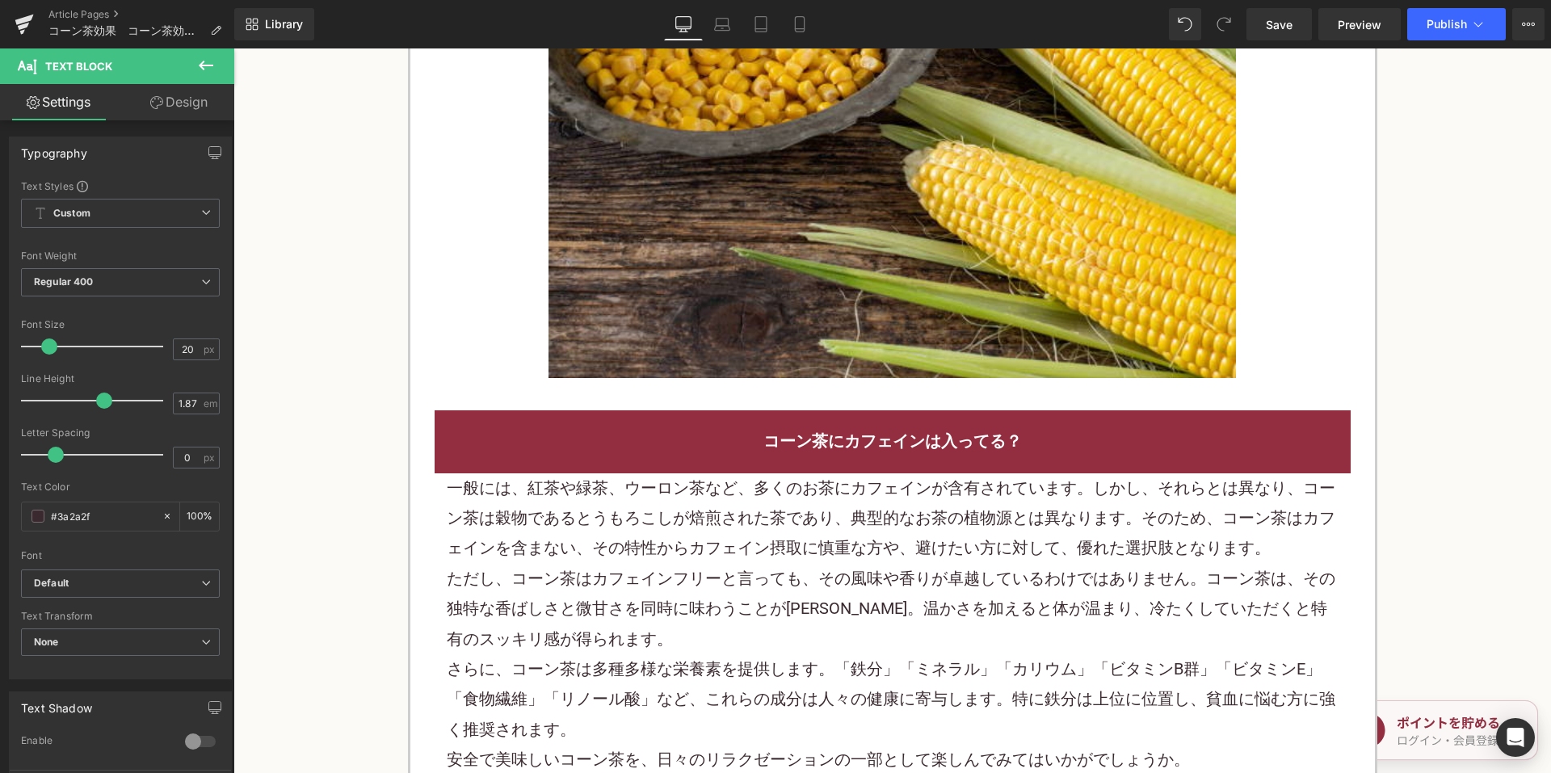
scroll to position [3635, 0]
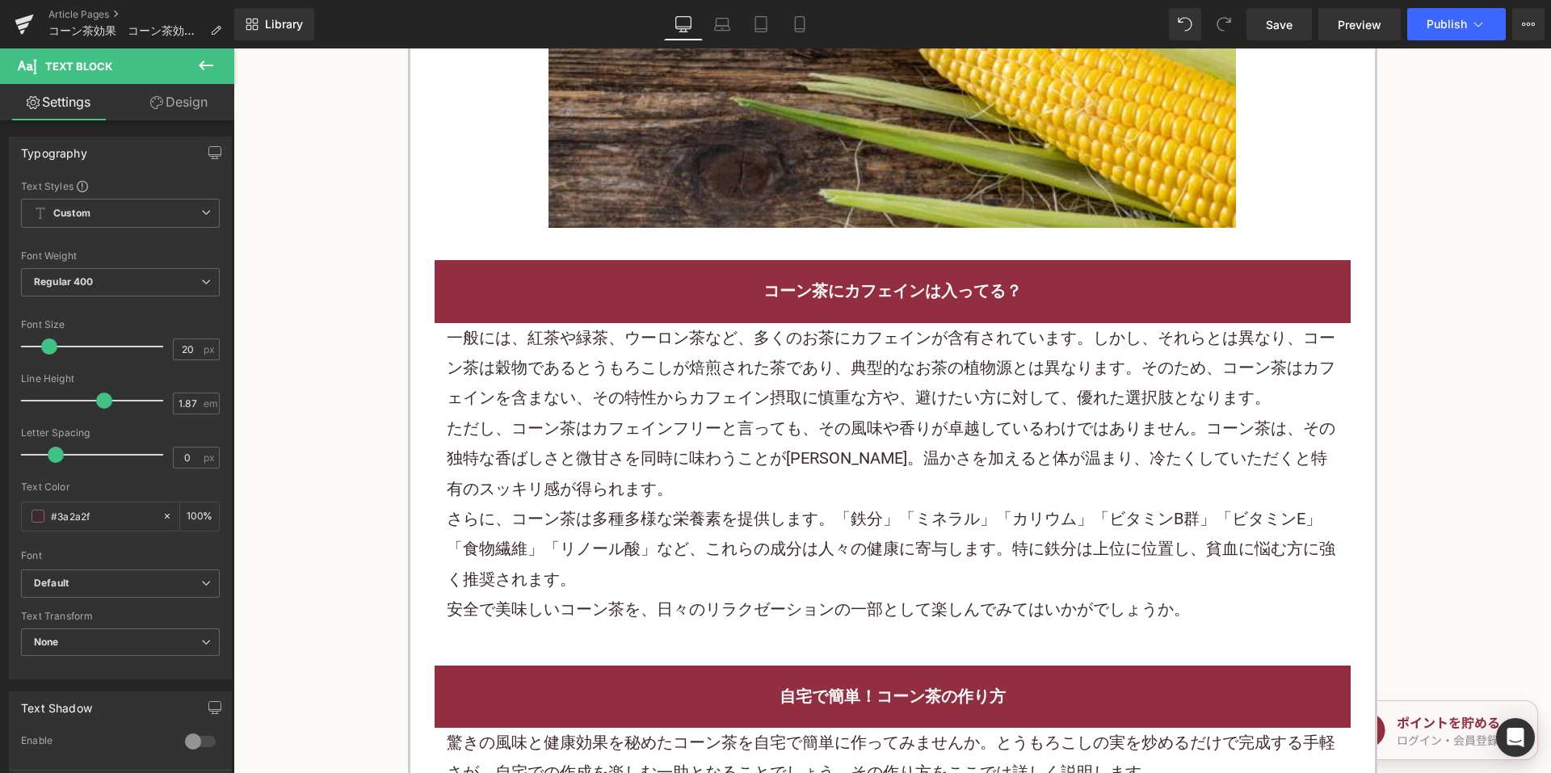
click at [683, 440] on p "ただし、コーン茶はカフェインフリーと言っても、その風味や香りが卓越しているわけではありません。コーン茶は、その独特な香ばしさと微甘さを同時に味わうことが出来ま…" at bounding box center [893, 459] width 892 height 90
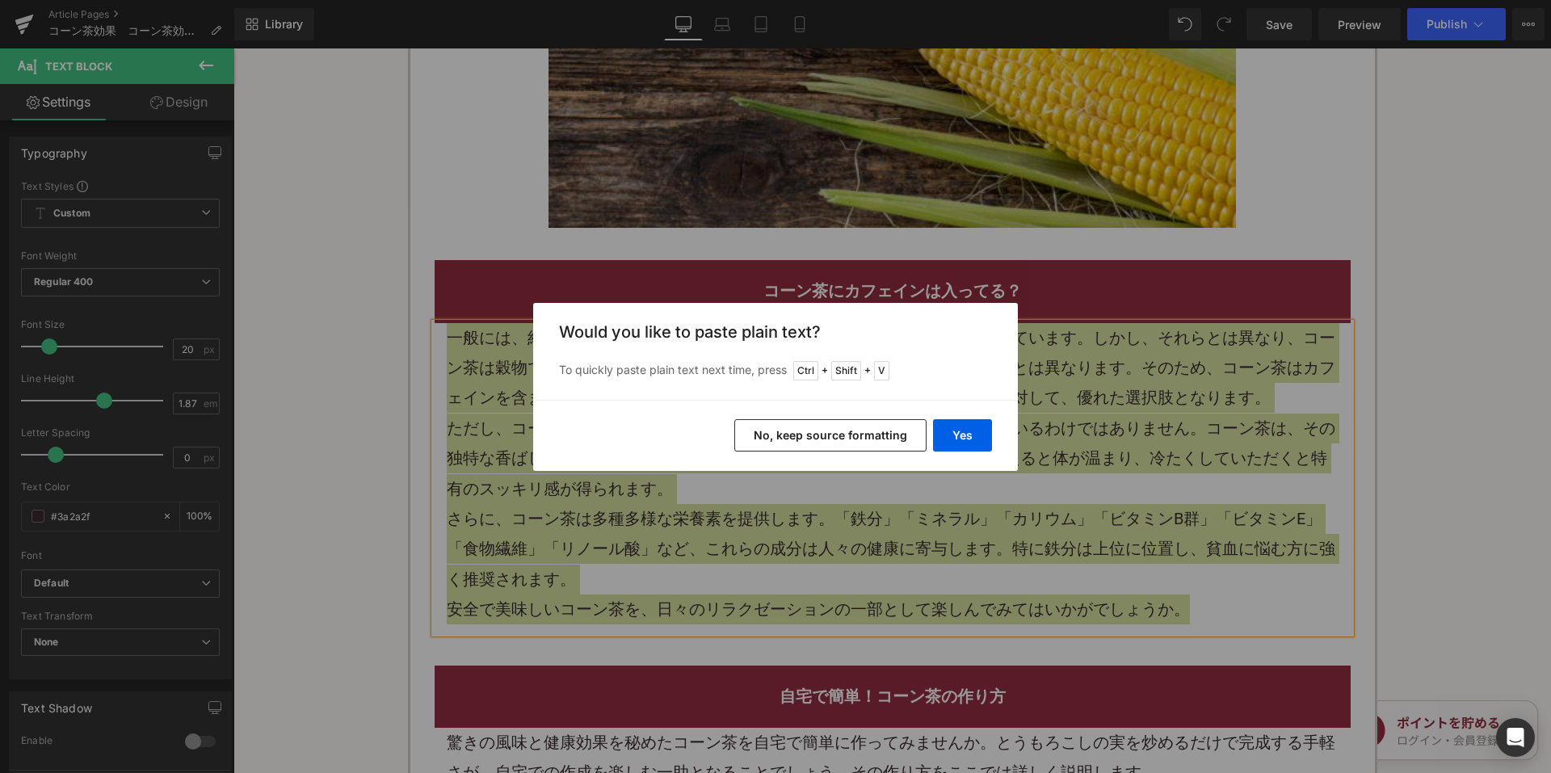
click at [784, 441] on button "No, keep source formatting" at bounding box center [830, 435] width 192 height 32
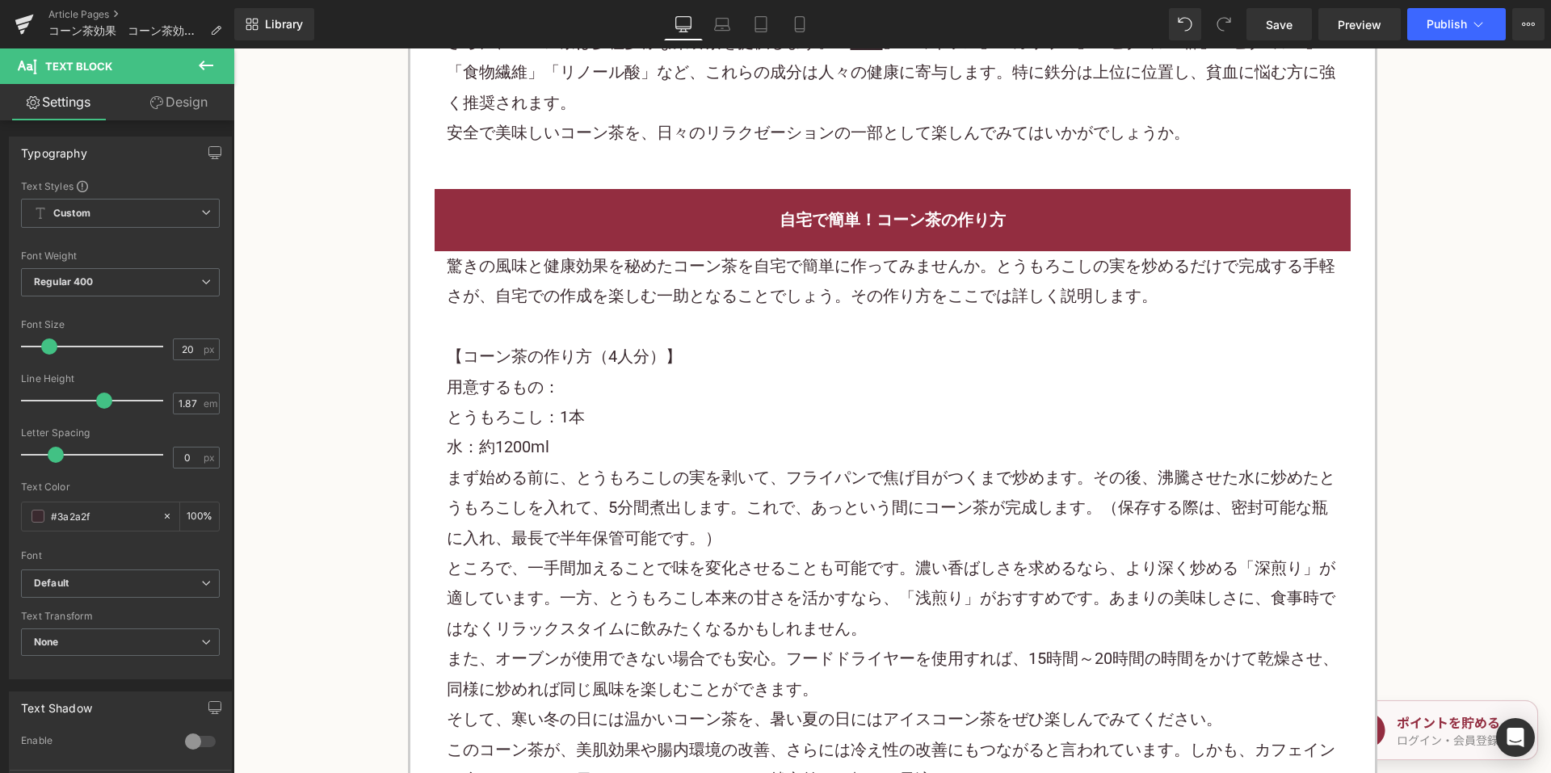
scroll to position [4120, 0]
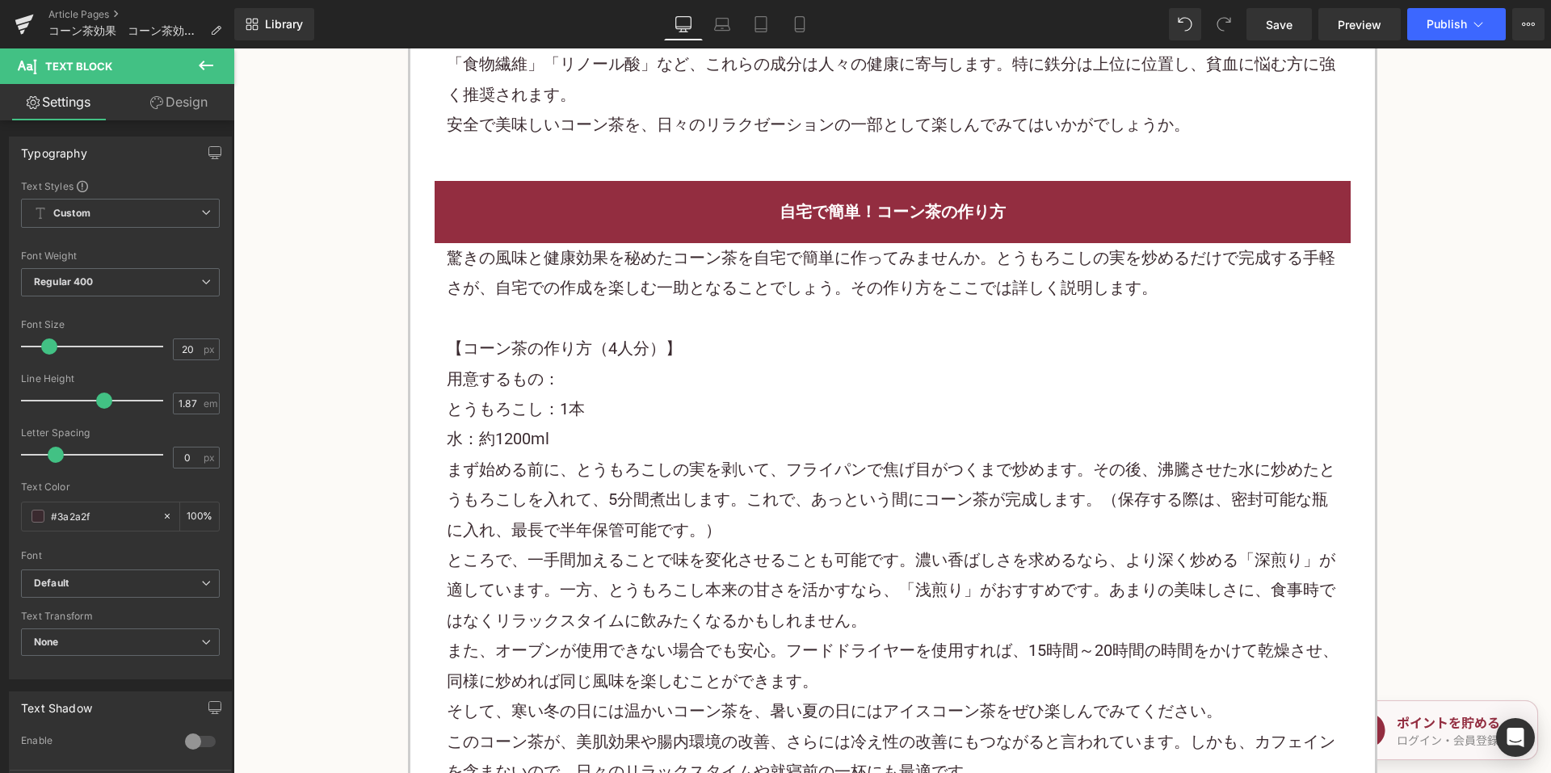
click at [607, 308] on p at bounding box center [893, 319] width 892 height 30
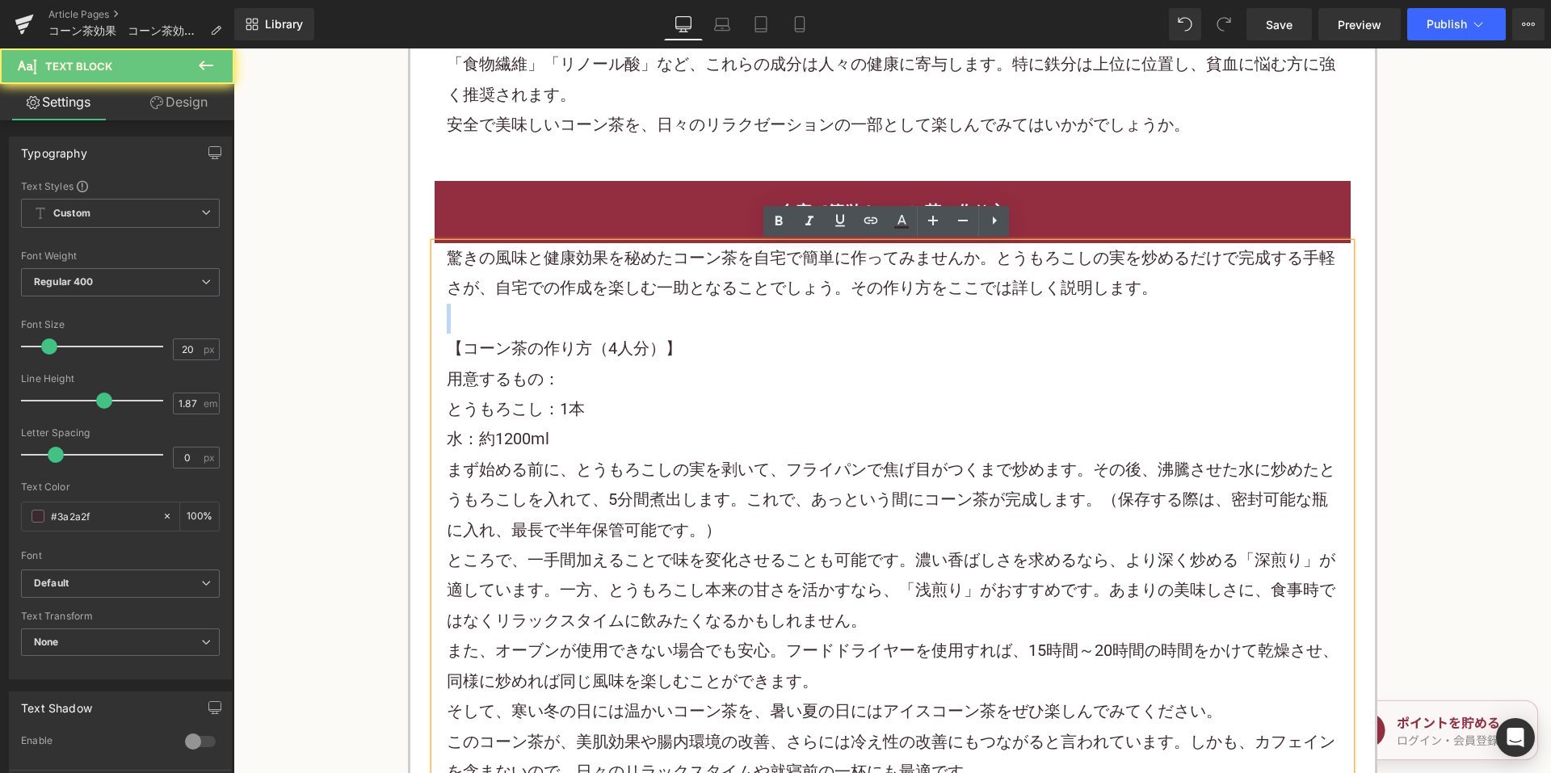
click at [607, 308] on p at bounding box center [893, 319] width 892 height 30
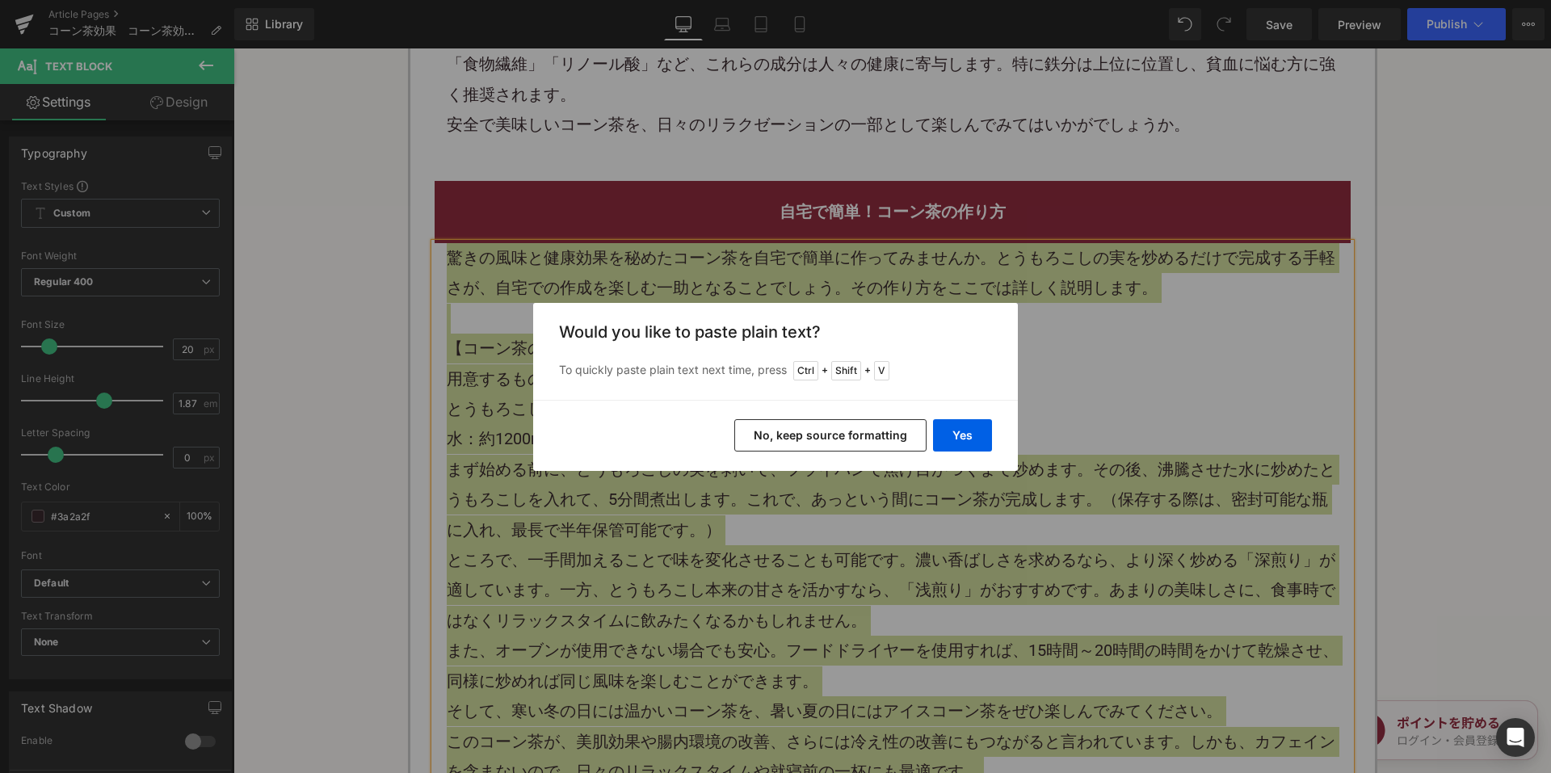
click at [775, 431] on button "No, keep source formatting" at bounding box center [830, 435] width 192 height 32
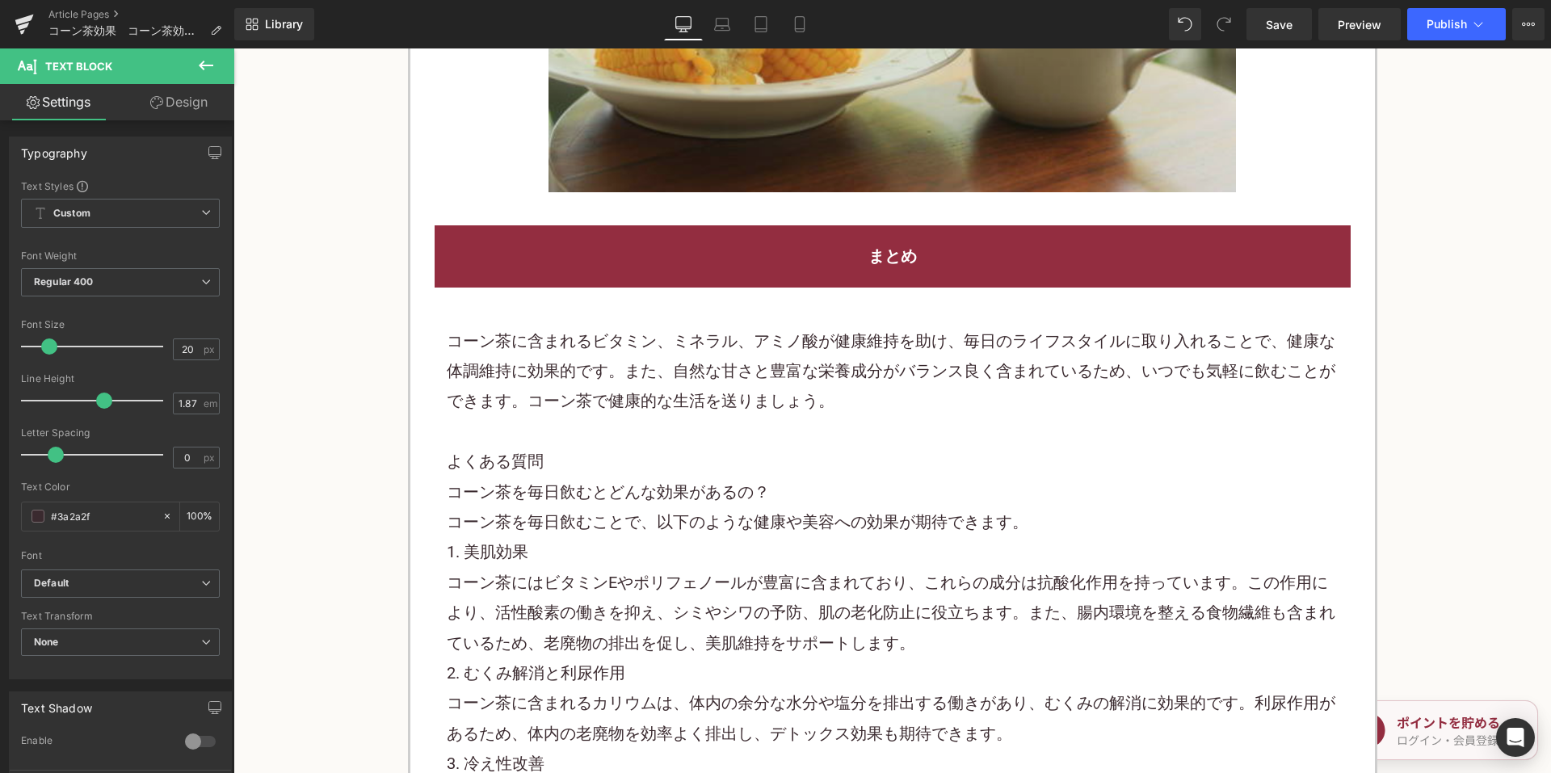
scroll to position [5332, 0]
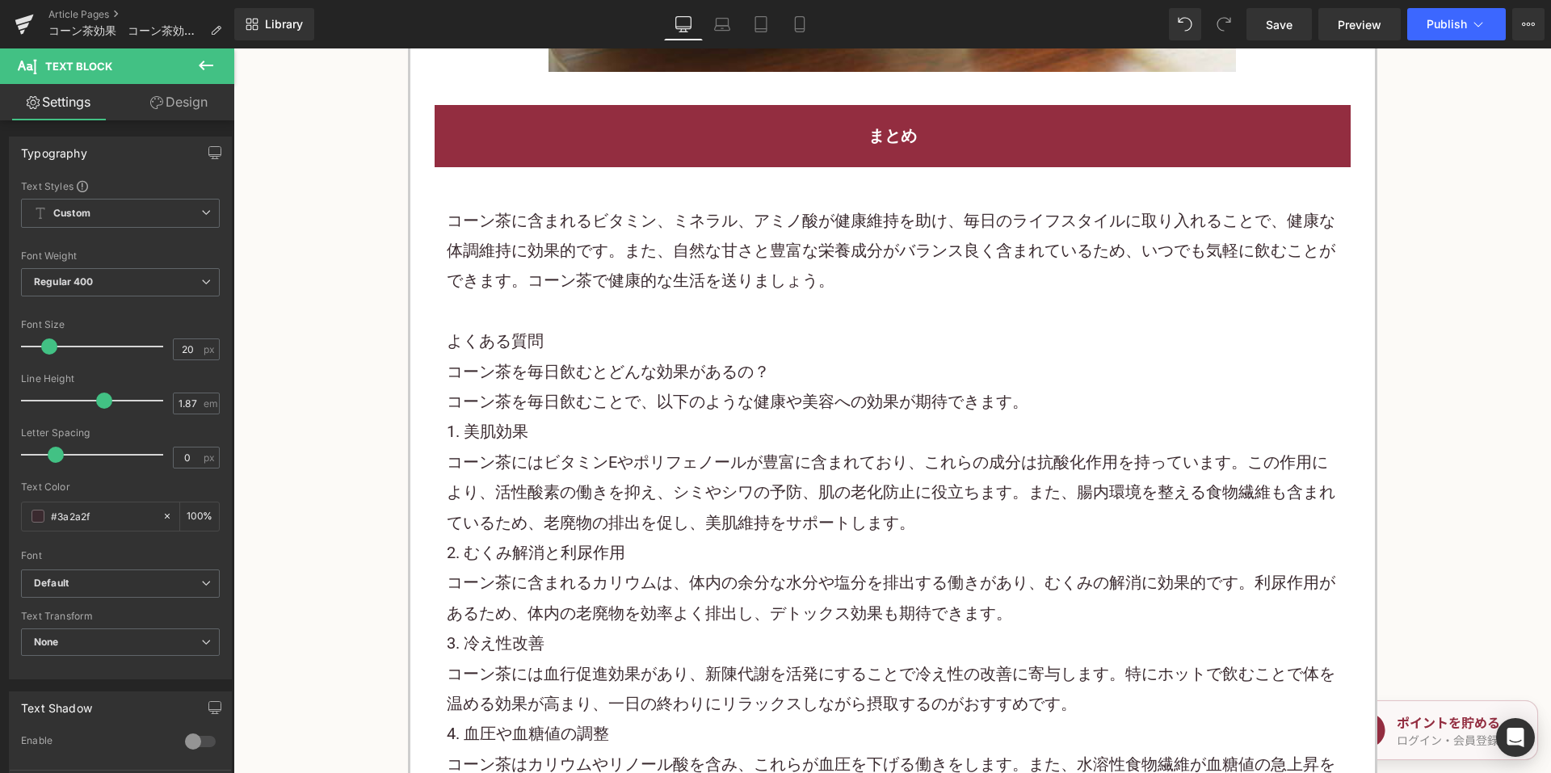
click at [646, 265] on p "コーン茶に含まれるビタミン、ミネラル、アミノ酸が健康維持を助け、毎日のライフスタイルに取り入れることで、健康な体調維持に効果的です。また、自然な甘さと豊富な栄…" at bounding box center [893, 251] width 892 height 90
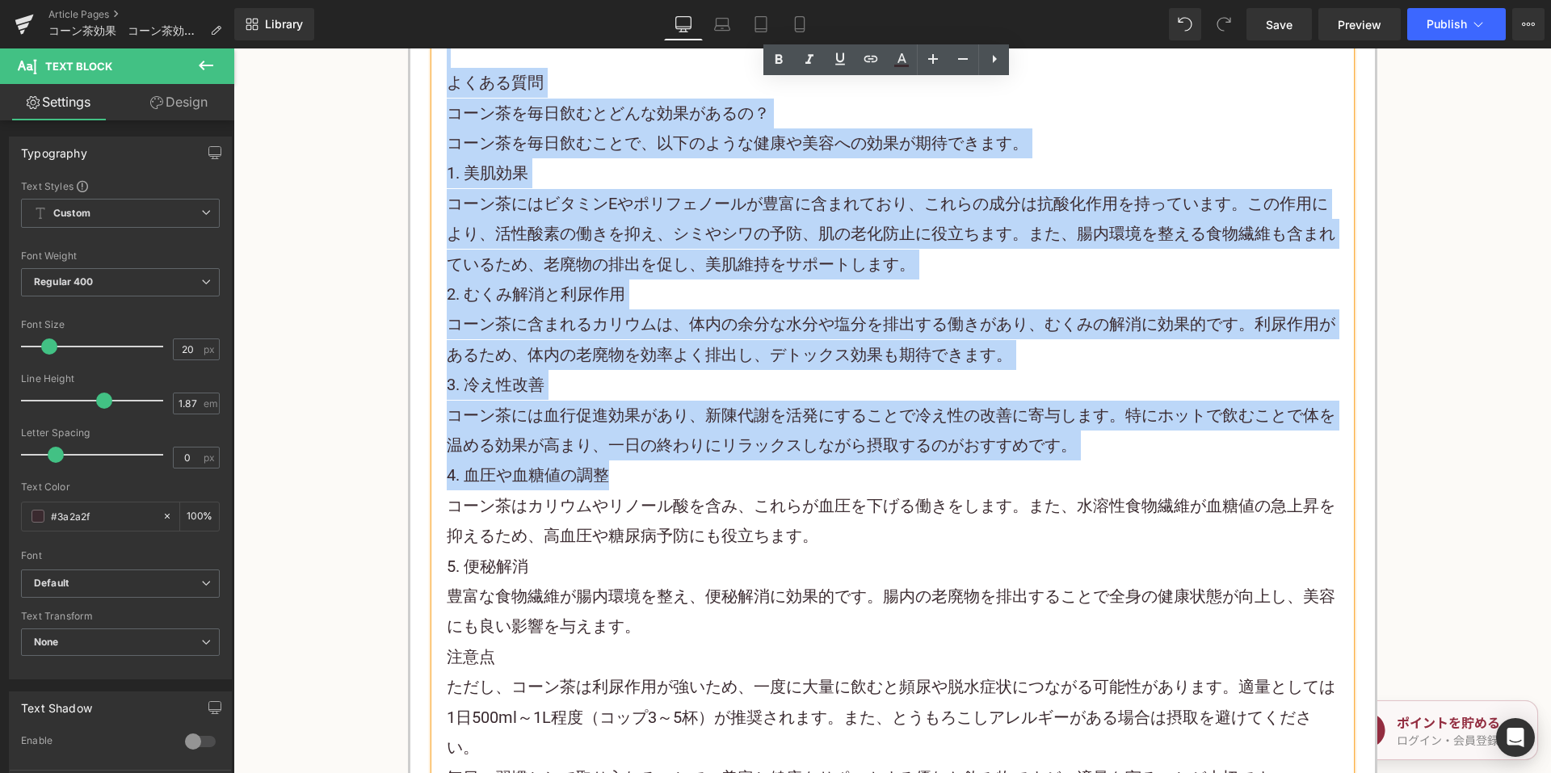
scroll to position [5736, 0]
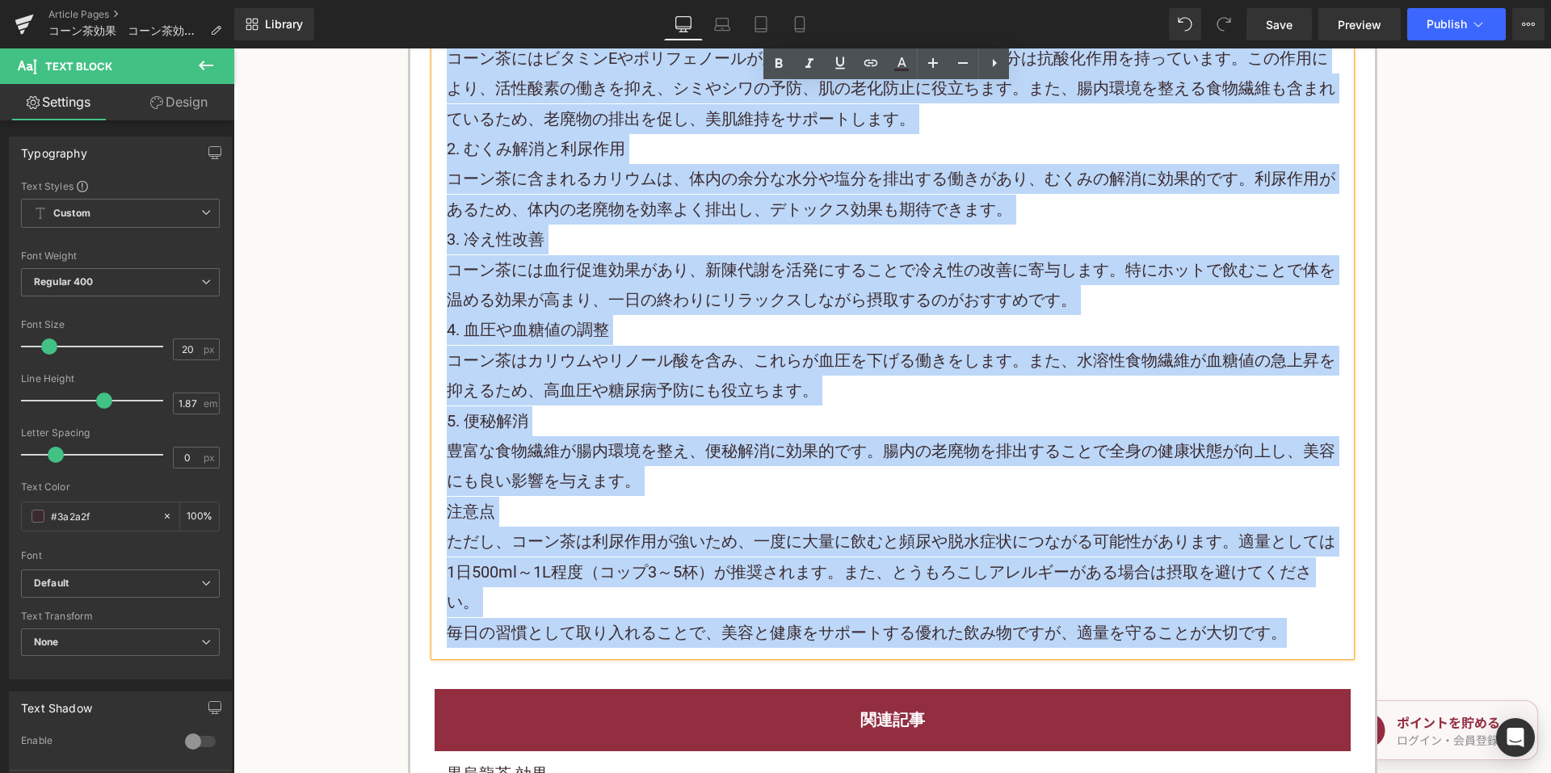
drag, startPoint x: 467, startPoint y: 191, endPoint x: 1313, endPoint y: 619, distance: 947.6
click at [1313, 623] on div "コーン茶に含まれるビタミン、ミネラル、アミノ酸が健康維持を助け、毎日のライフスタイルに取り入れることで、健康な体調維持に効果的です。また、自然な甘さと豊富な栄…" at bounding box center [893, 209] width 916 height 893
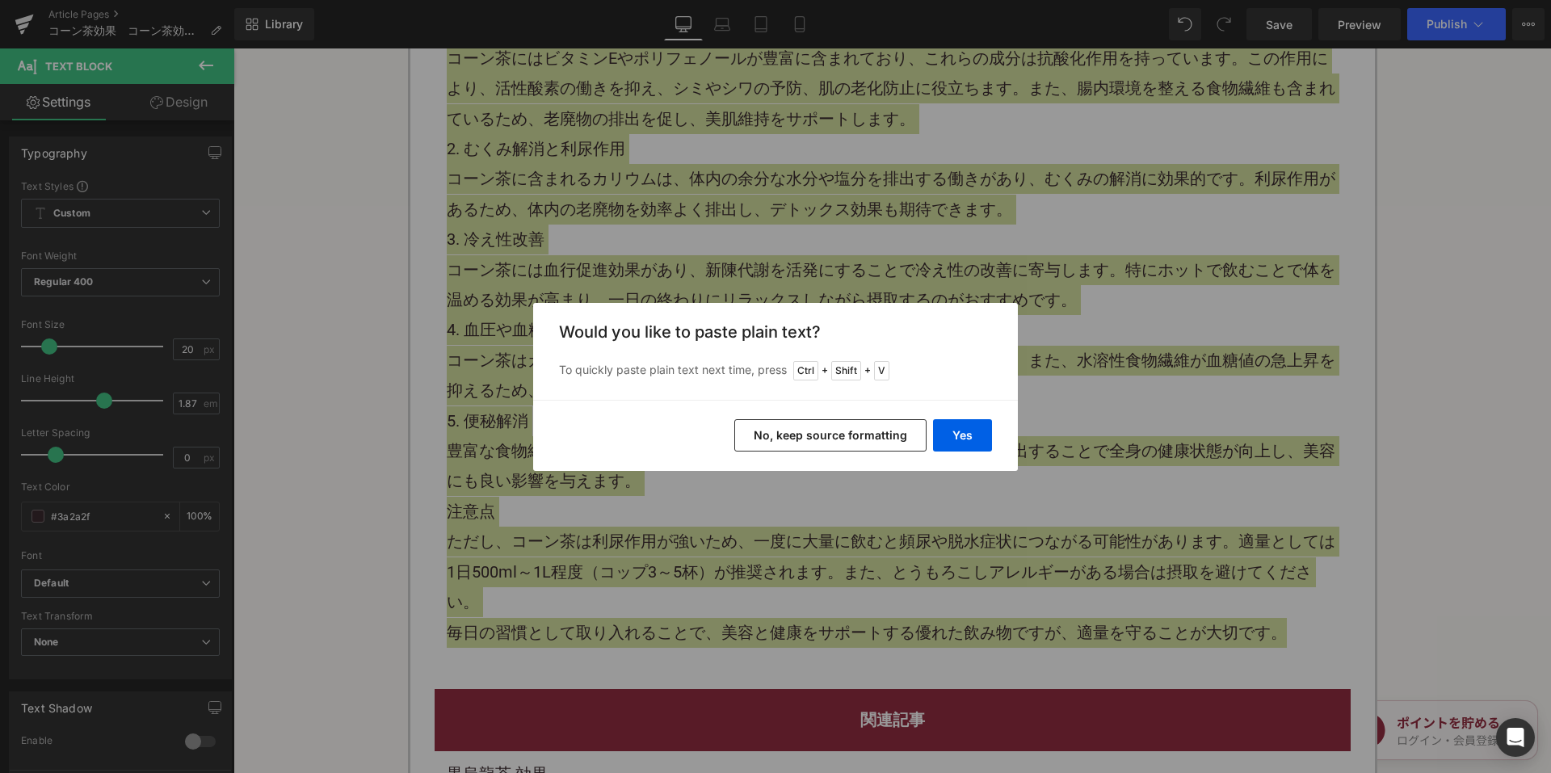
click at [886, 429] on button "No, keep source formatting" at bounding box center [830, 435] width 192 height 32
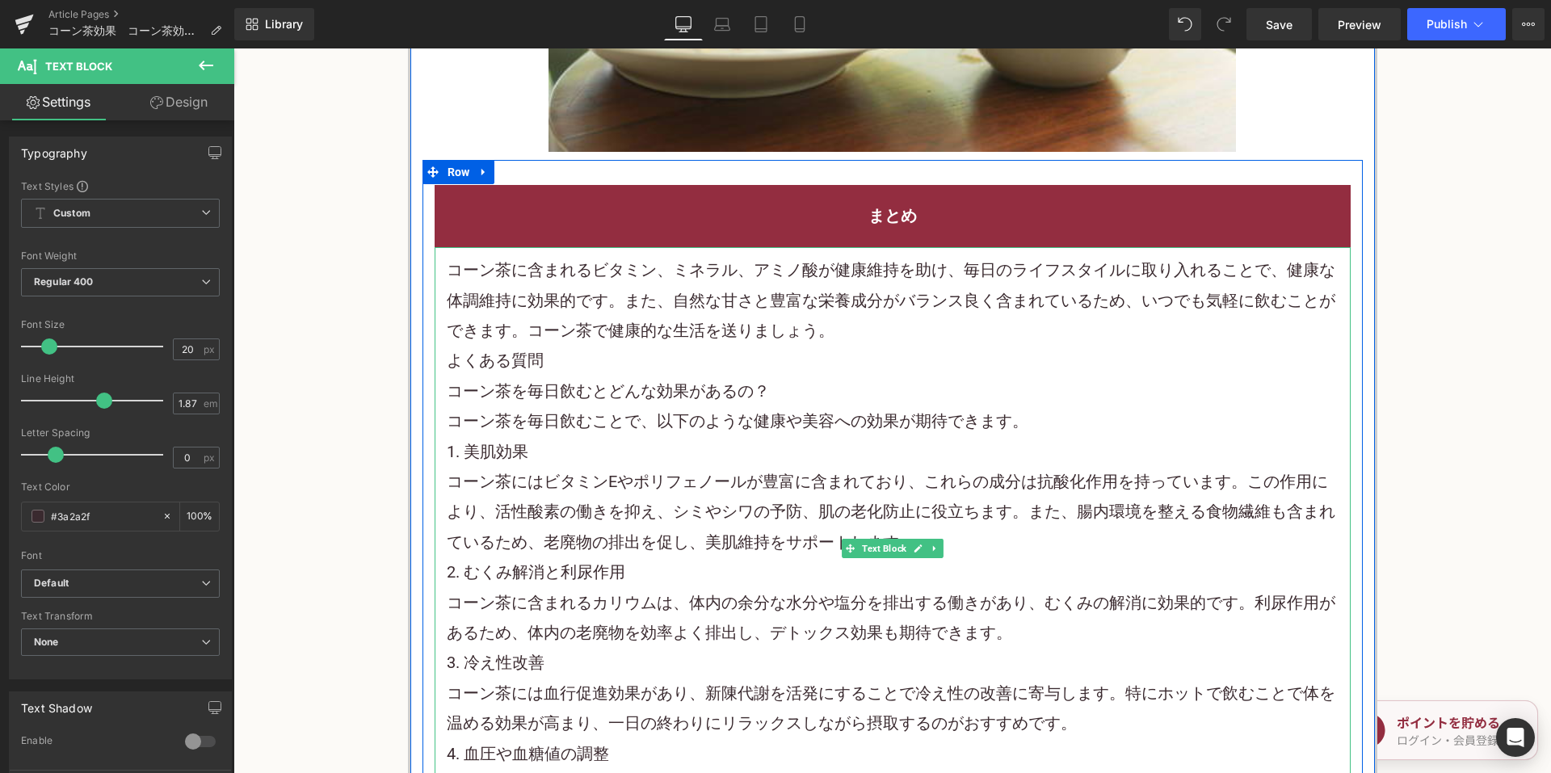
scroll to position [5251, 0]
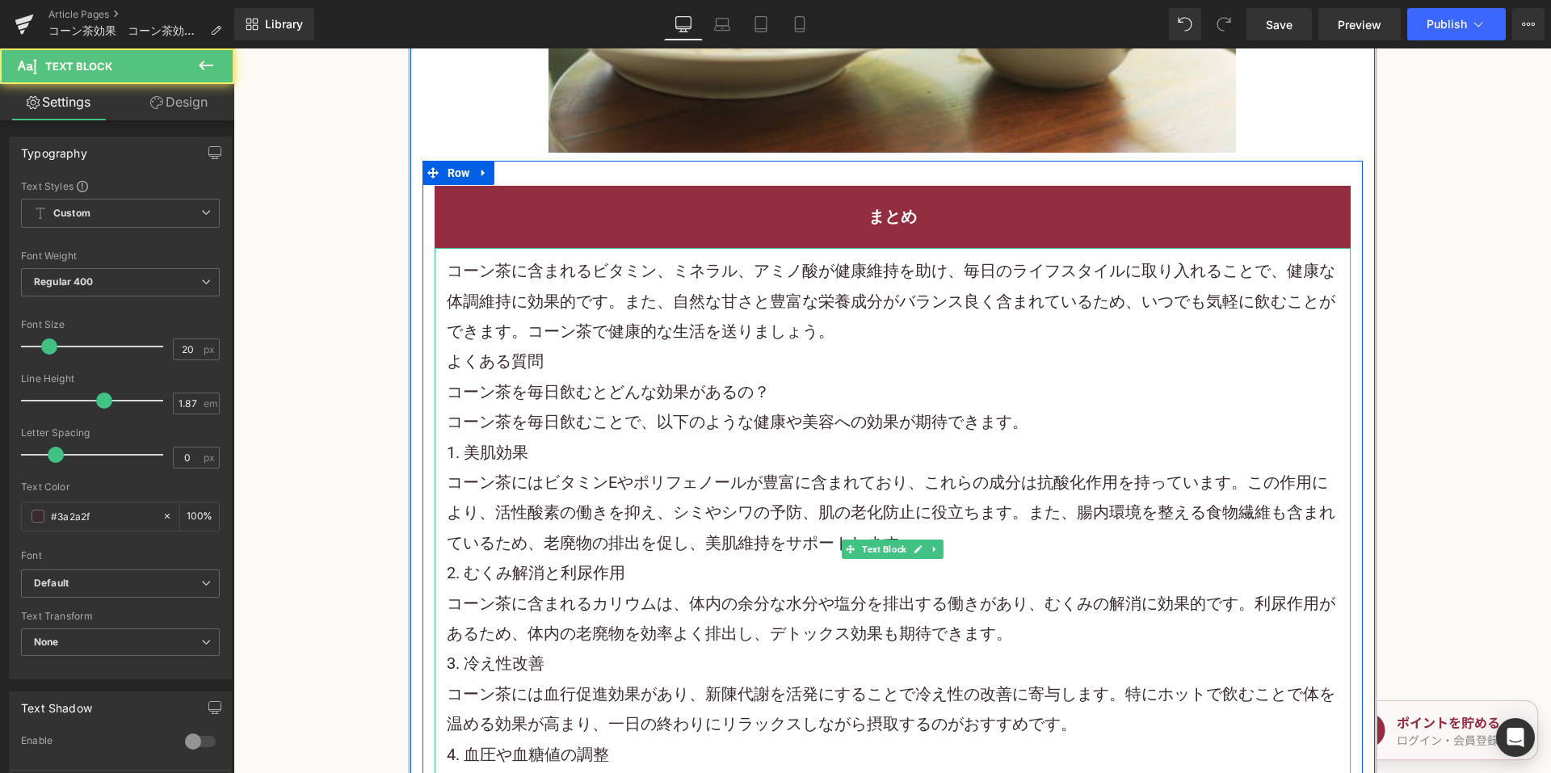
click at [824, 322] on p "コーン茶に含まれるビタミン、ミネラル、アミノ酸が健康維持を助け、毎日のライフスタイルに取り入れることで、健康な体調維持に効果的です。また、自然な甘さと豊富な栄…" at bounding box center [893, 301] width 892 height 90
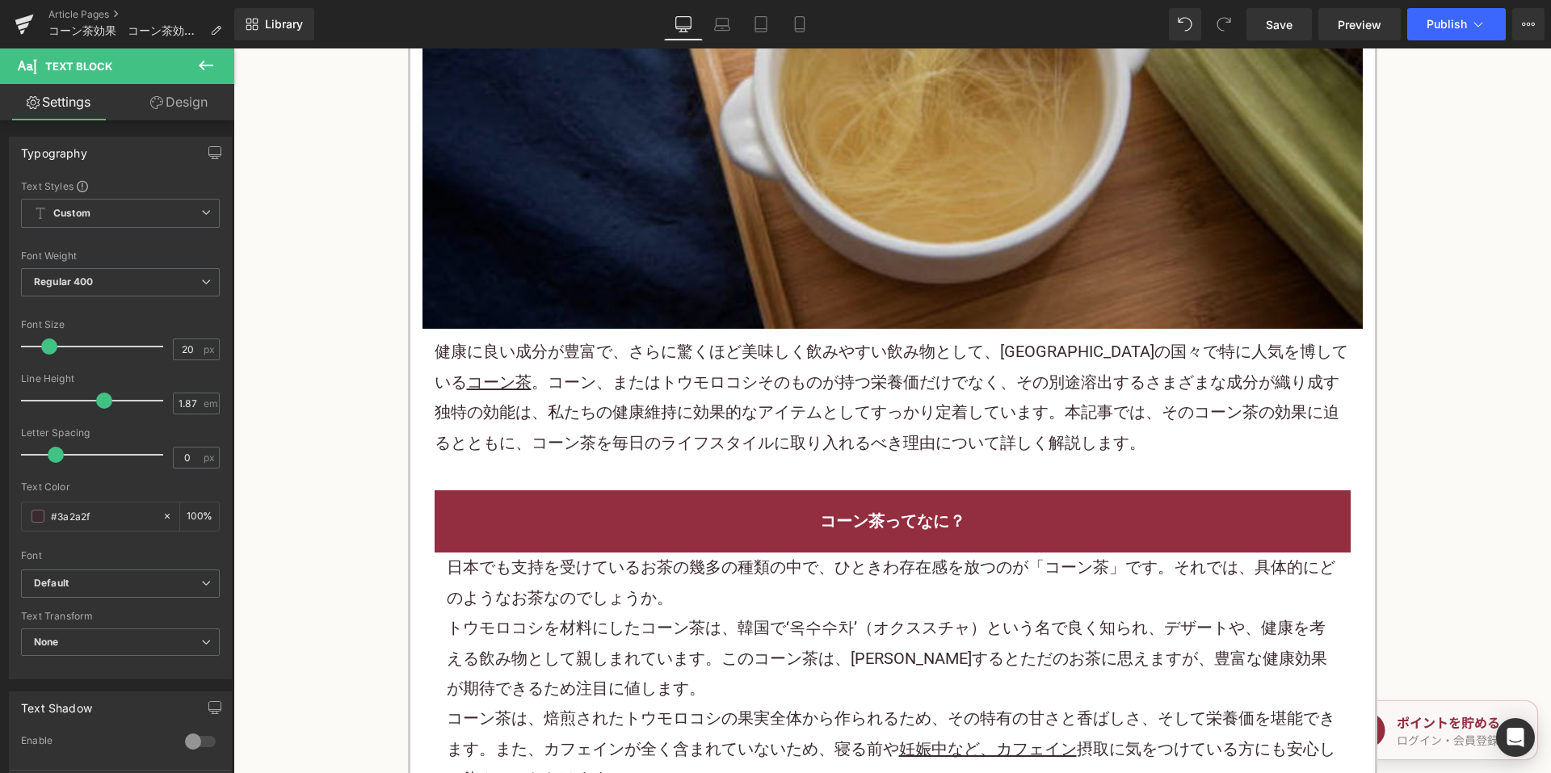
scroll to position [646, 0]
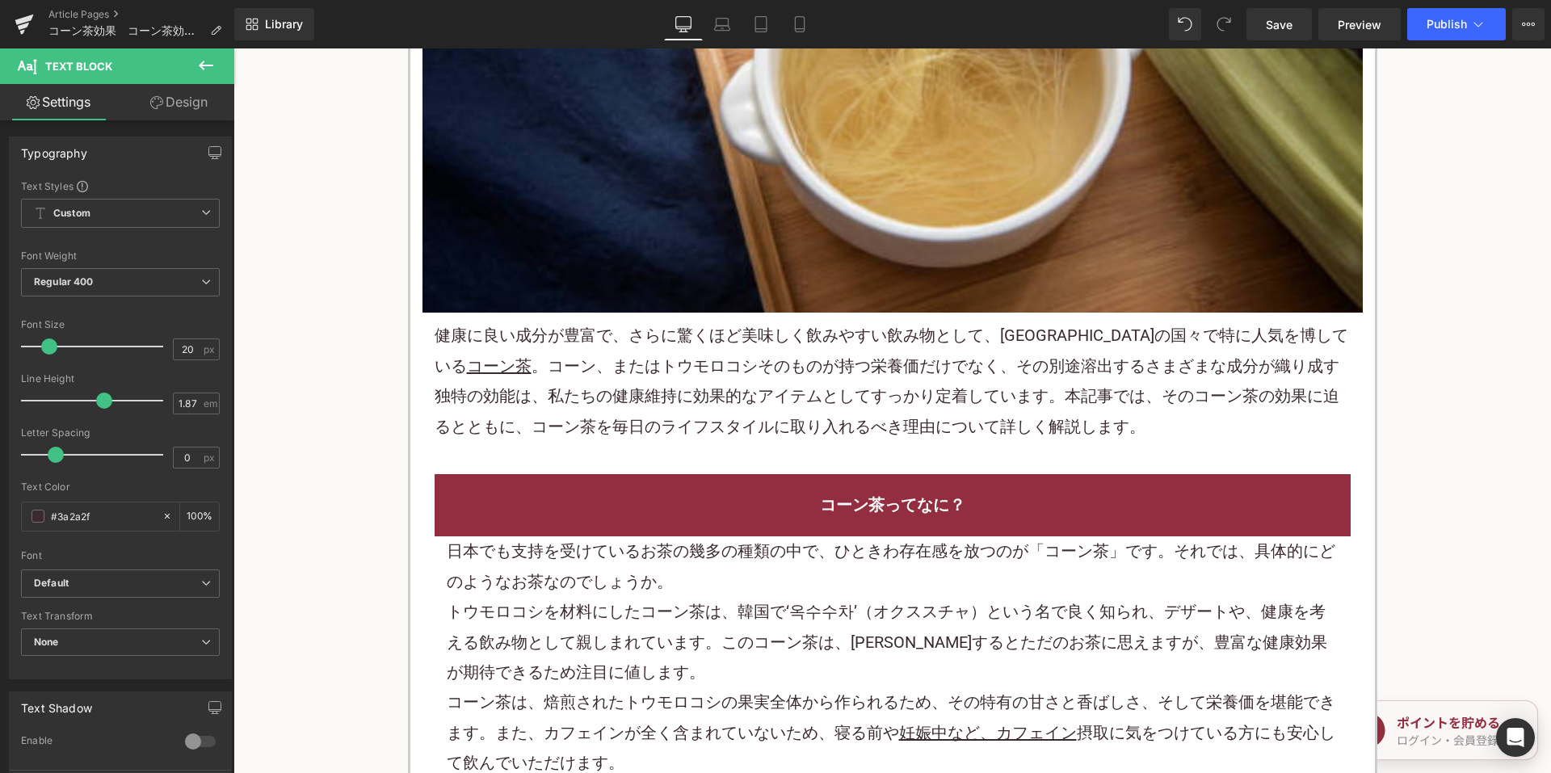
click at [750, 389] on p "健康に良い成分が豊富で、さらに驚くほど美味しく飲みやすい飲み物として、東アジアの国々で特に人気を博している コーン茶 。コーン、またはトウモロコシそのものが持…" at bounding box center [893, 381] width 916 height 121
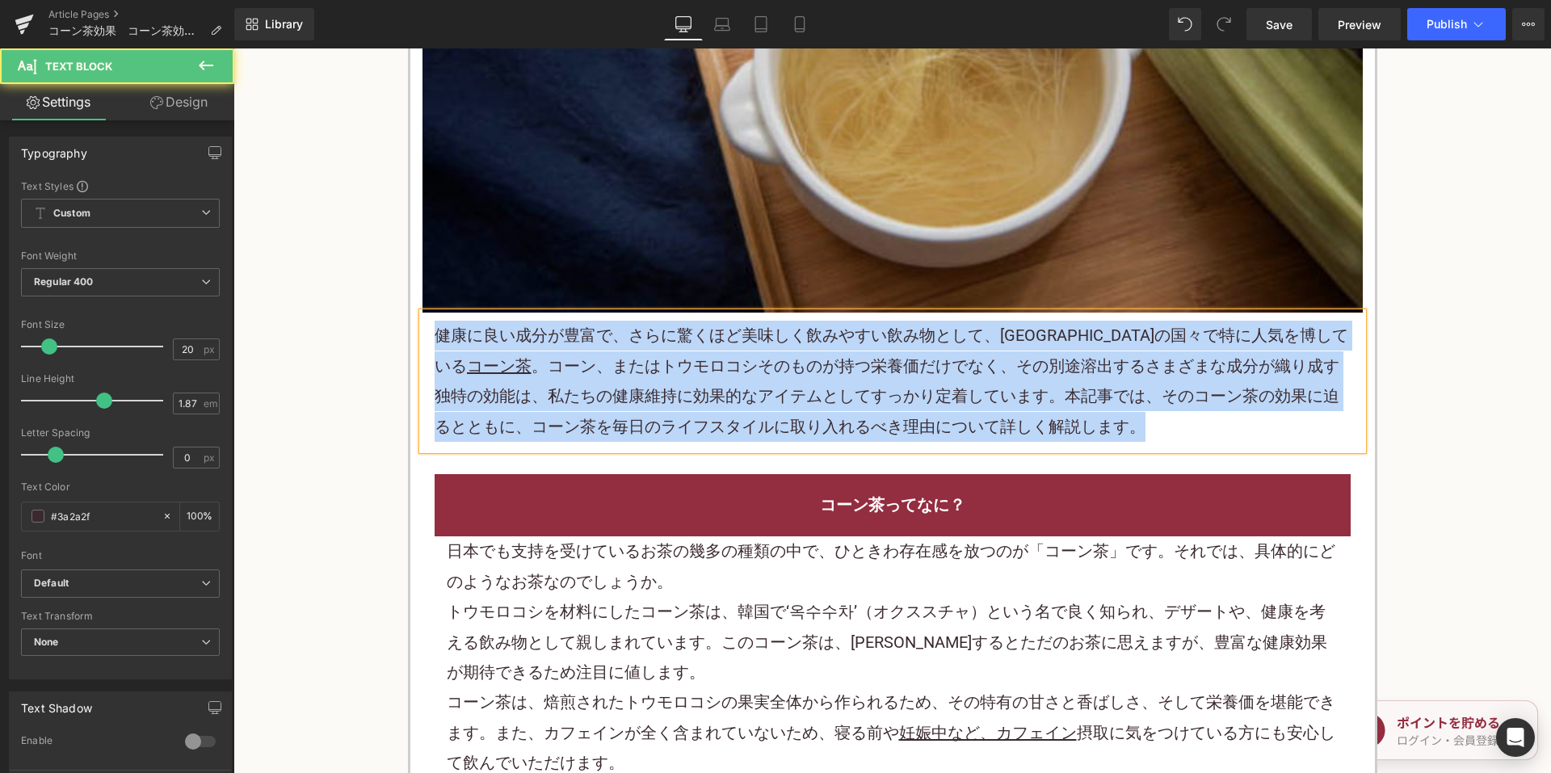
copy p "健康に良い成分が豊富で、さらに驚くほど美味しく飲みやすい飲み物として、東アジアの国々で特に人気を博している コーン茶 。コーン、またはトウモロコシそのものが持…"
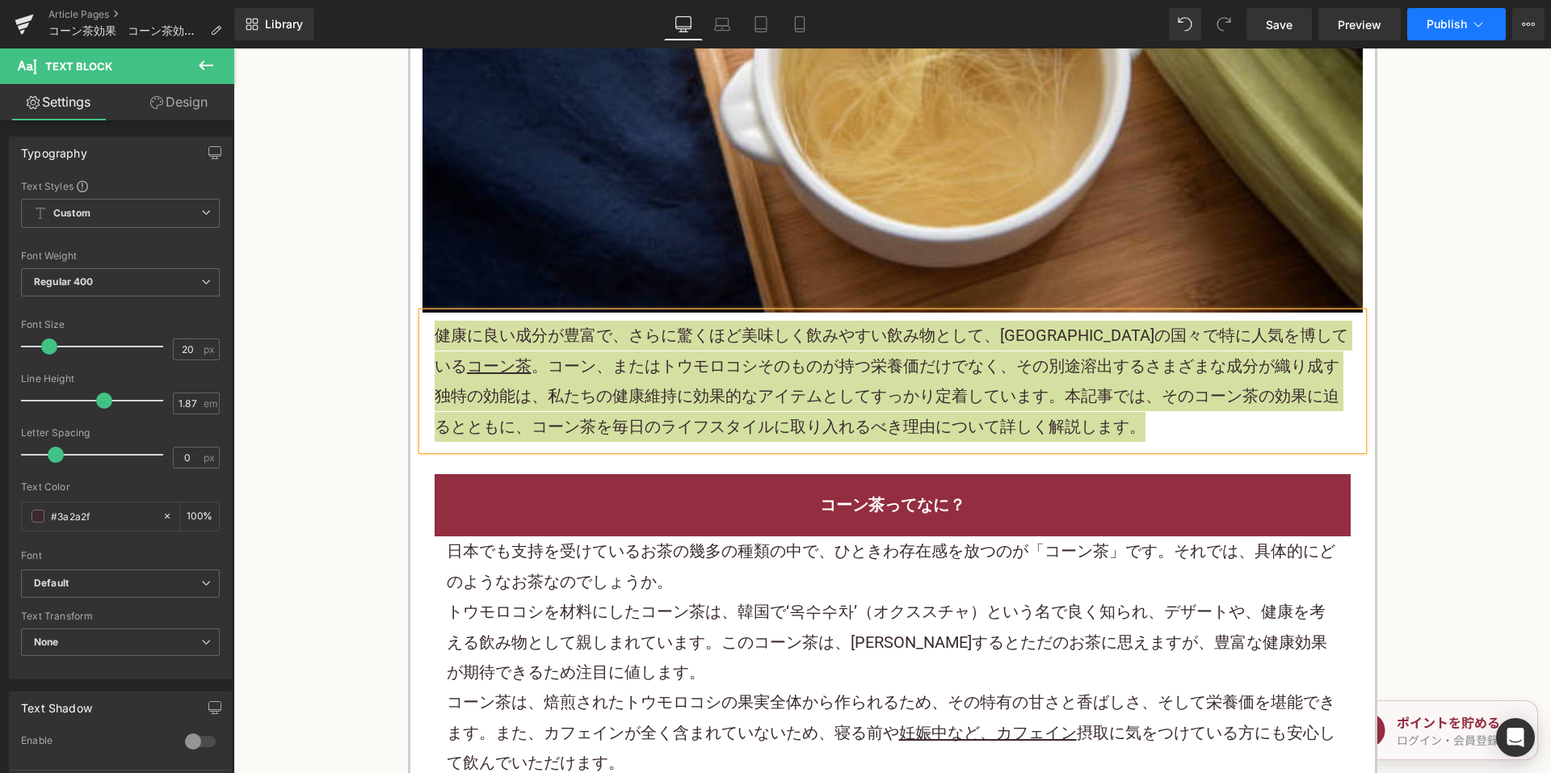
click at [1412, 24] on button "Publish" at bounding box center [1456, 24] width 99 height 32
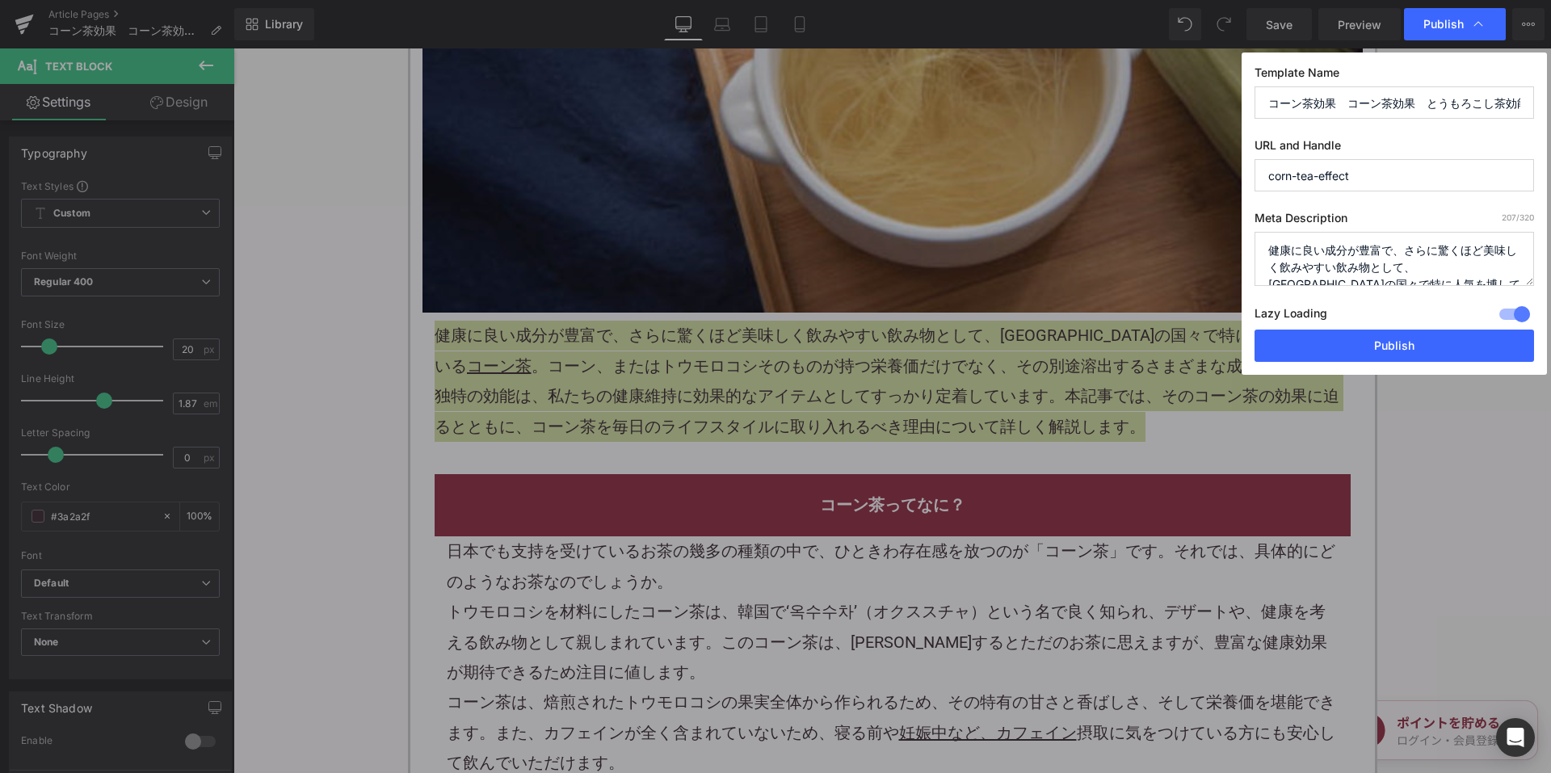
click at [1364, 246] on textarea "健康に良い成分が豊富で、さらに驚くほど美味しく飲みやすい飲み物として、東アジアの国々で特に人気を博しているコーン茶。コーン、またはトウモロコシそのものが持つ栄…" at bounding box center [1395, 259] width 280 height 54
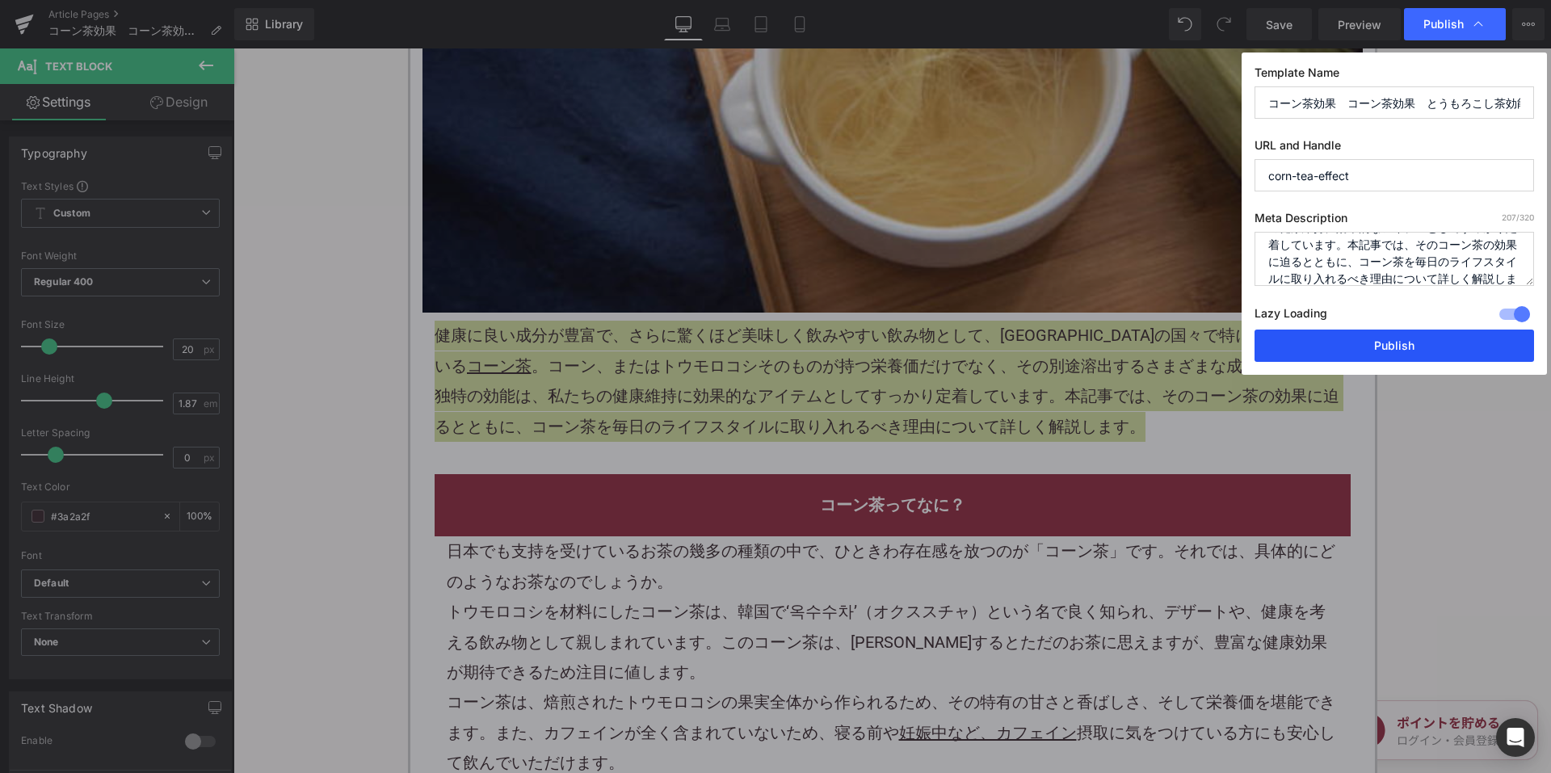
drag, startPoint x: 1340, startPoint y: 333, endPoint x: 1105, endPoint y: 283, distance: 240.4
click at [1340, 333] on button "Publish" at bounding box center [1395, 346] width 280 height 32
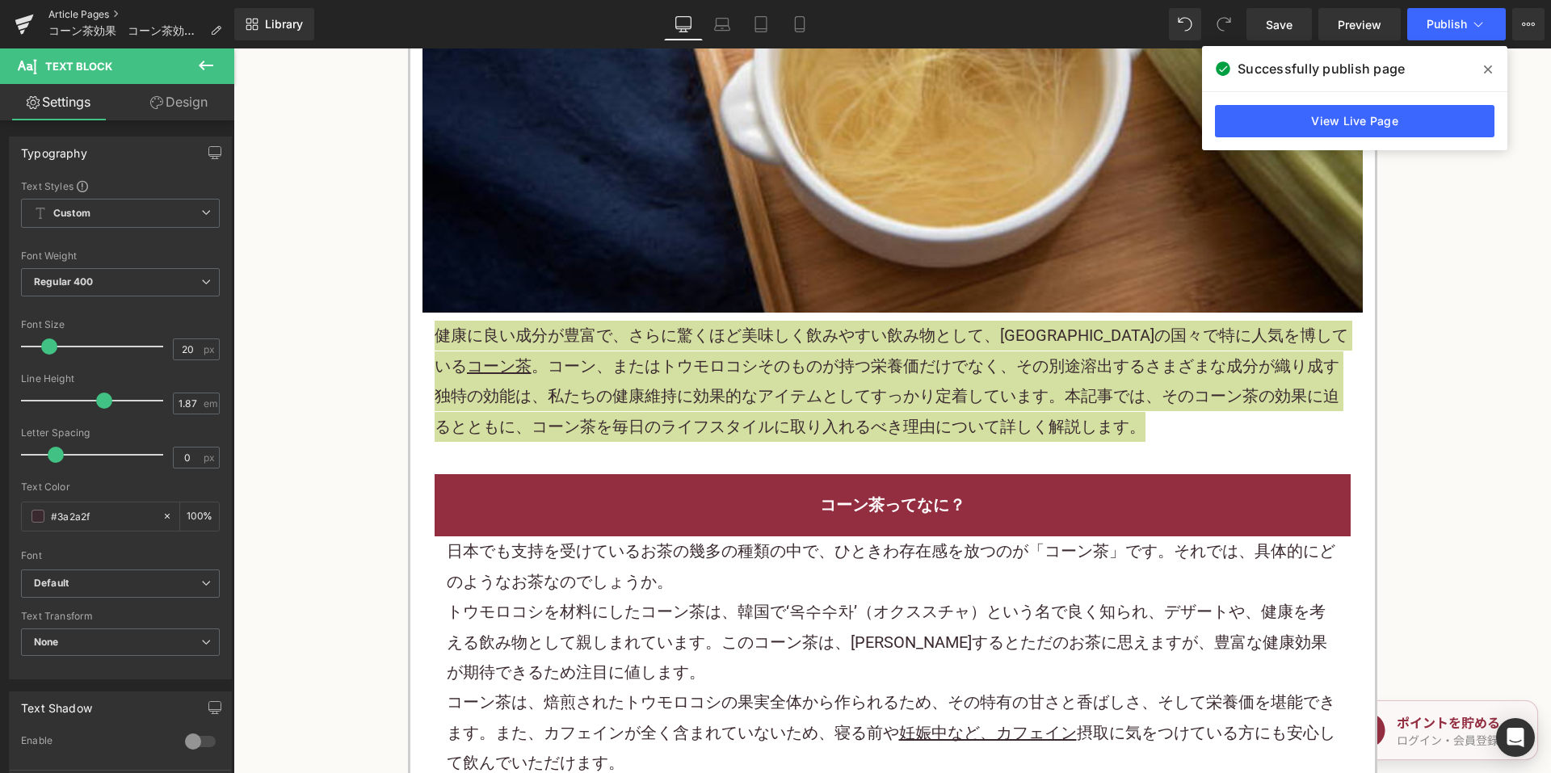
click at [99, 8] on link "Article Pages" at bounding box center [141, 14] width 186 height 13
